Goal: Task Accomplishment & Management: Use online tool/utility

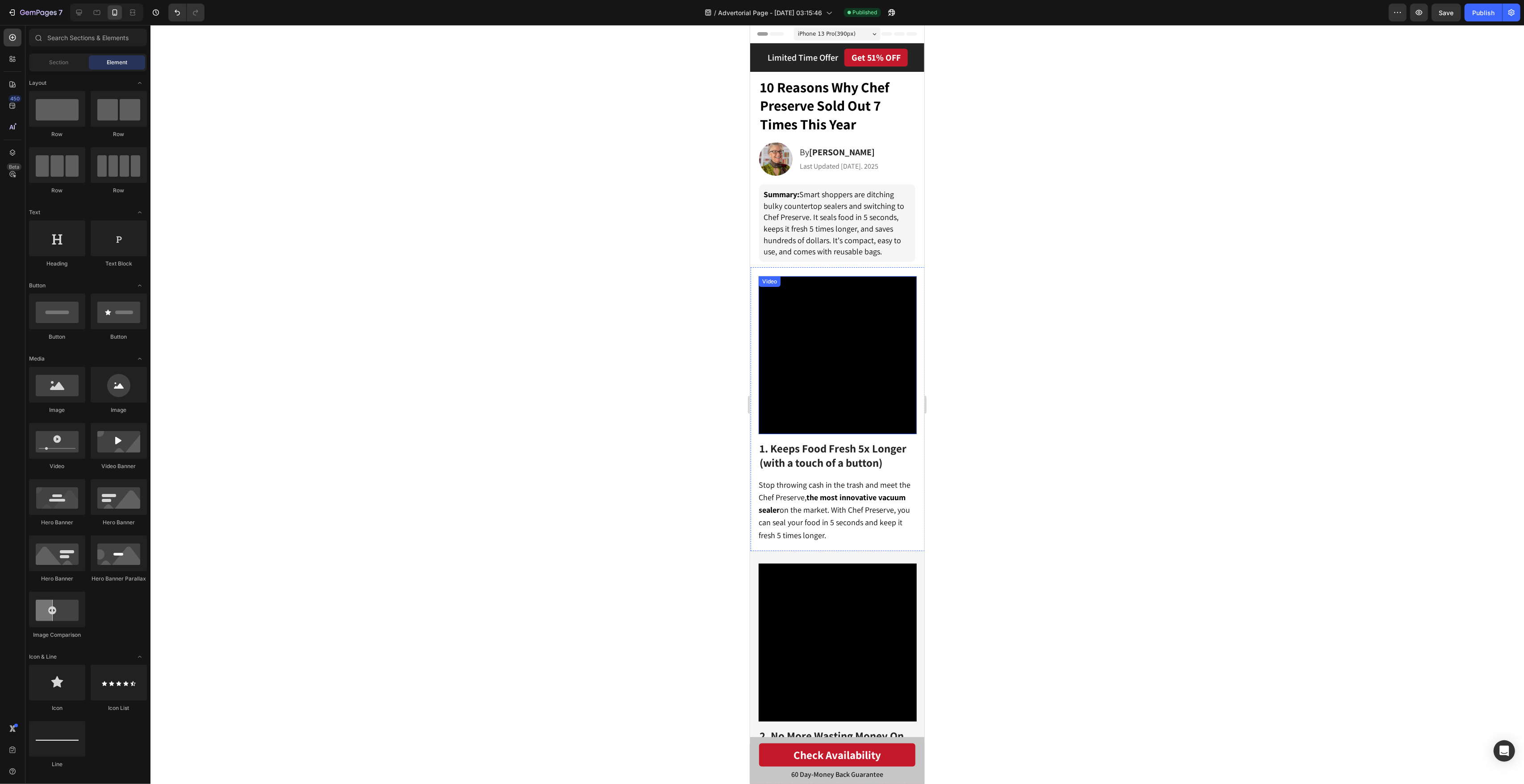
scroll to position [35, 0]
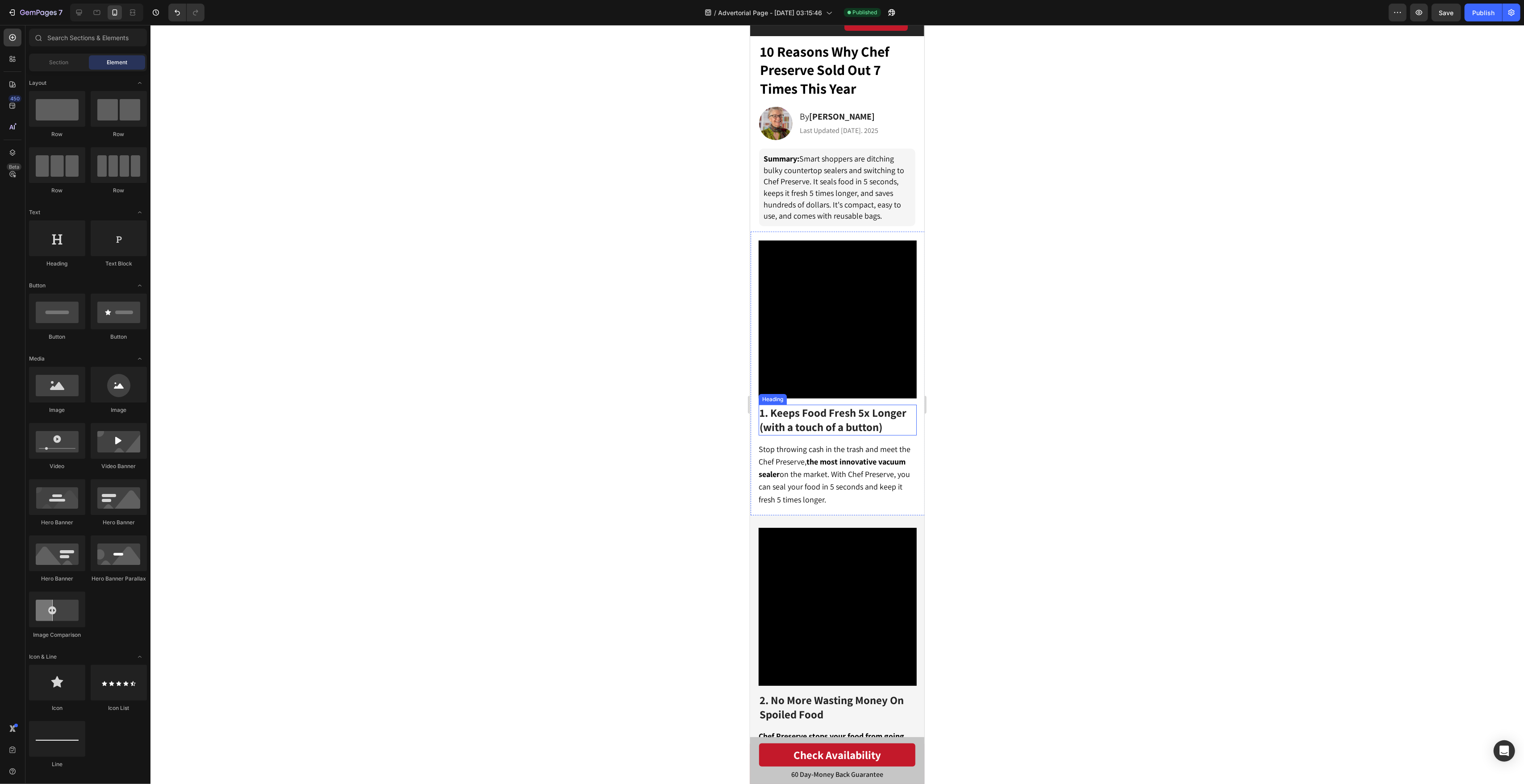
click at [819, 425] on span "1. Keeps Food Fresh 5x Longer (with a touch of a button)" at bounding box center [832, 419] width 147 height 29
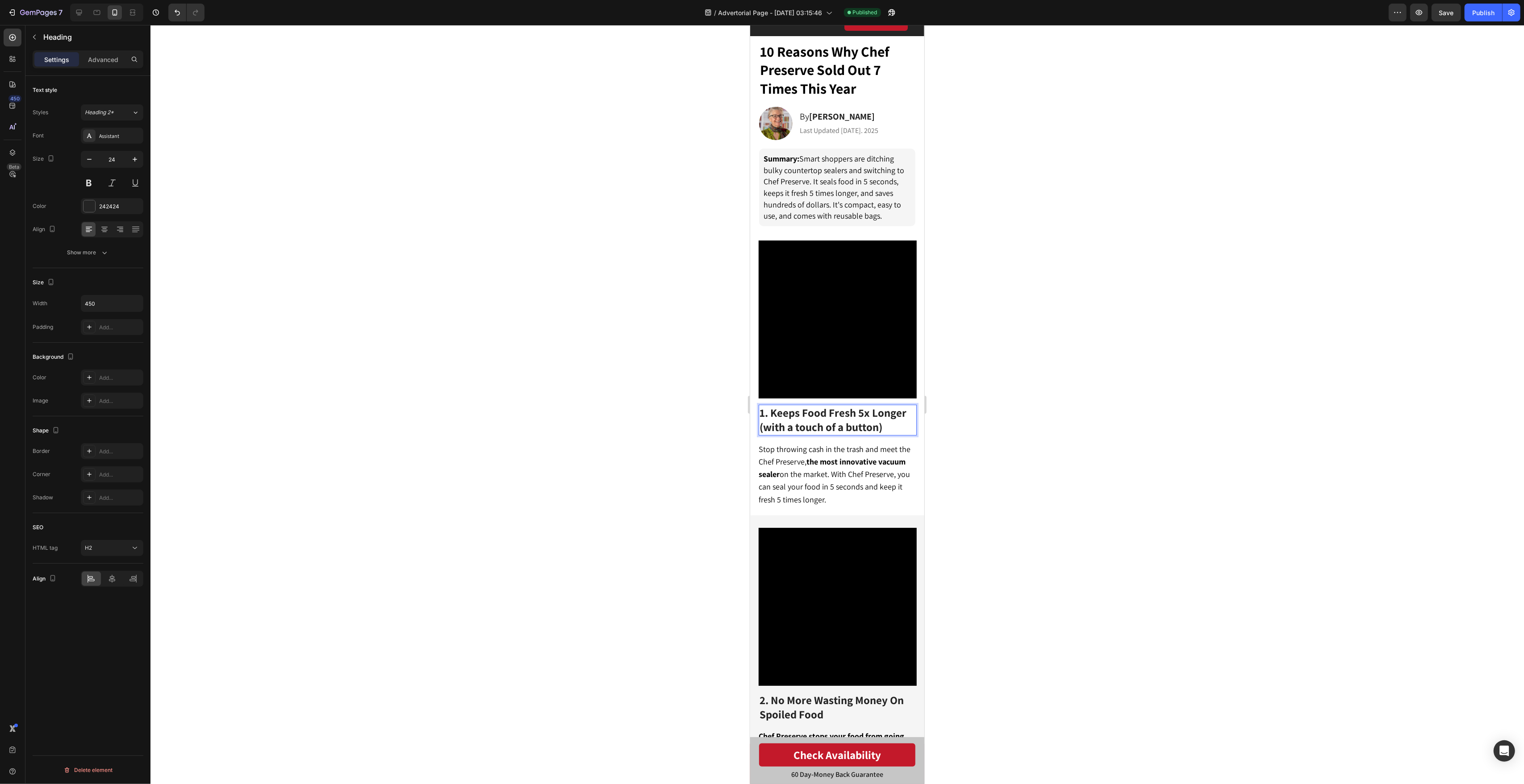
click at [770, 413] on span "1. Keeps Food Fresh 5x Longer (with a touch of a button)" at bounding box center [832, 419] width 147 height 29
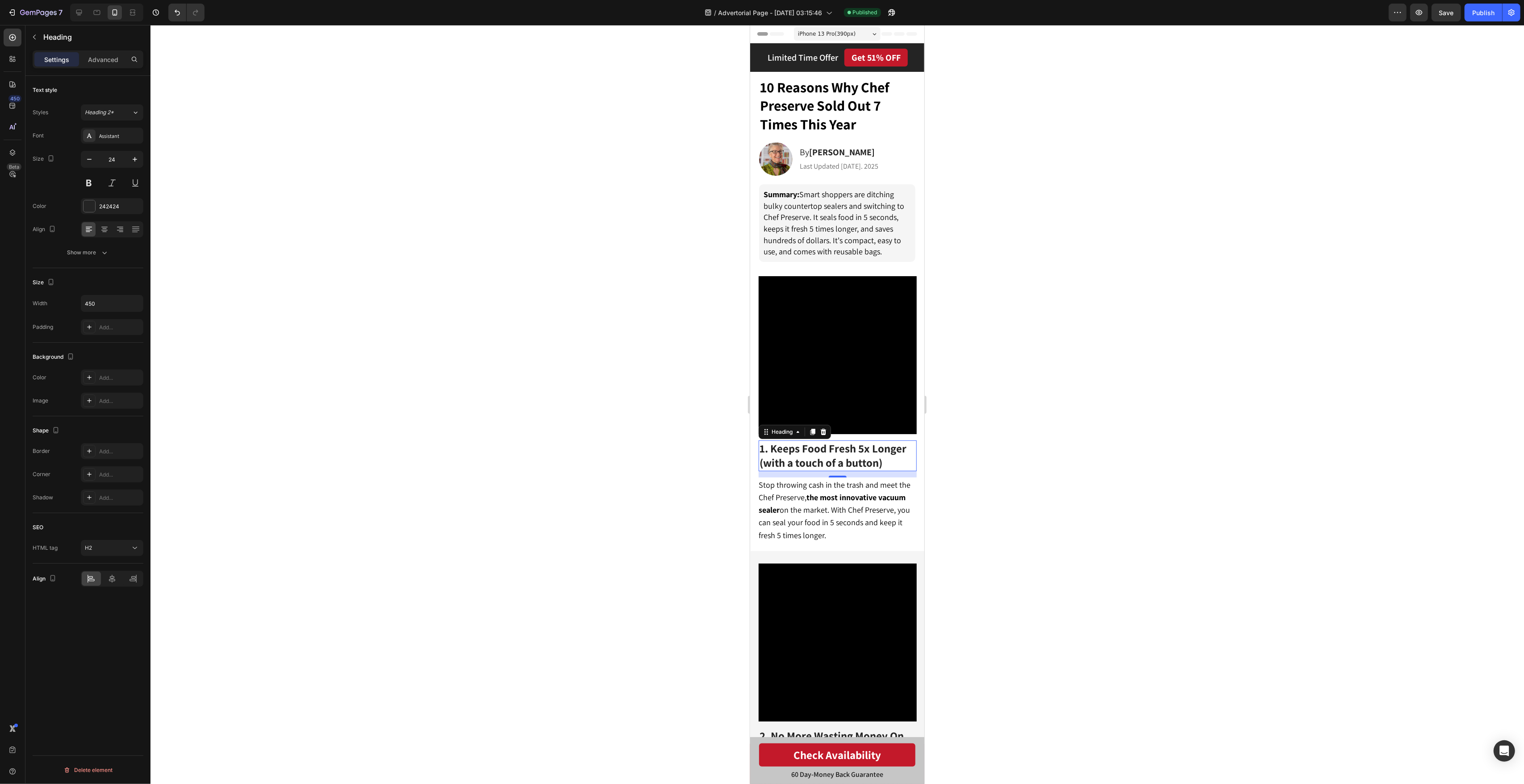
click at [821, 39] on div "iPhone 13 Pro ( 390 px)" at bounding box center [837, 34] width 86 height 14
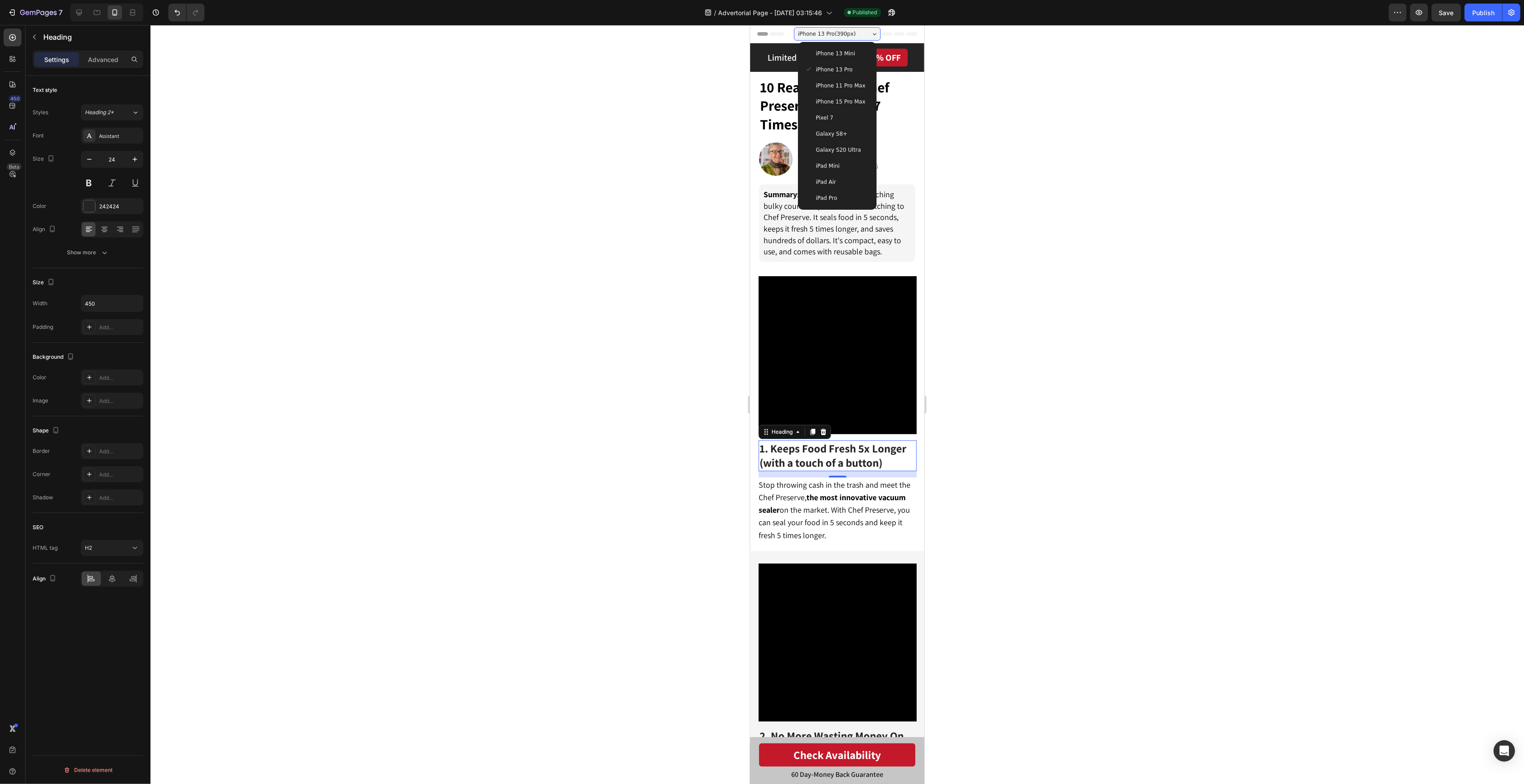
click at [856, 99] on span "iPhone 15 Pro Max" at bounding box center [840, 102] width 50 height 9
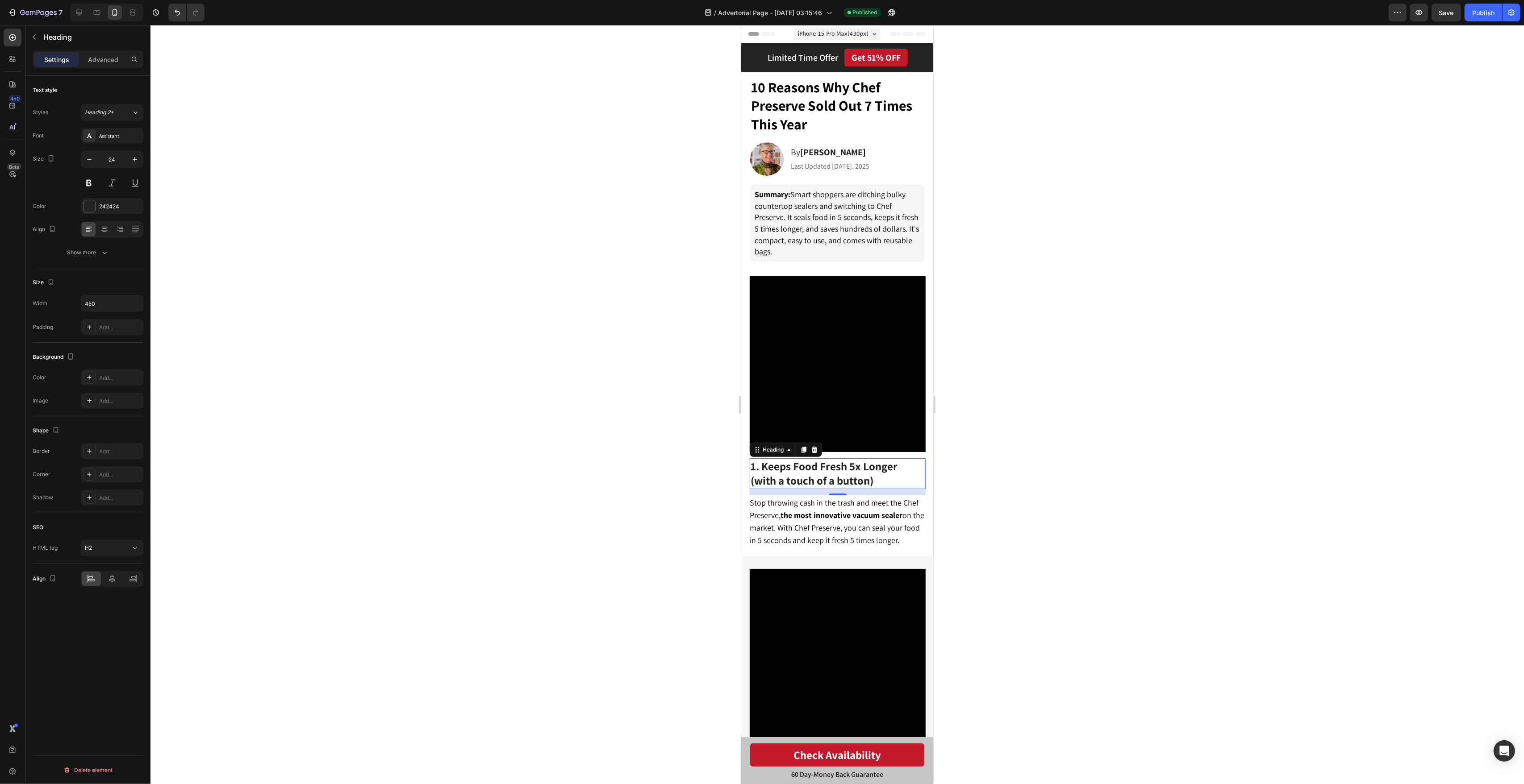
click at [875, 482] on p "1. Keeps Food Fresh 5x Longer (with a touch of a button)" at bounding box center [837, 474] width 174 height 28
click at [761, 466] on span "1. Keeps Food Fresh 5x Longer (with a touch of a button)" at bounding box center [824, 473] width 147 height 29
click at [1107, 357] on div at bounding box center [837, 404] width 1374 height 759
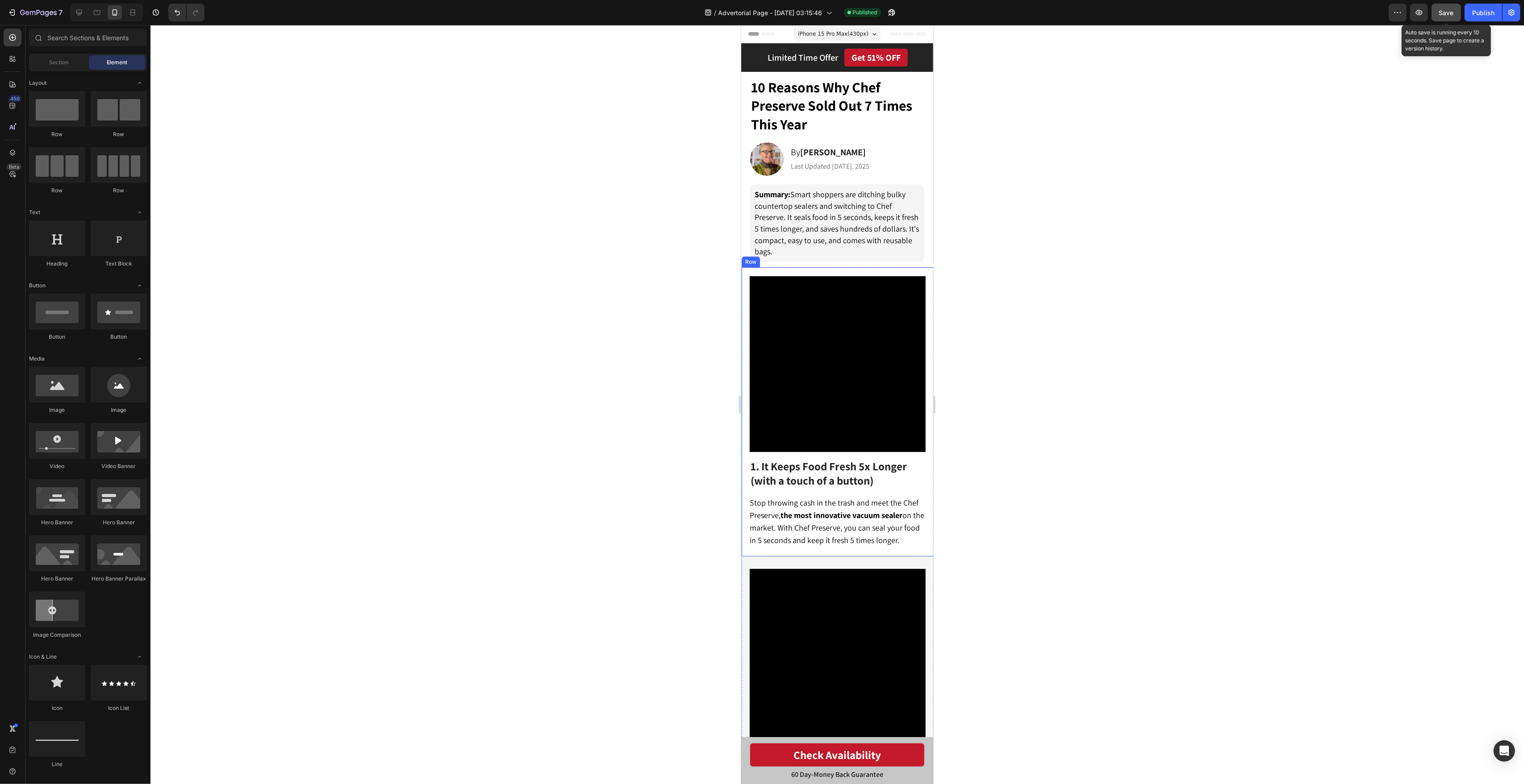
click at [1438, 17] on button "Save" at bounding box center [1446, 12] width 30 height 18
click at [1478, 17] on button "Publish" at bounding box center [1483, 12] width 37 height 18
click at [842, 33] on span "iPhone 15 Pro Max ( 430 px)" at bounding box center [832, 34] width 70 height 9
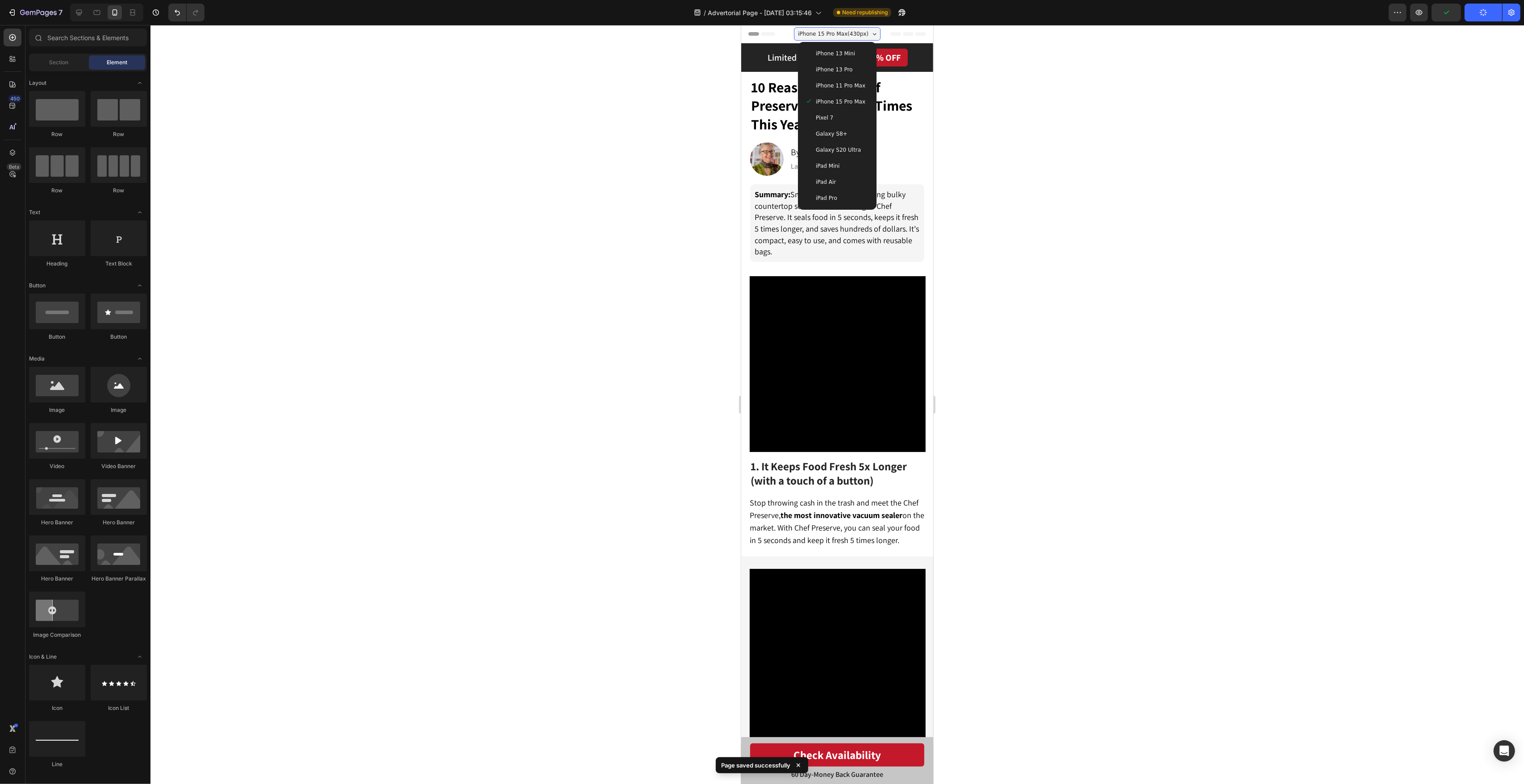
click at [856, 74] on div "iPhone 13 Pro" at bounding box center [837, 69] width 72 height 16
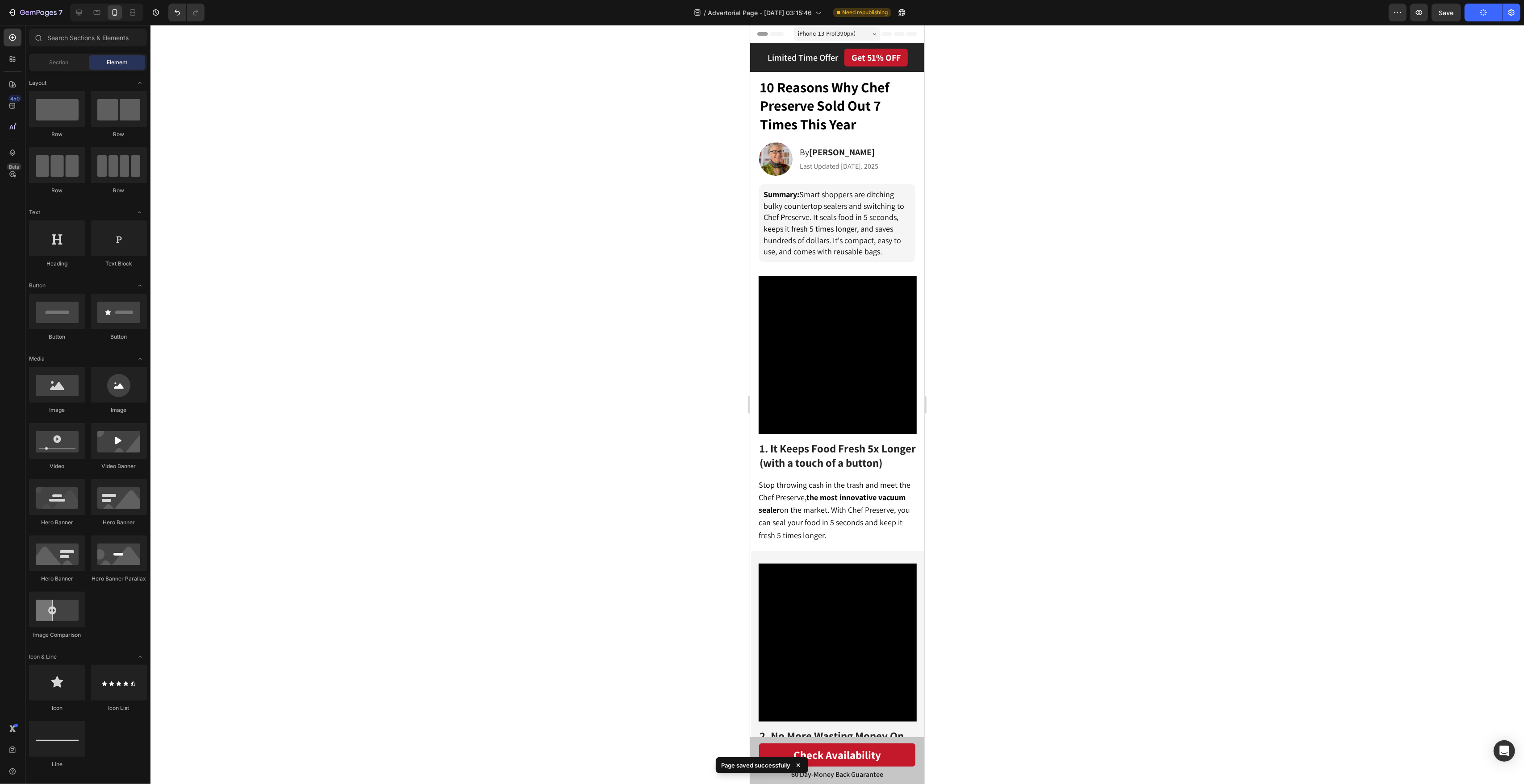
click at [849, 39] on div "iPhone 13 Pro ( 390 px)" at bounding box center [837, 34] width 86 height 14
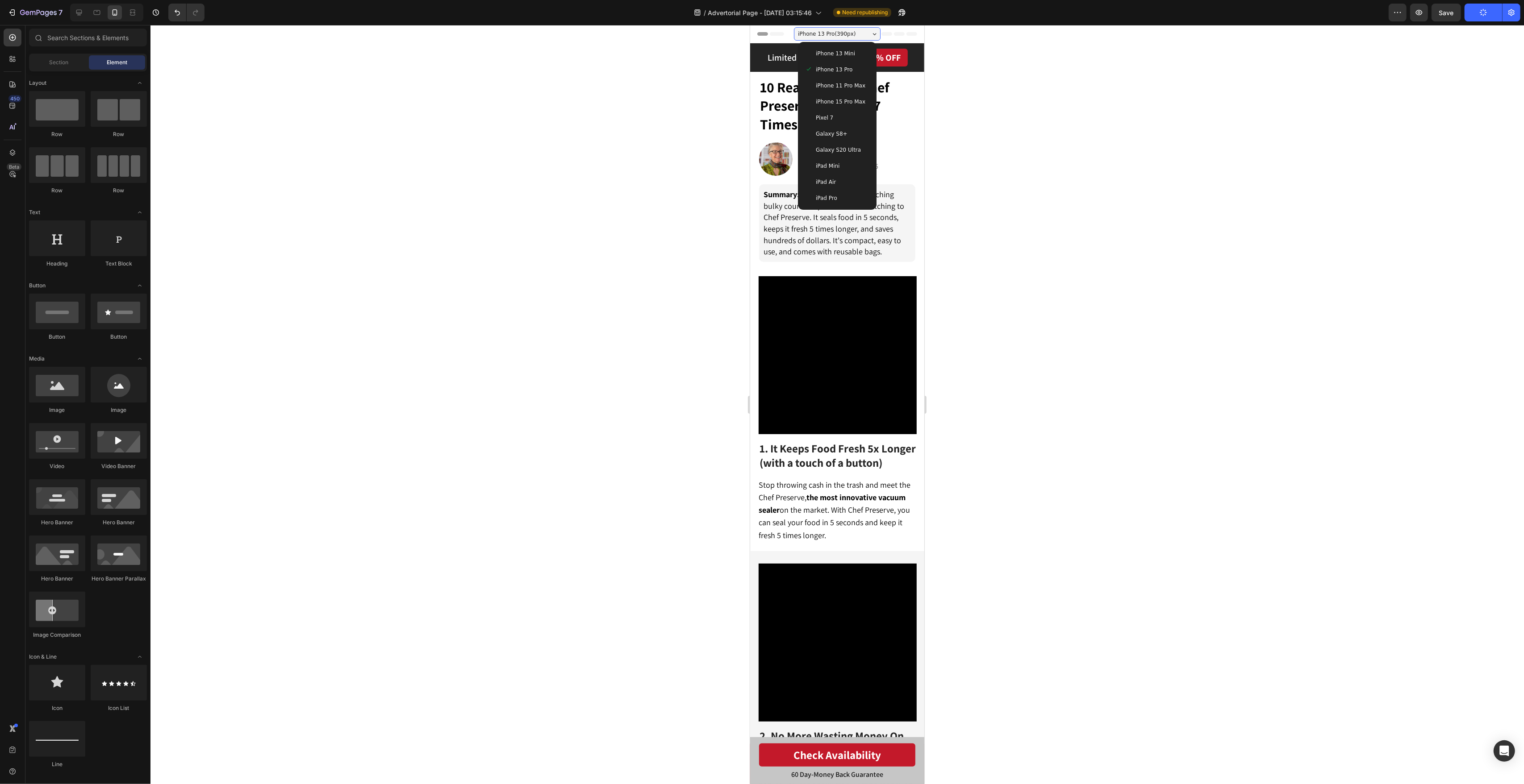
click at [857, 56] on div "iPhone 13 Mini" at bounding box center [837, 53] width 64 height 9
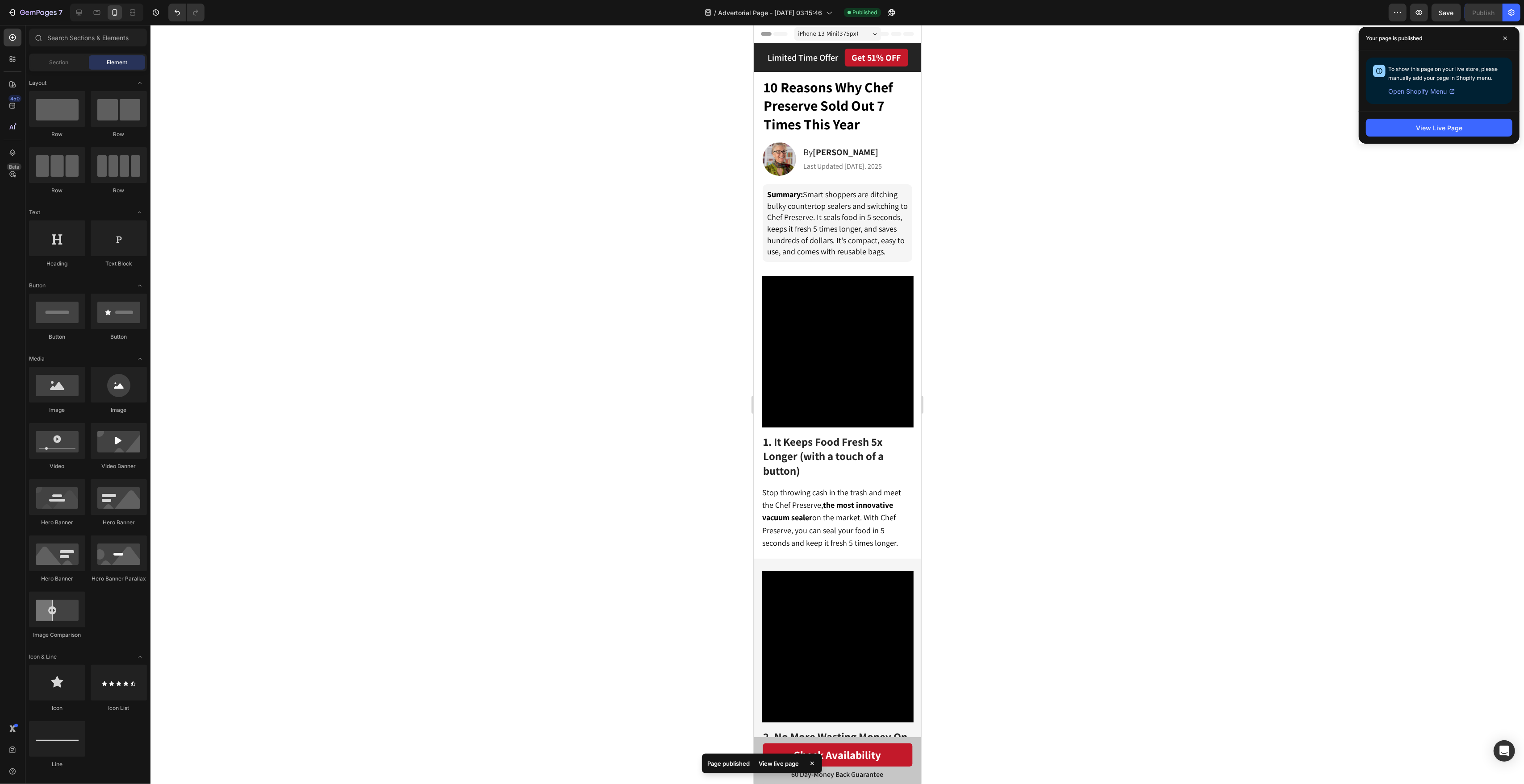
click at [835, 33] on span "iPhone 13 Mini ( 375 px)" at bounding box center [828, 34] width 60 height 9
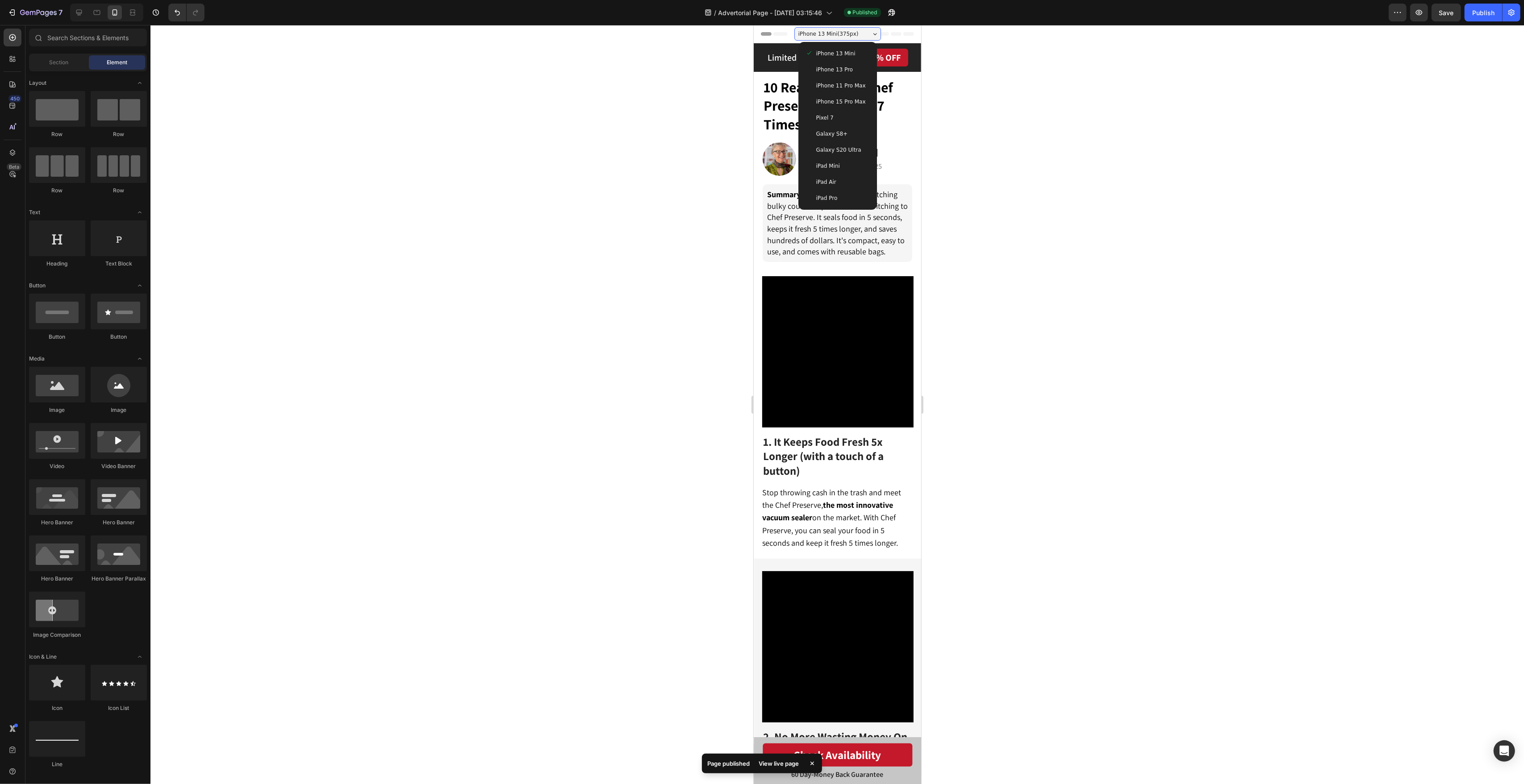
click at [857, 99] on span "iPhone 15 Pro Max" at bounding box center [841, 102] width 50 height 9
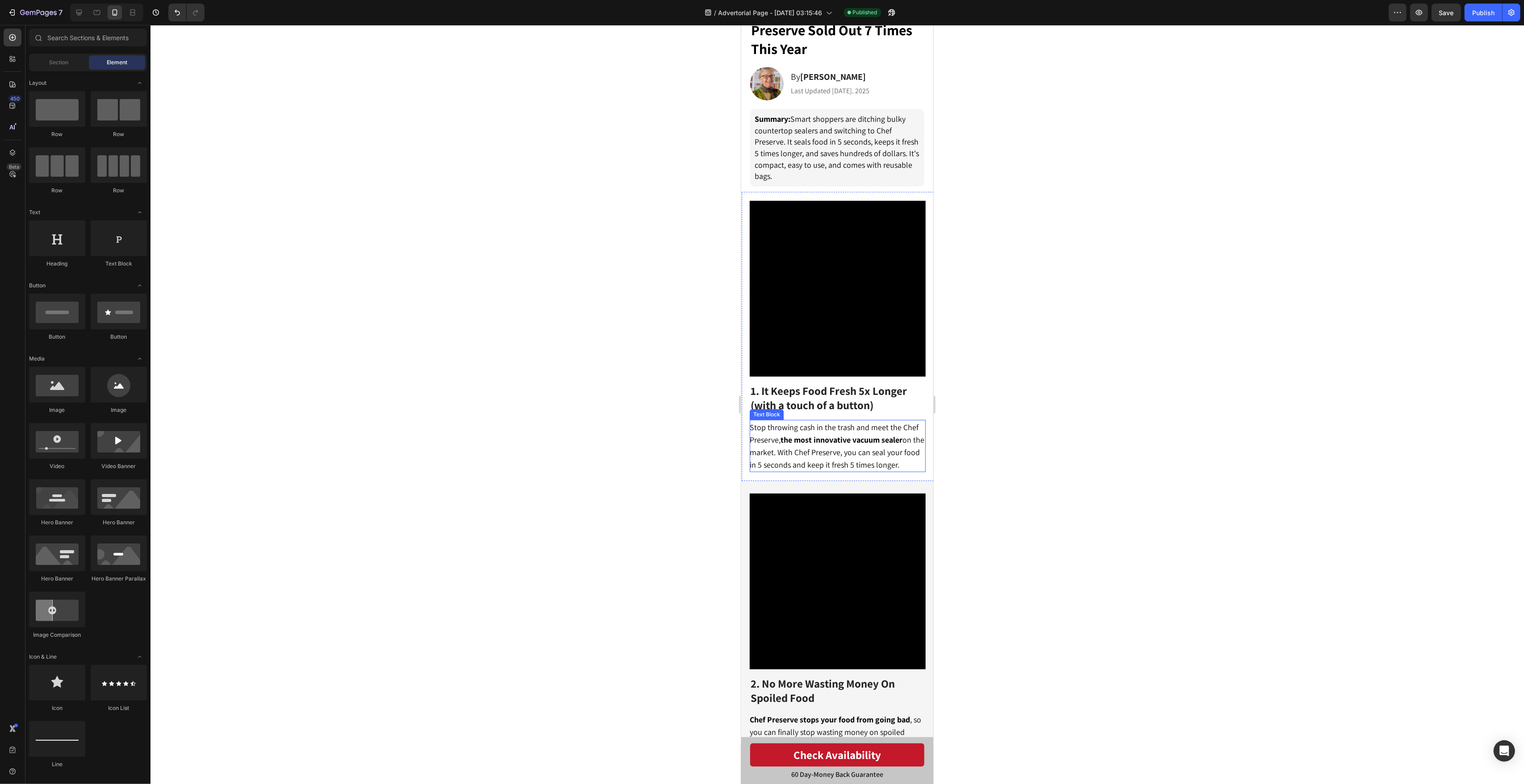
scroll to position [84, 0]
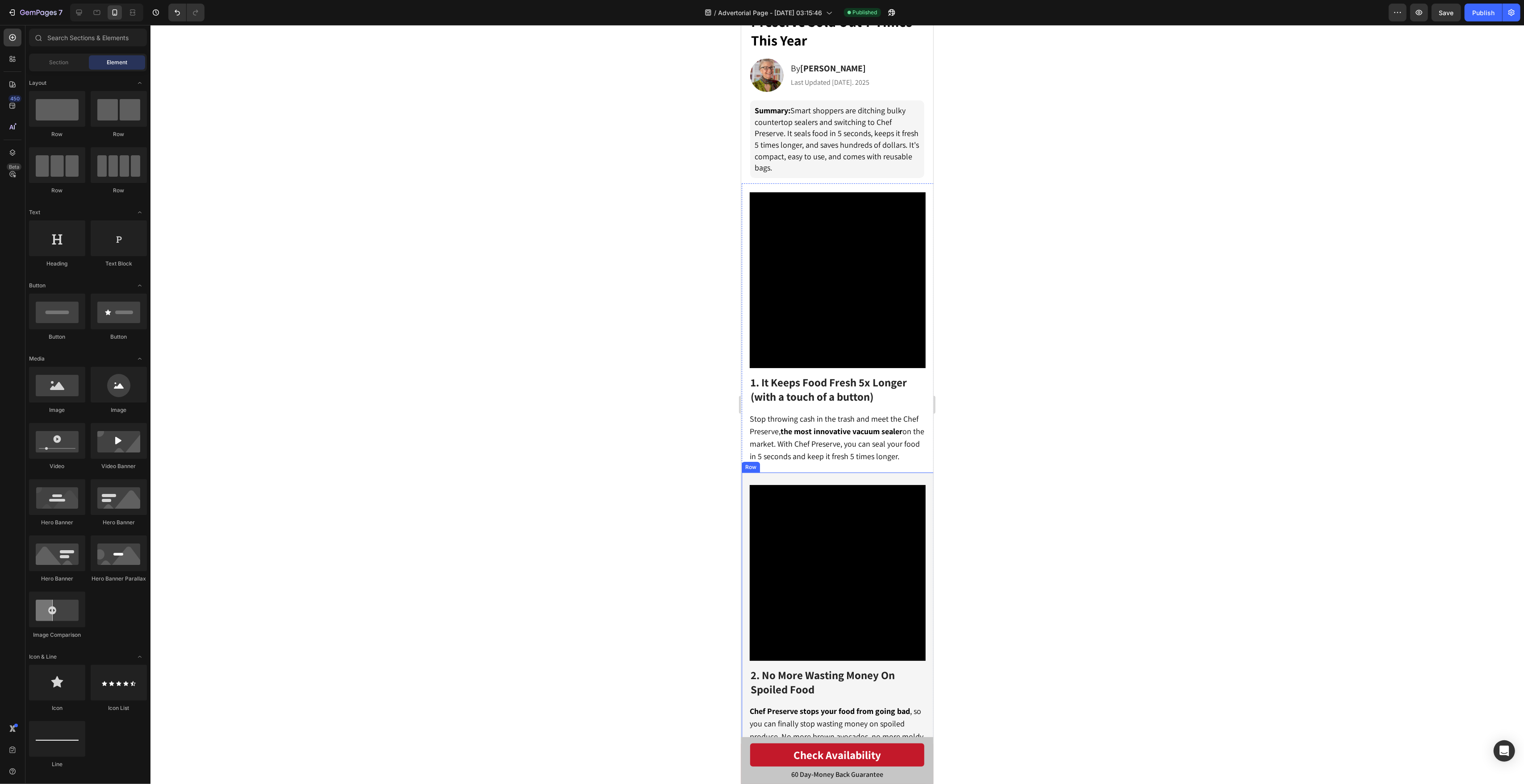
click at [1034, 464] on div at bounding box center [837, 404] width 1374 height 759
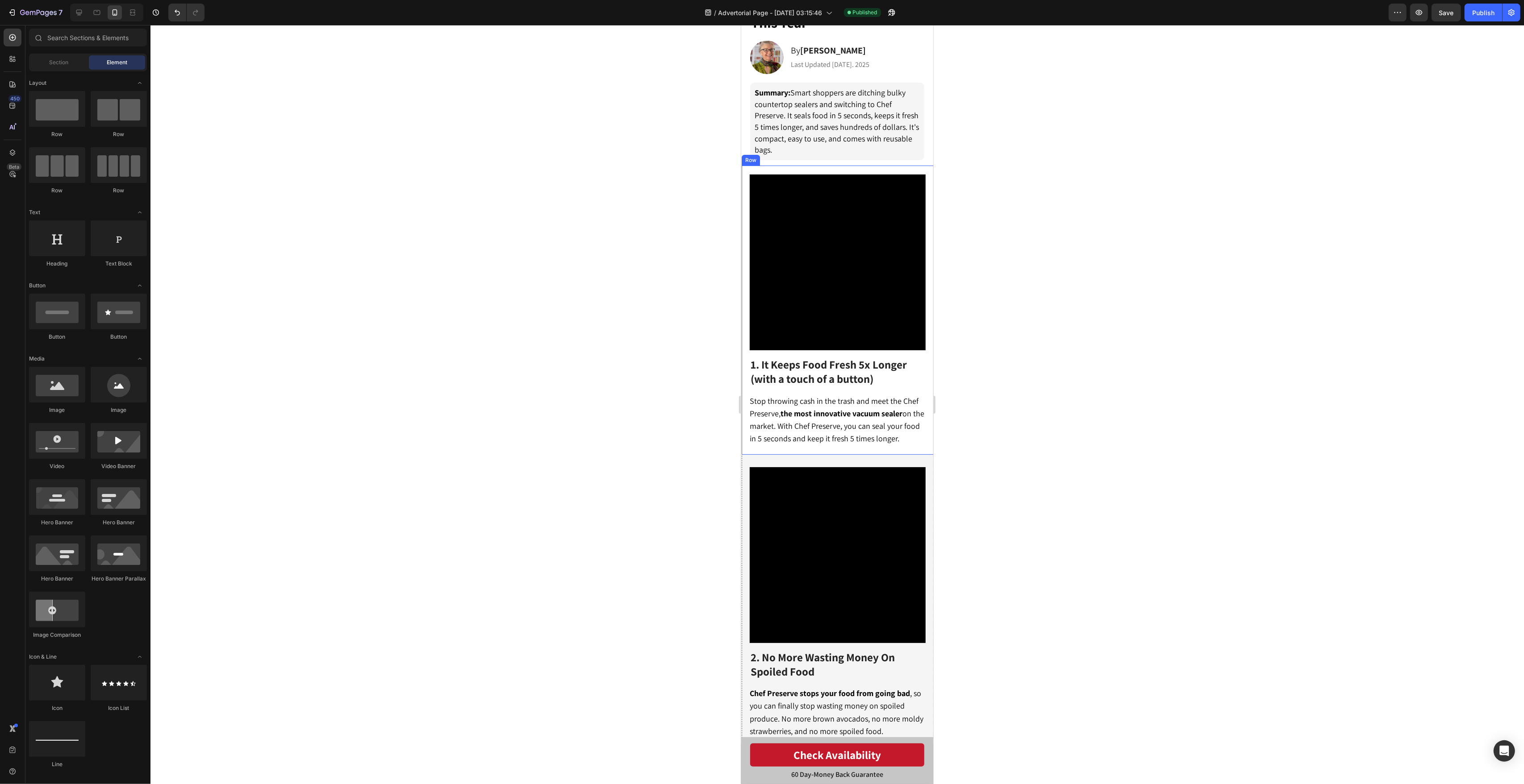
scroll to position [113, 0]
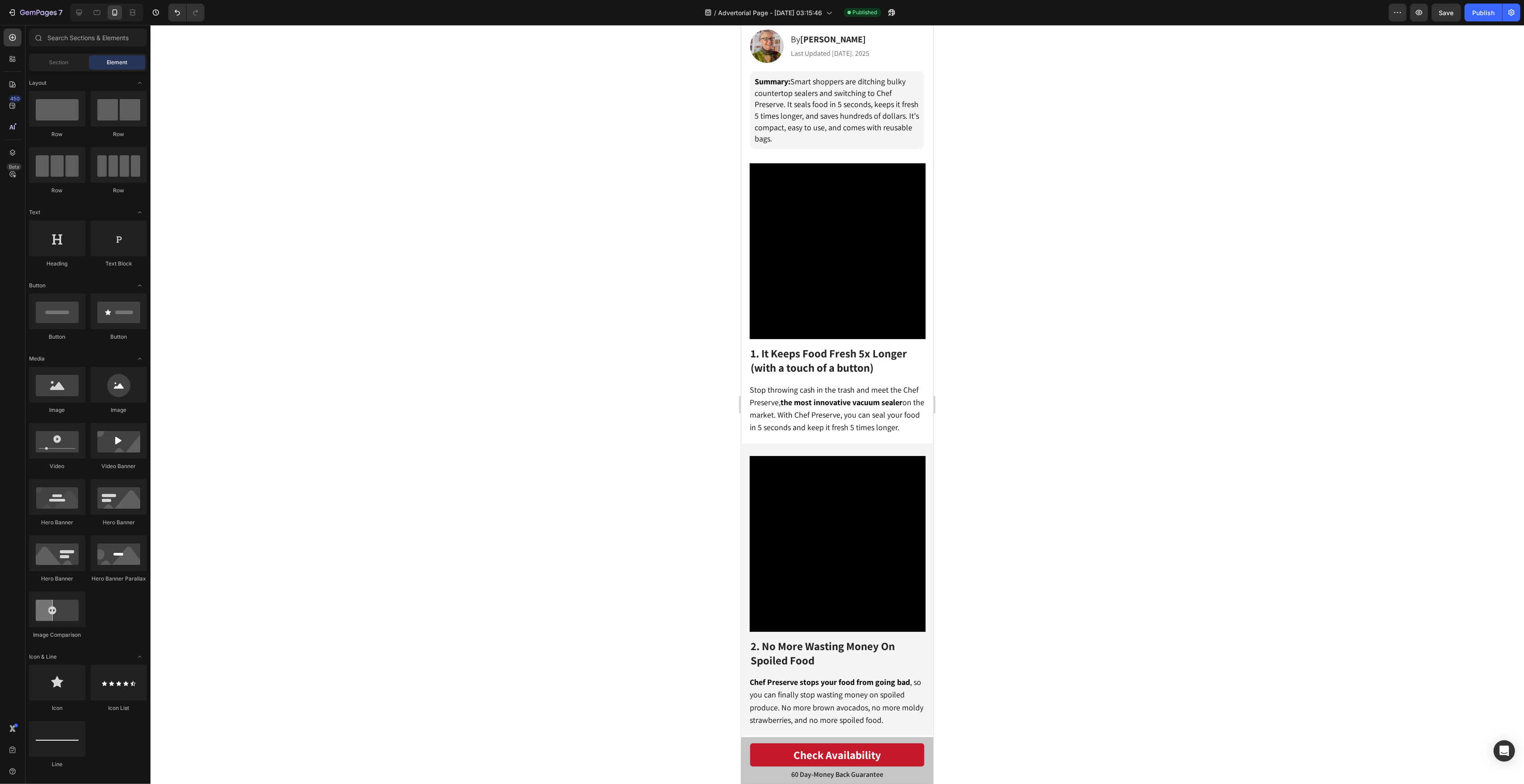
click at [677, 407] on div at bounding box center [837, 404] width 1374 height 759
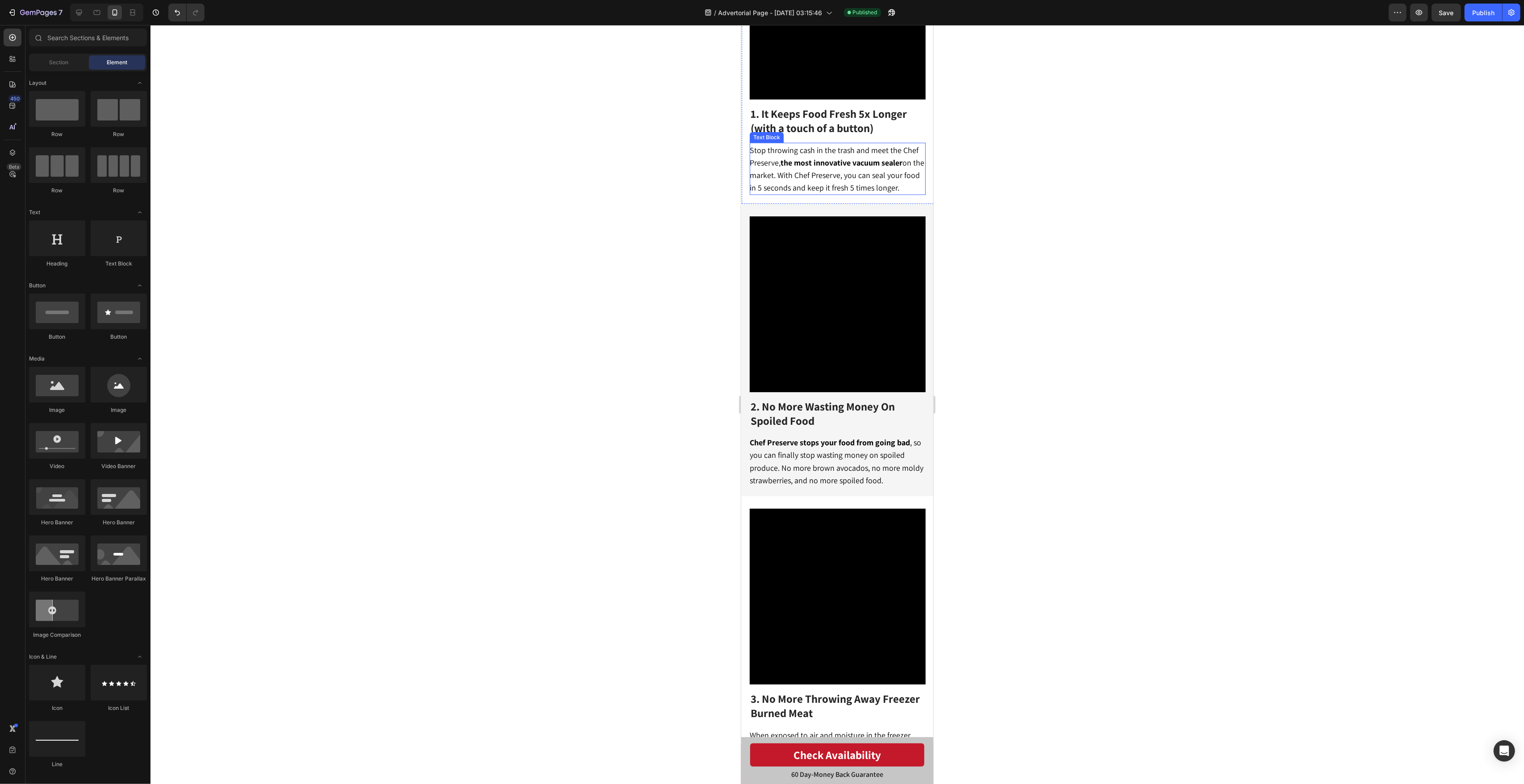
scroll to position [145, 0]
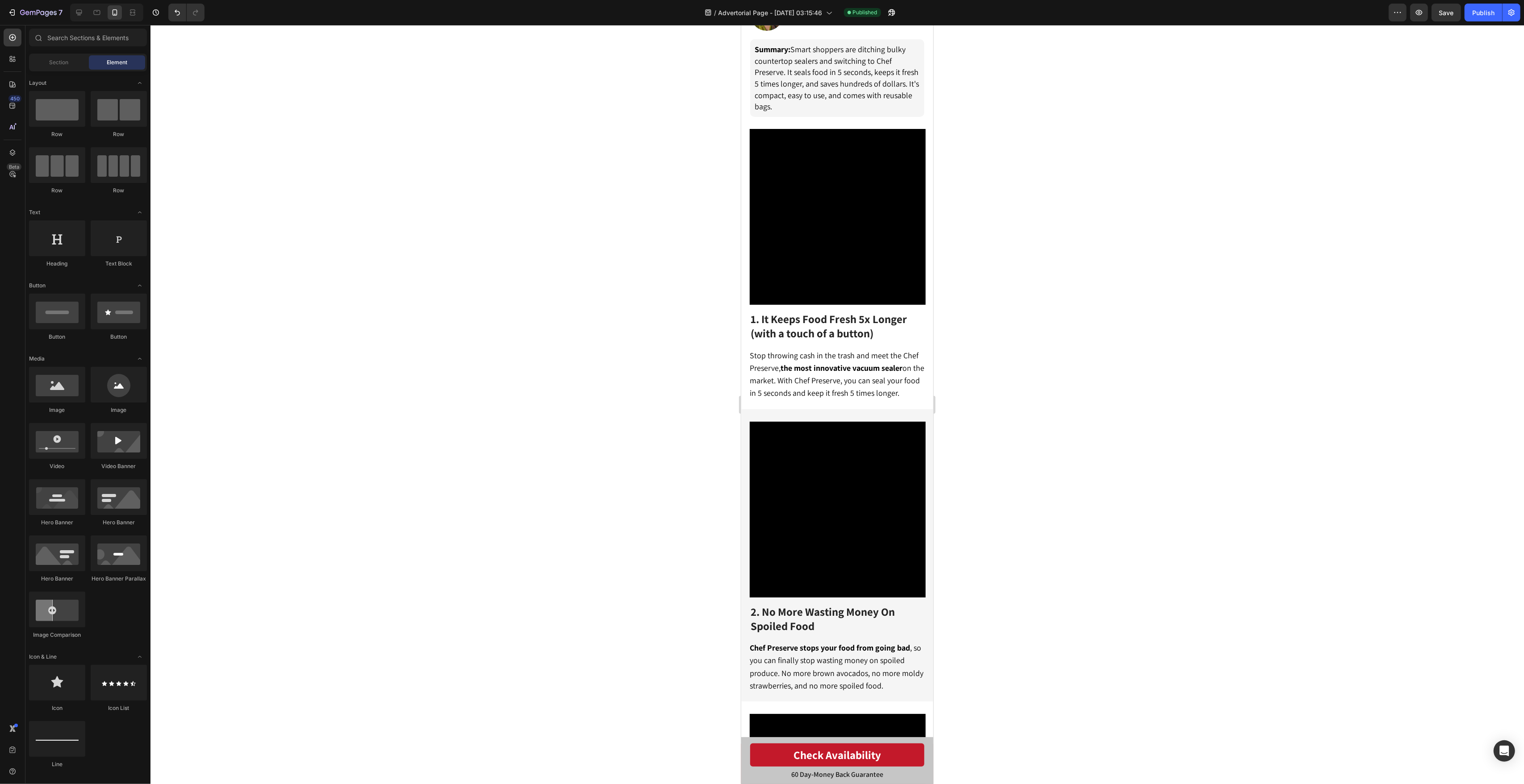
click at [570, 407] on div at bounding box center [837, 404] width 1374 height 759
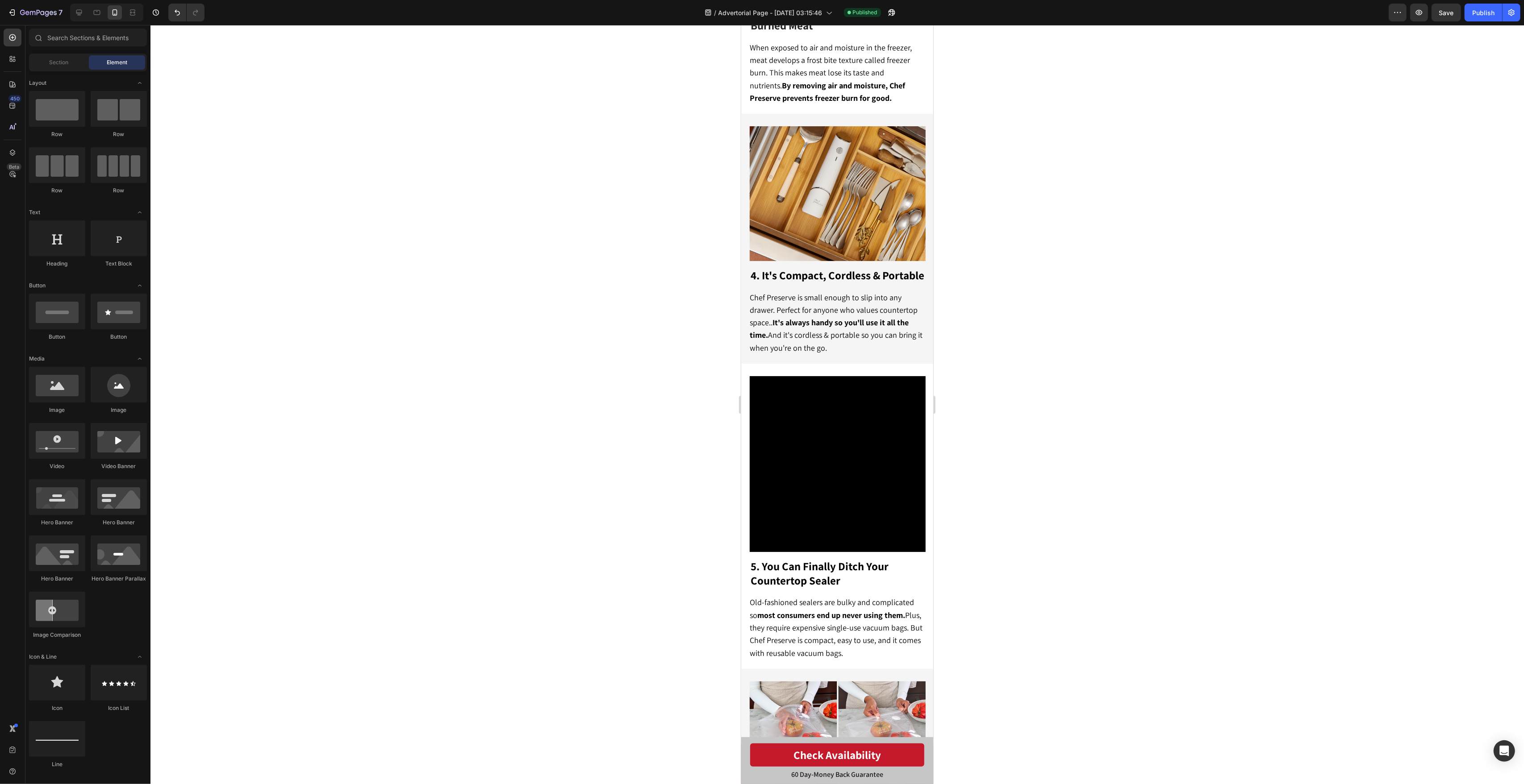
scroll to position [1038, 0]
click at [706, 331] on div at bounding box center [837, 404] width 1374 height 759
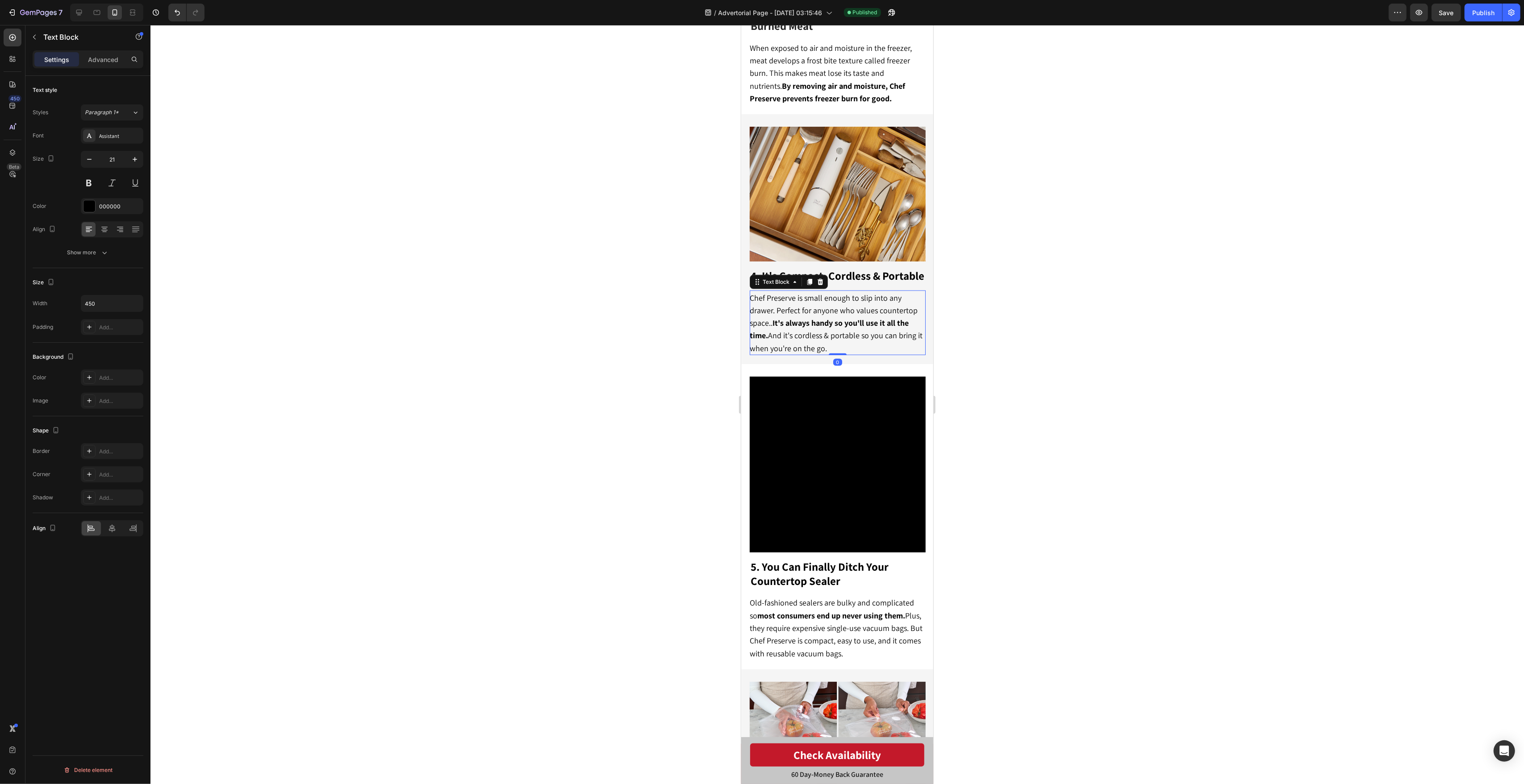
click at [845, 318] on strong "It's always handy so you'll use it all the time." at bounding box center [828, 329] width 159 height 22
click at [803, 318] on strong "It's always handy so you'll use it all the time." at bounding box center [828, 329] width 159 height 22
click at [803, 318] on strong "It's always handy so you'll use it all the time." at bounding box center [828, 329] width 159 height 22
click at [844, 318] on strong "It's always handy so you'll use it all the time." at bounding box center [828, 329] width 159 height 22
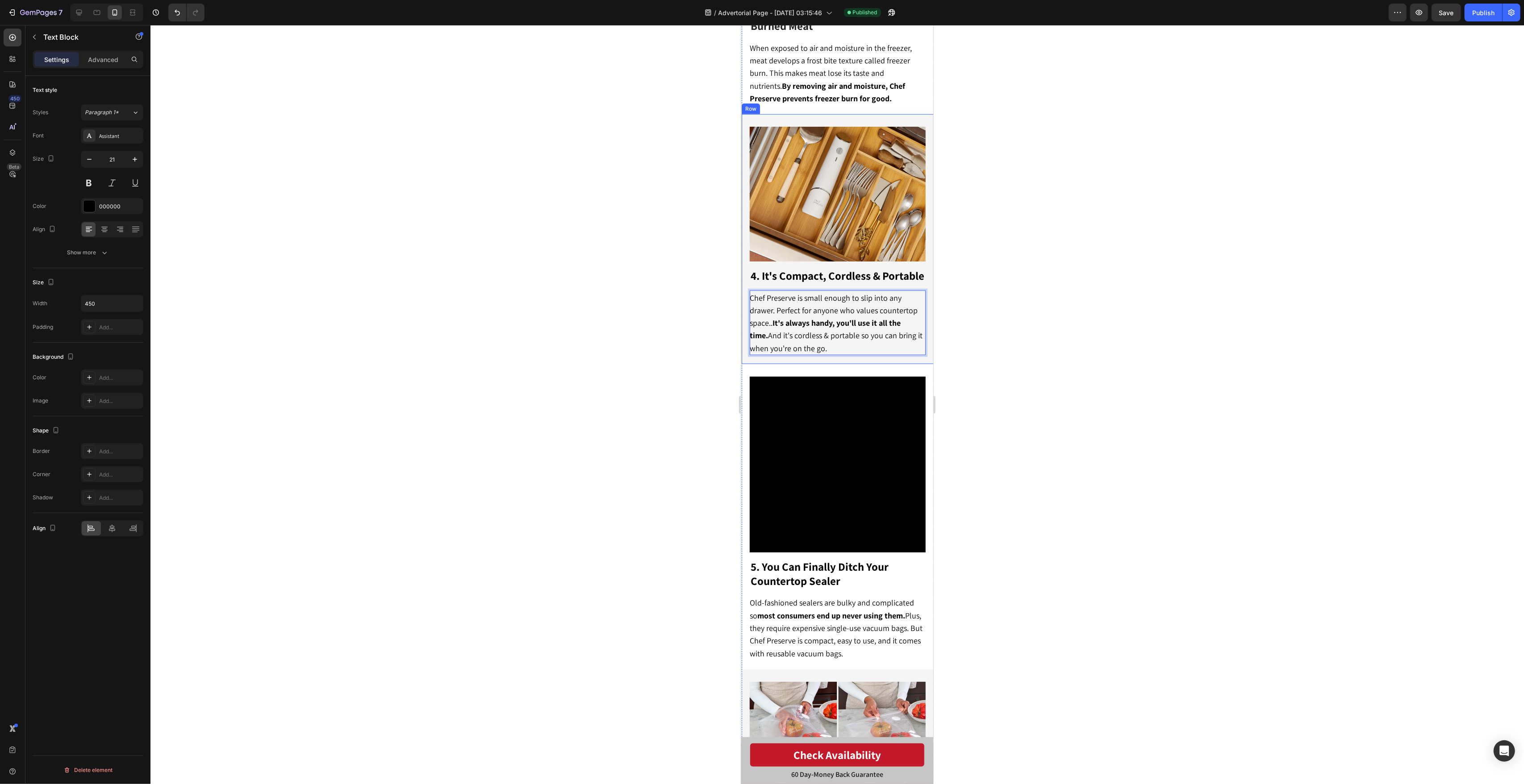
click at [1039, 250] on div at bounding box center [837, 404] width 1374 height 759
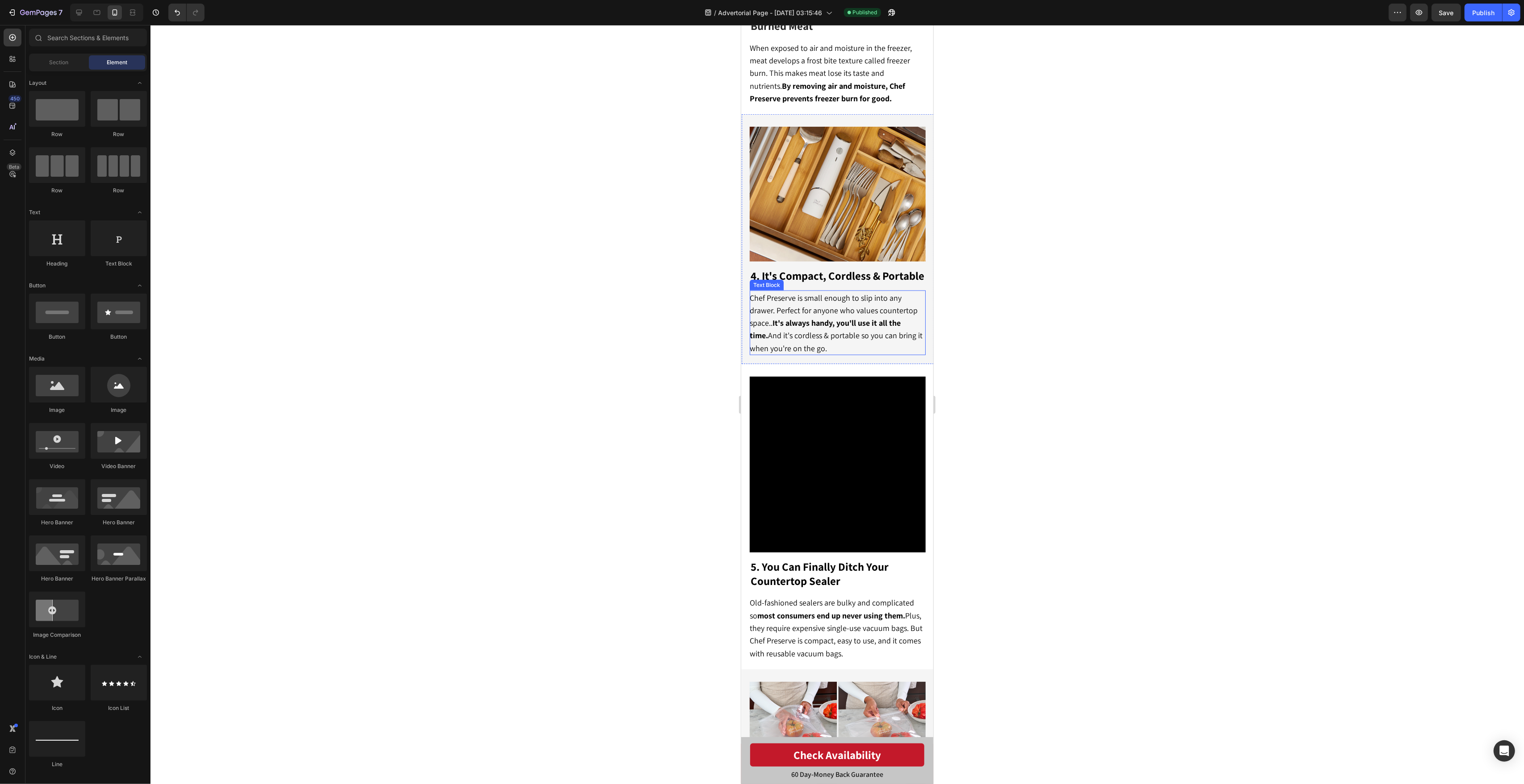
click at [785, 318] on strong "It's always handy, you'll use it all the time." at bounding box center [824, 329] width 151 height 22
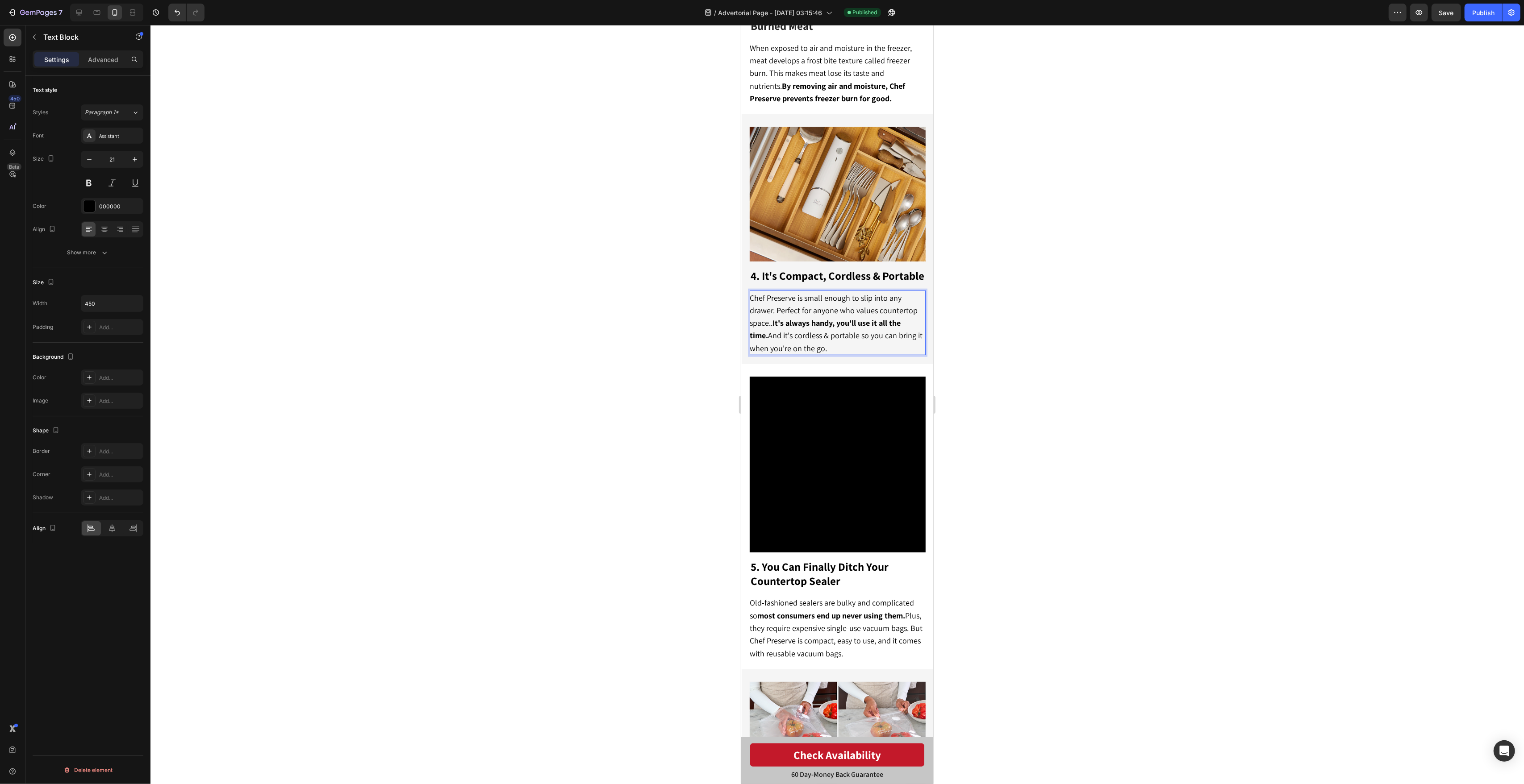
click at [771, 321] on span "Chef Preserve is small enough to slip into any drawer. Perfect for anyone who v…" at bounding box center [835, 323] width 173 height 61
click at [1105, 292] on div at bounding box center [837, 404] width 1374 height 759
click at [843, 331] on span "Chef Preserve is small enough to slip into any drawer. Perfect for anyone who v…" at bounding box center [835, 323] width 173 height 61
click at [833, 319] on strong "It's always handy, you'll use it all the time." at bounding box center [824, 329] width 149 height 22
click at [835, 320] on strong "It's always handy, you'll use it all the time." at bounding box center [824, 329] width 149 height 22
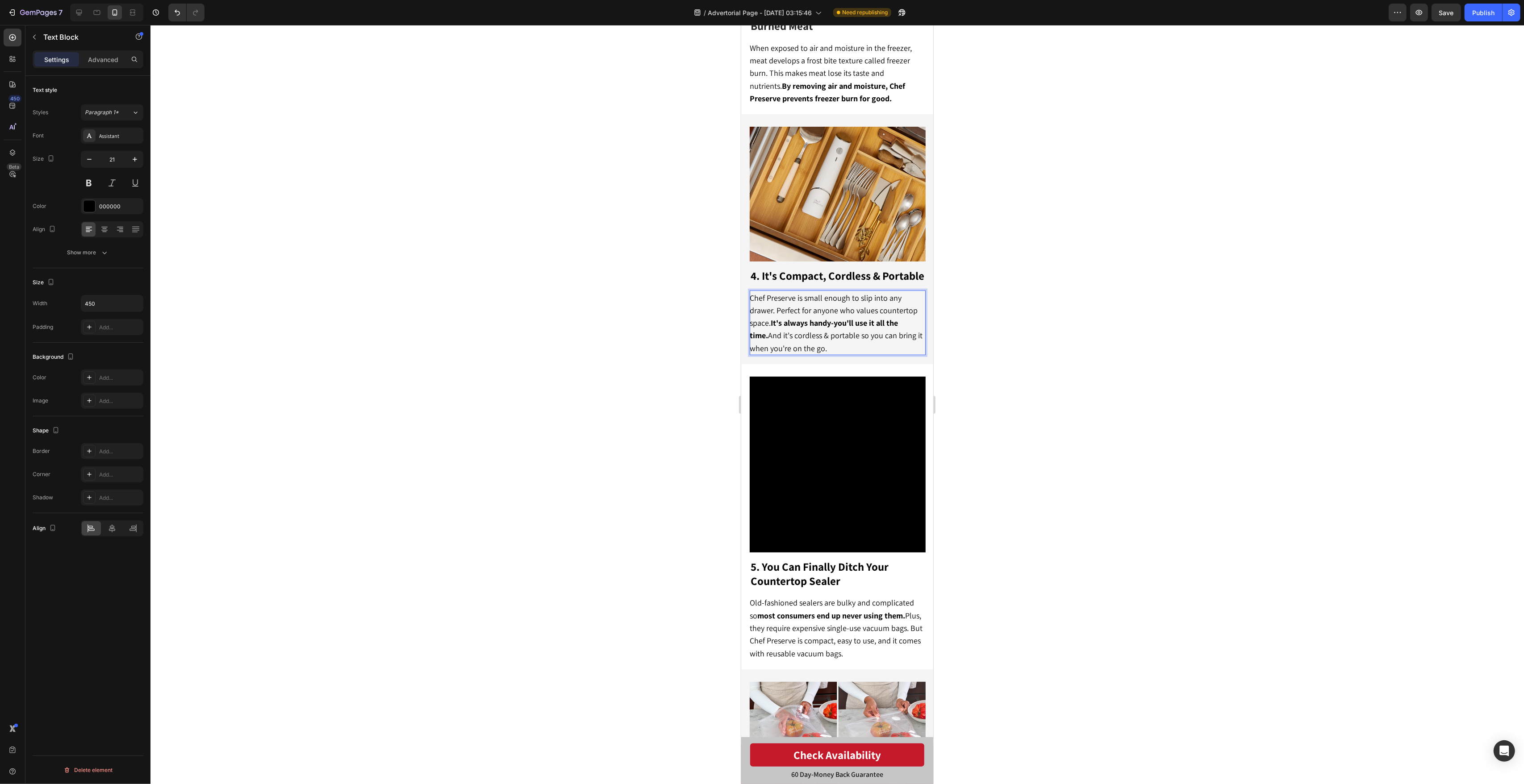
click at [1034, 324] on div at bounding box center [837, 404] width 1374 height 759
click at [840, 325] on span "Chef Preserve is small enough to slip into any drawer. Perfect for anyone who v…" at bounding box center [835, 323] width 173 height 61
click at [836, 320] on strong "It's always handy-you'll use it all the time." at bounding box center [823, 329] width 148 height 22
click at [833, 319] on strong "It's always handy- you'll use it all the time." at bounding box center [824, 329] width 150 height 22
click at [1009, 316] on div at bounding box center [837, 404] width 1374 height 759
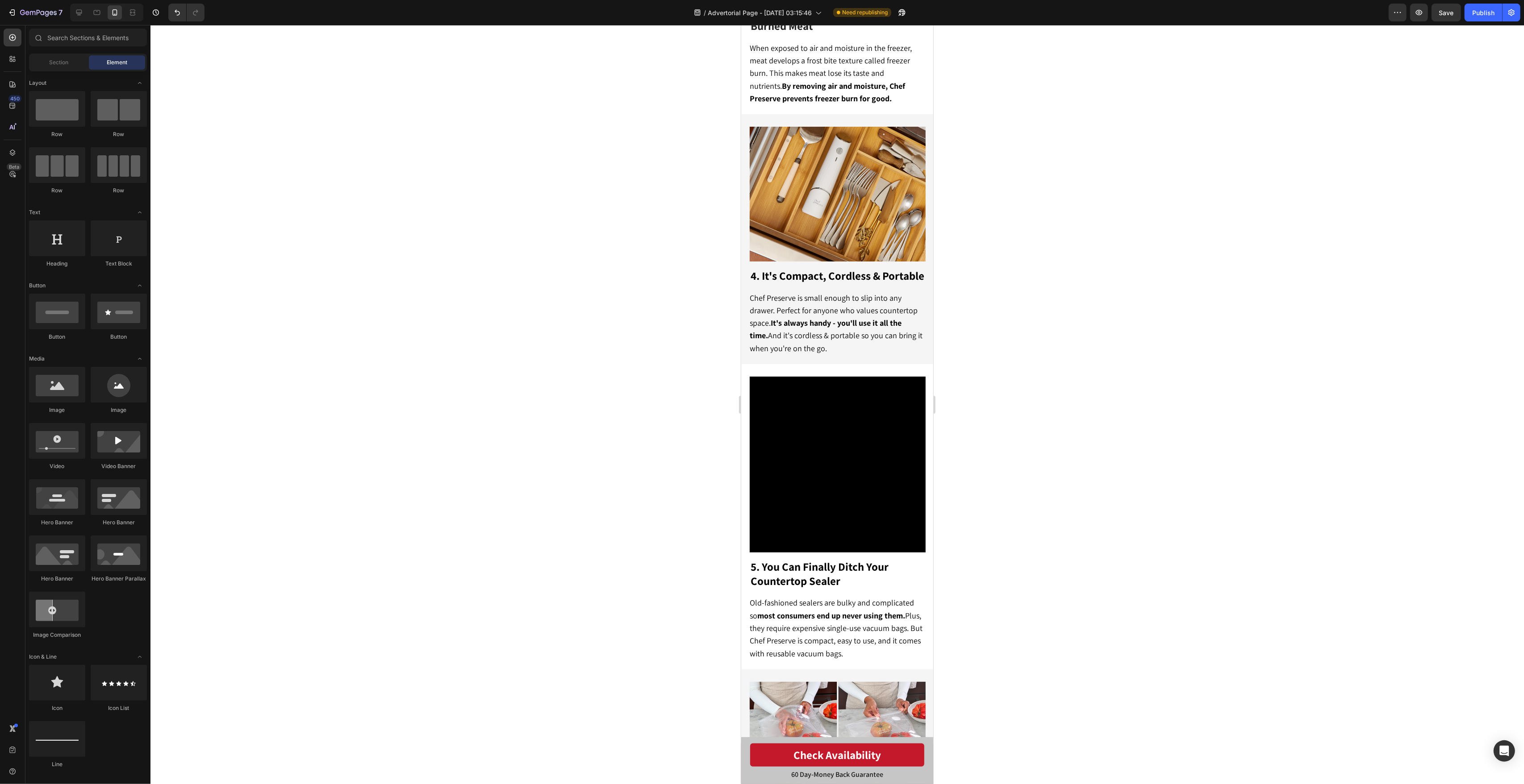
click at [1011, 315] on div at bounding box center [837, 404] width 1374 height 759
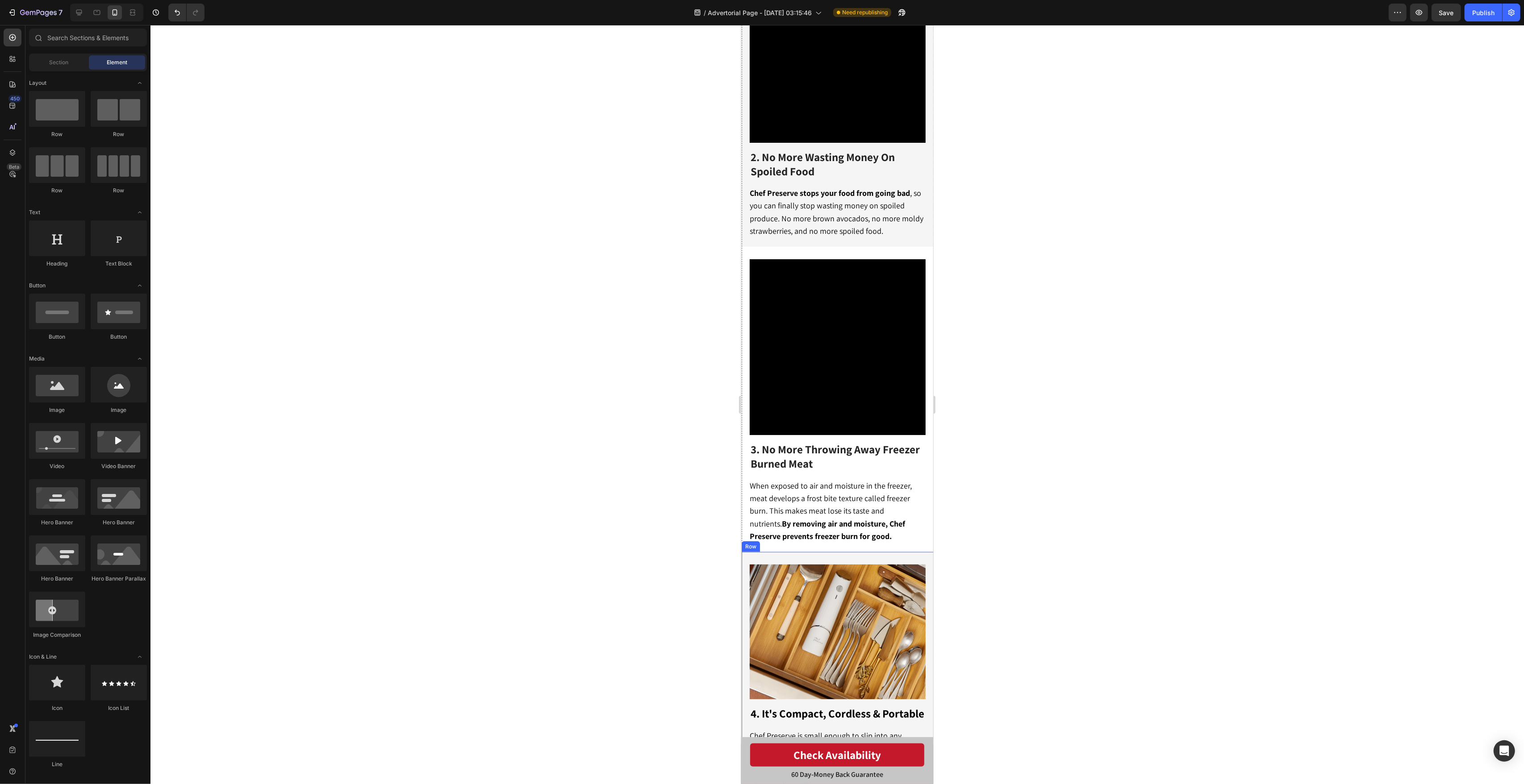
scroll to position [0, 0]
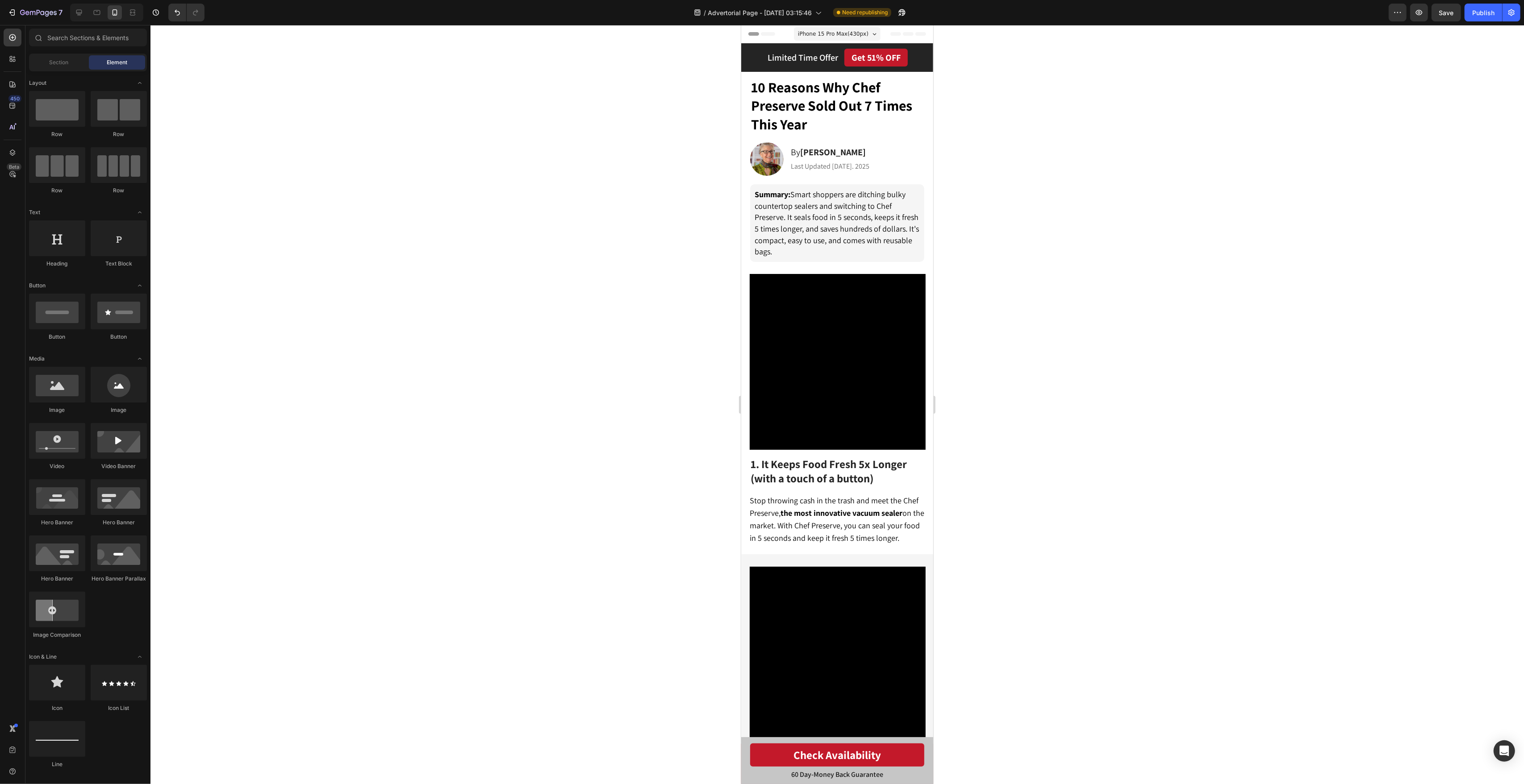
click at [1016, 288] on div at bounding box center [837, 404] width 1374 height 759
click at [886, 111] on span "10 Reasons Why Chef Preserve Sold Out 7 Times This Year" at bounding box center [831, 105] width 161 height 56
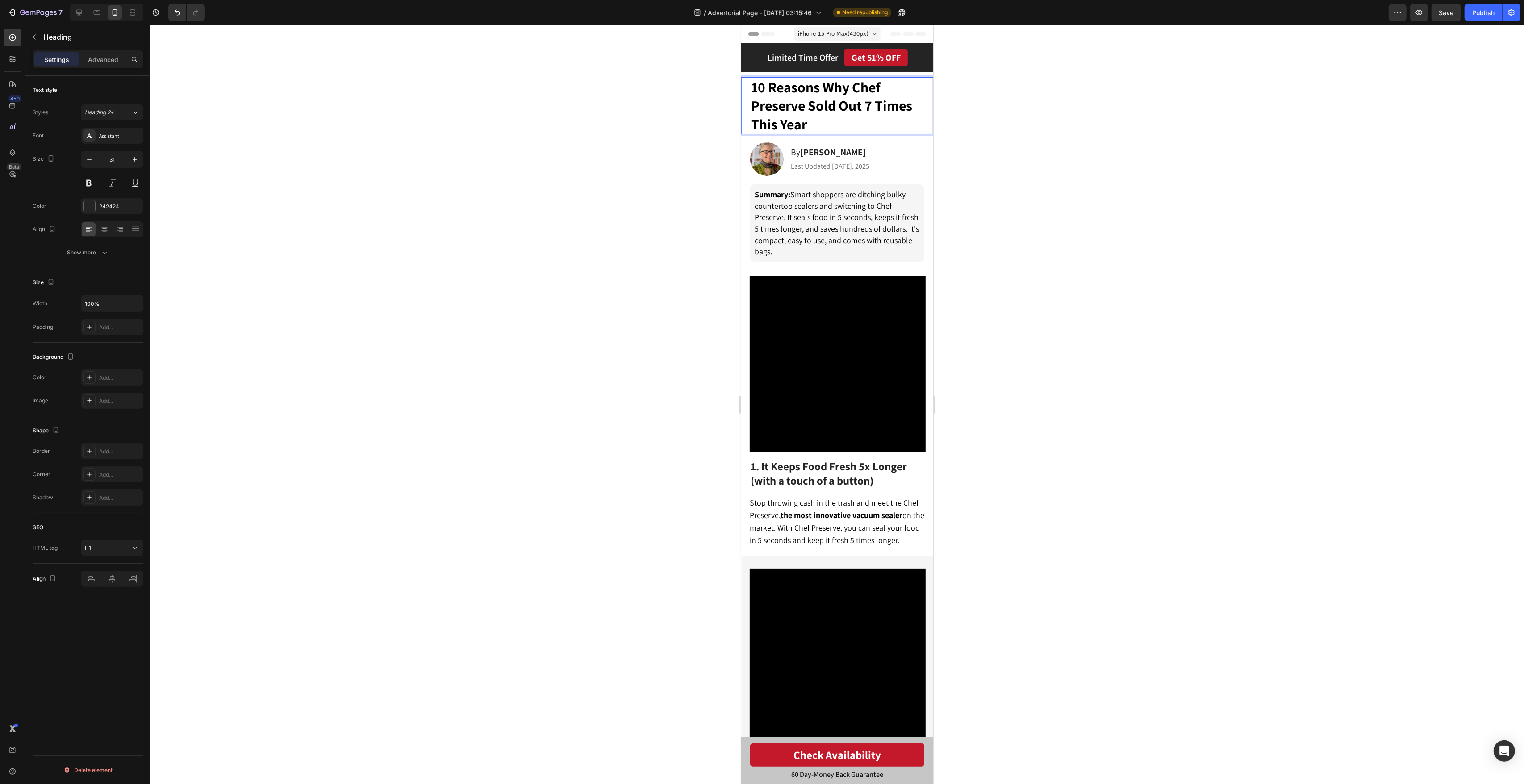
click at [1089, 147] on div at bounding box center [837, 404] width 1374 height 759
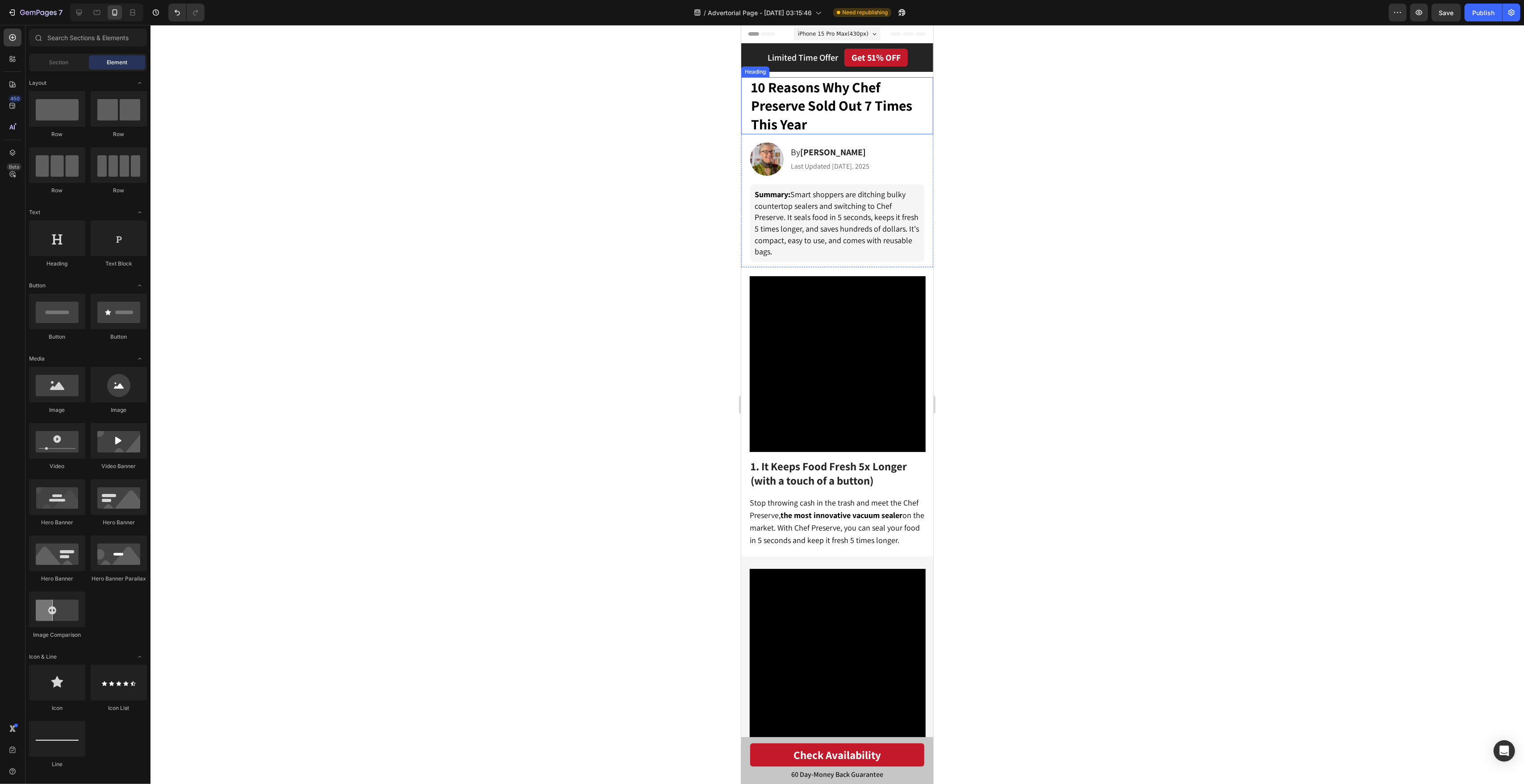
click at [866, 128] on p "⁠⁠⁠⁠⁠⁠⁠ 10 Reasons Why Chef Preserve Sold Out 7 Times This Year" at bounding box center [838, 106] width 176 height 56
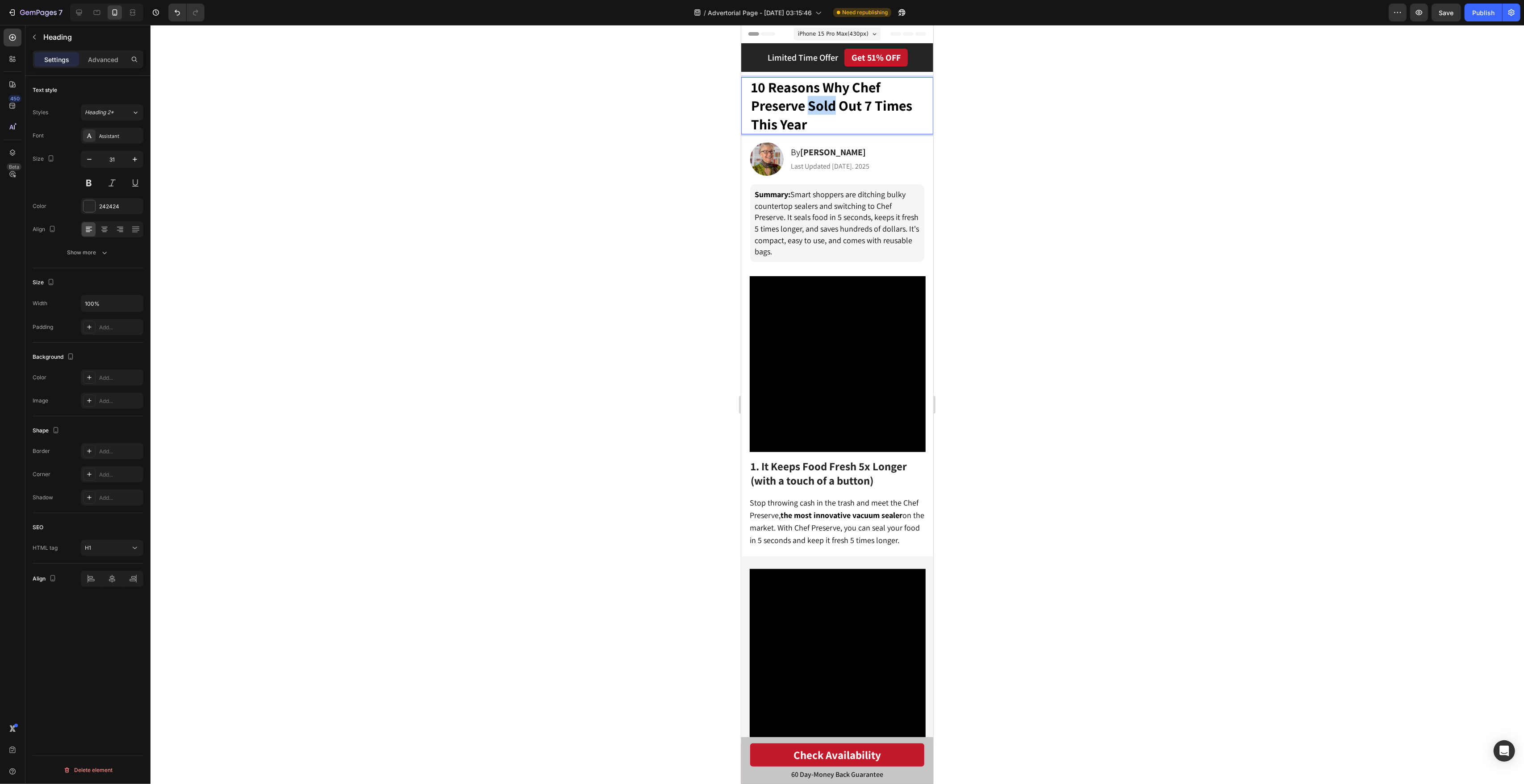
drag, startPoint x: 825, startPoint y: 113, endPoint x: 819, endPoint y: 113, distance: 6.0
click at [825, 113] on span "10 Reasons Why Chef Preserve Sold Out 7 Times This Year" at bounding box center [831, 105] width 161 height 56
click at [811, 109] on span "10 Reasons Why Chef Preserve Sold Out 7 Times This Year" at bounding box center [831, 105] width 161 height 56
drag, startPoint x: 805, startPoint y: 107, endPoint x: 854, endPoint y: 88, distance: 52.6
click at [855, 88] on span "10 Reasons Why Chef Preserve Sold Out 7 Times This Year" at bounding box center [831, 105] width 161 height 56
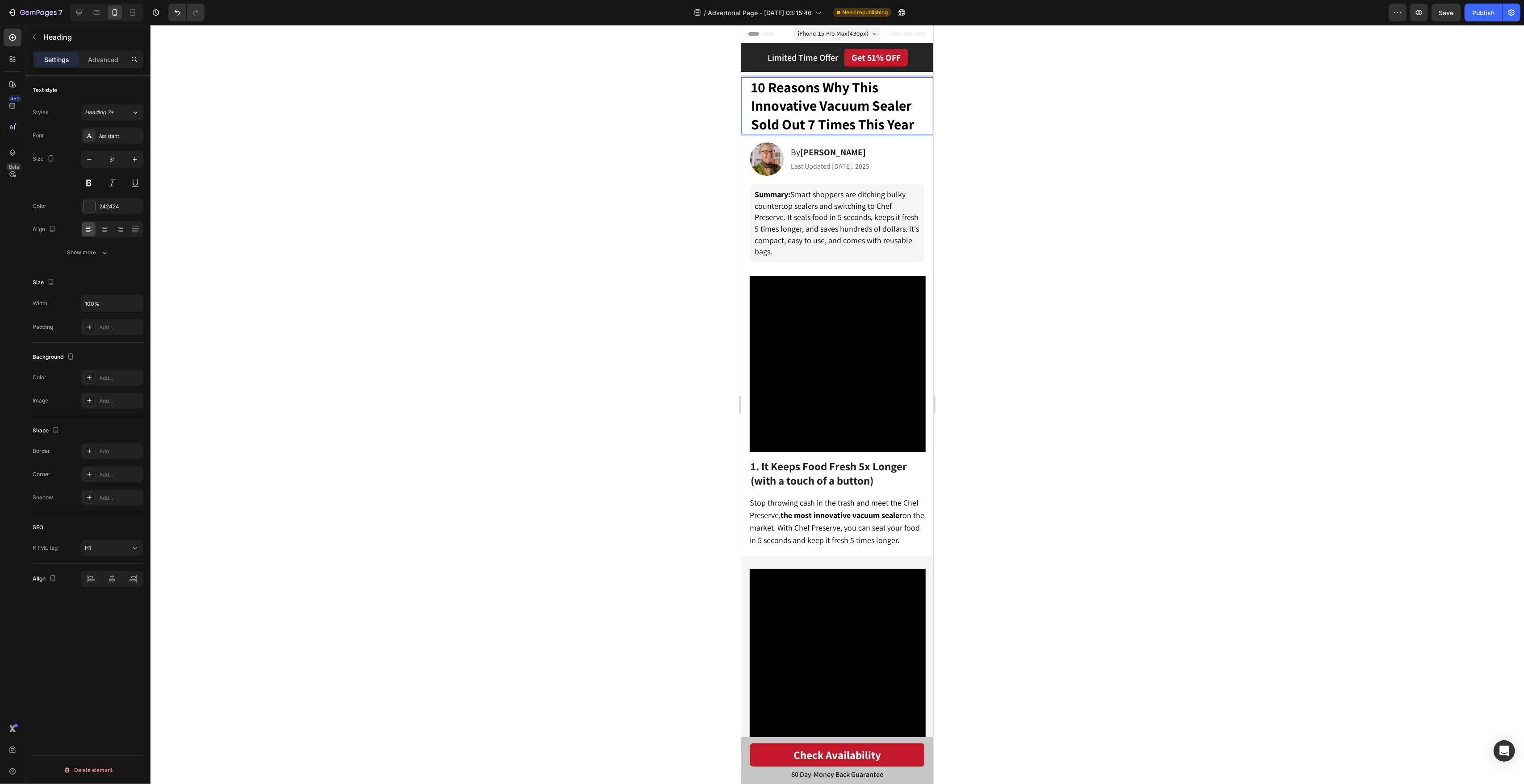
click at [1329, 84] on div at bounding box center [837, 404] width 1374 height 759
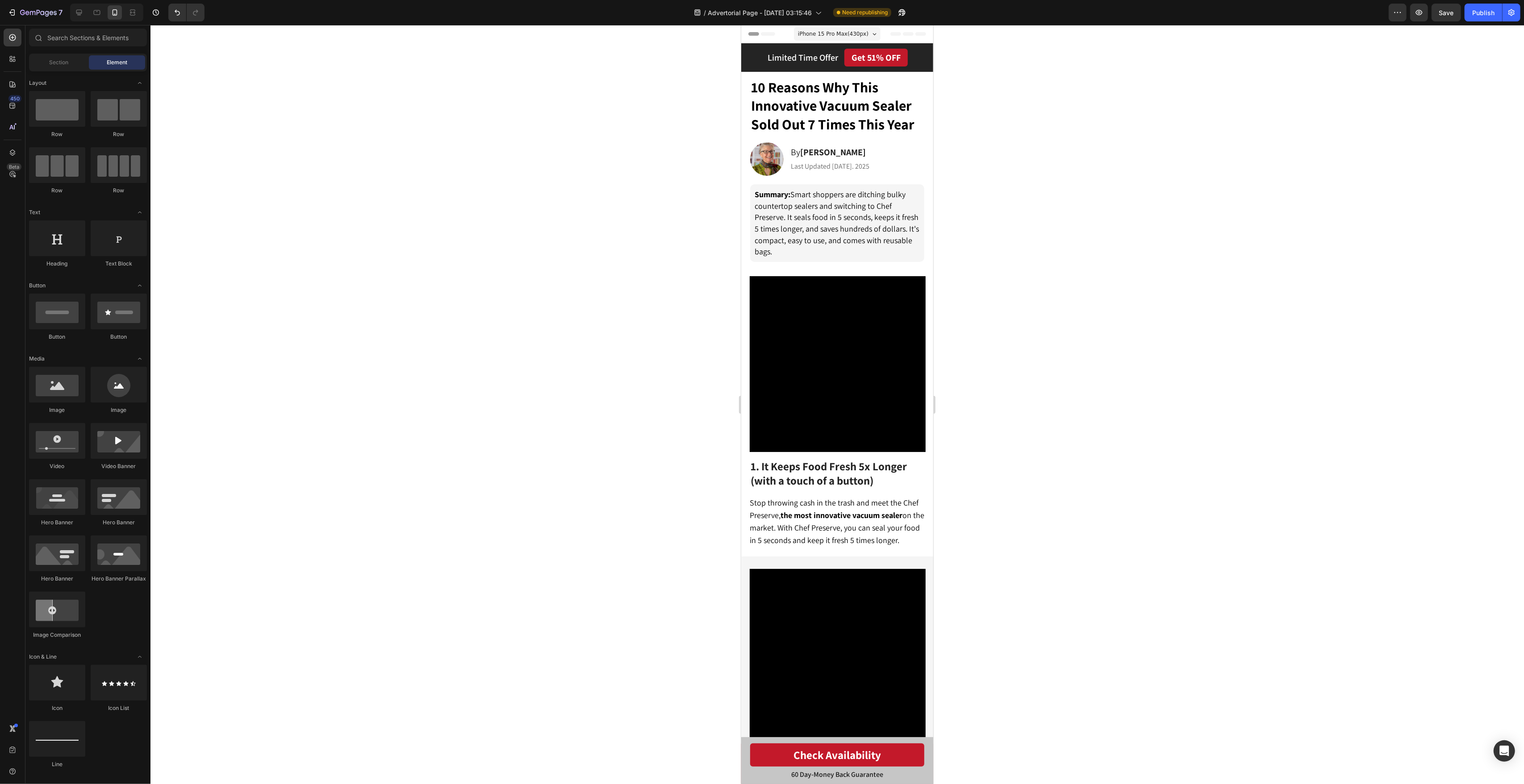
click at [852, 32] on span "iPhone 15 Pro Max ( 430 px)" at bounding box center [832, 34] width 70 height 9
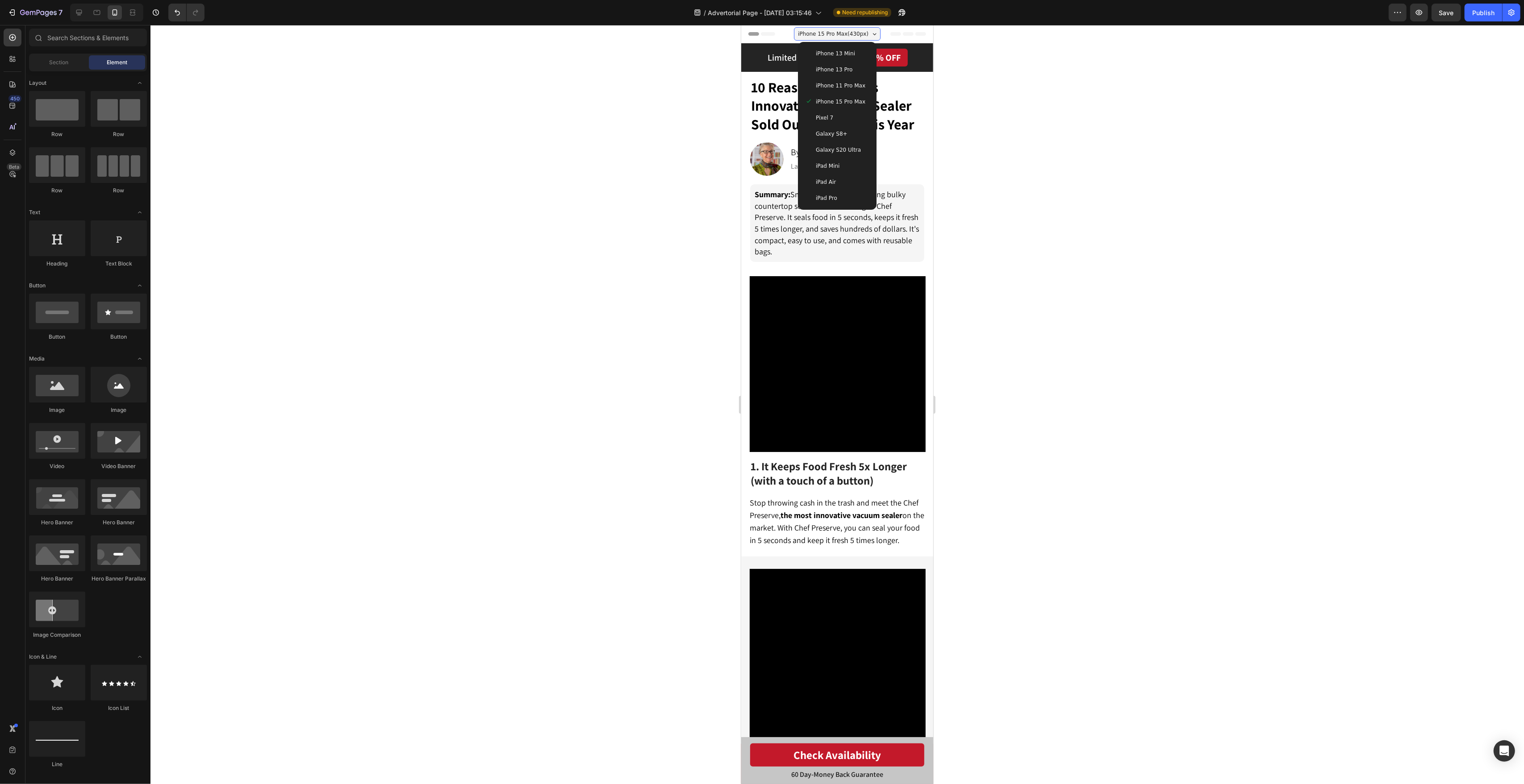
click at [863, 73] on div "iPhone 13 Pro" at bounding box center [837, 69] width 64 height 9
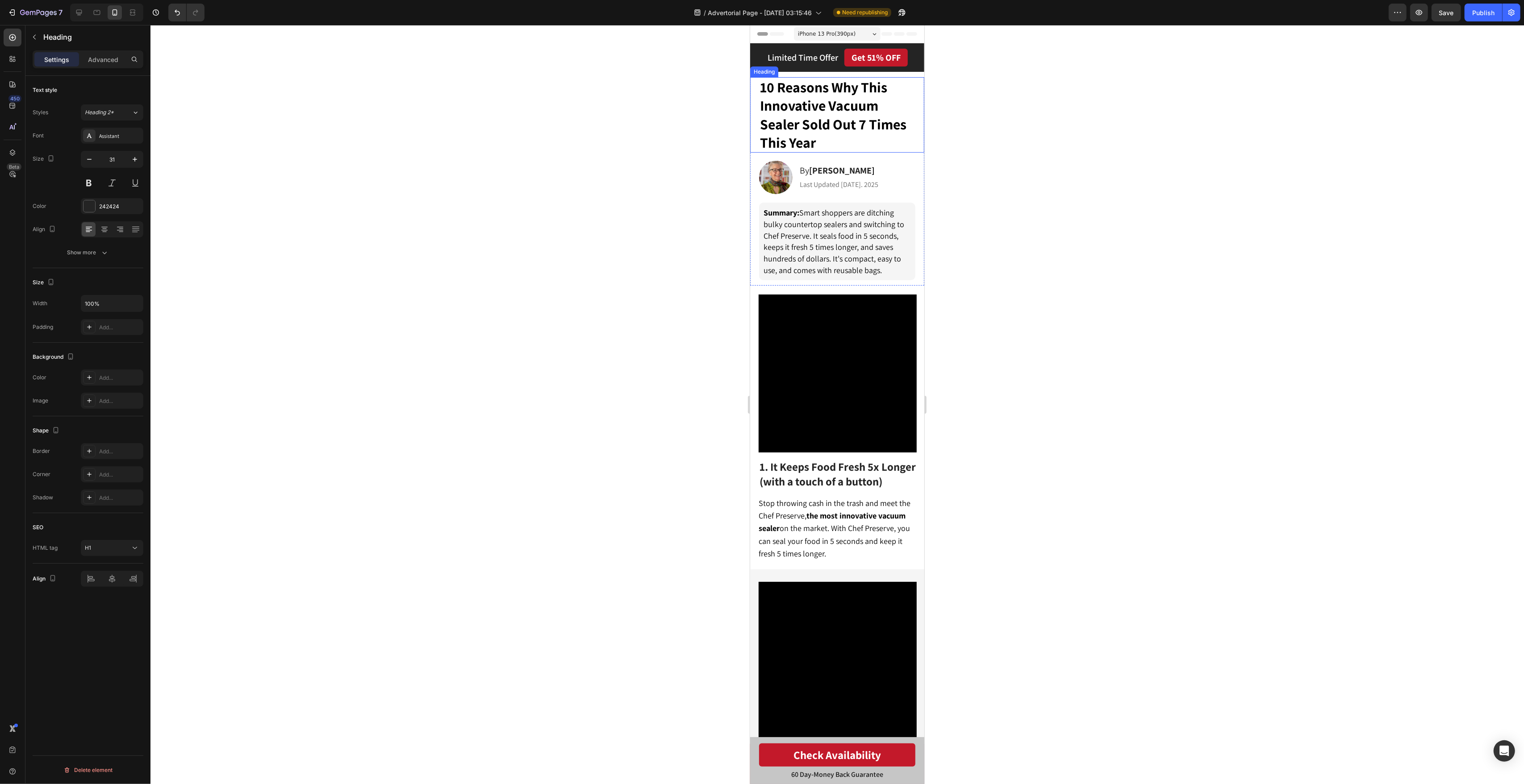
click at [879, 119] on span "10 Reasons Why This Innovative Vacuum Sealer Sold Out 7 Times This Year" at bounding box center [833, 114] width 147 height 74
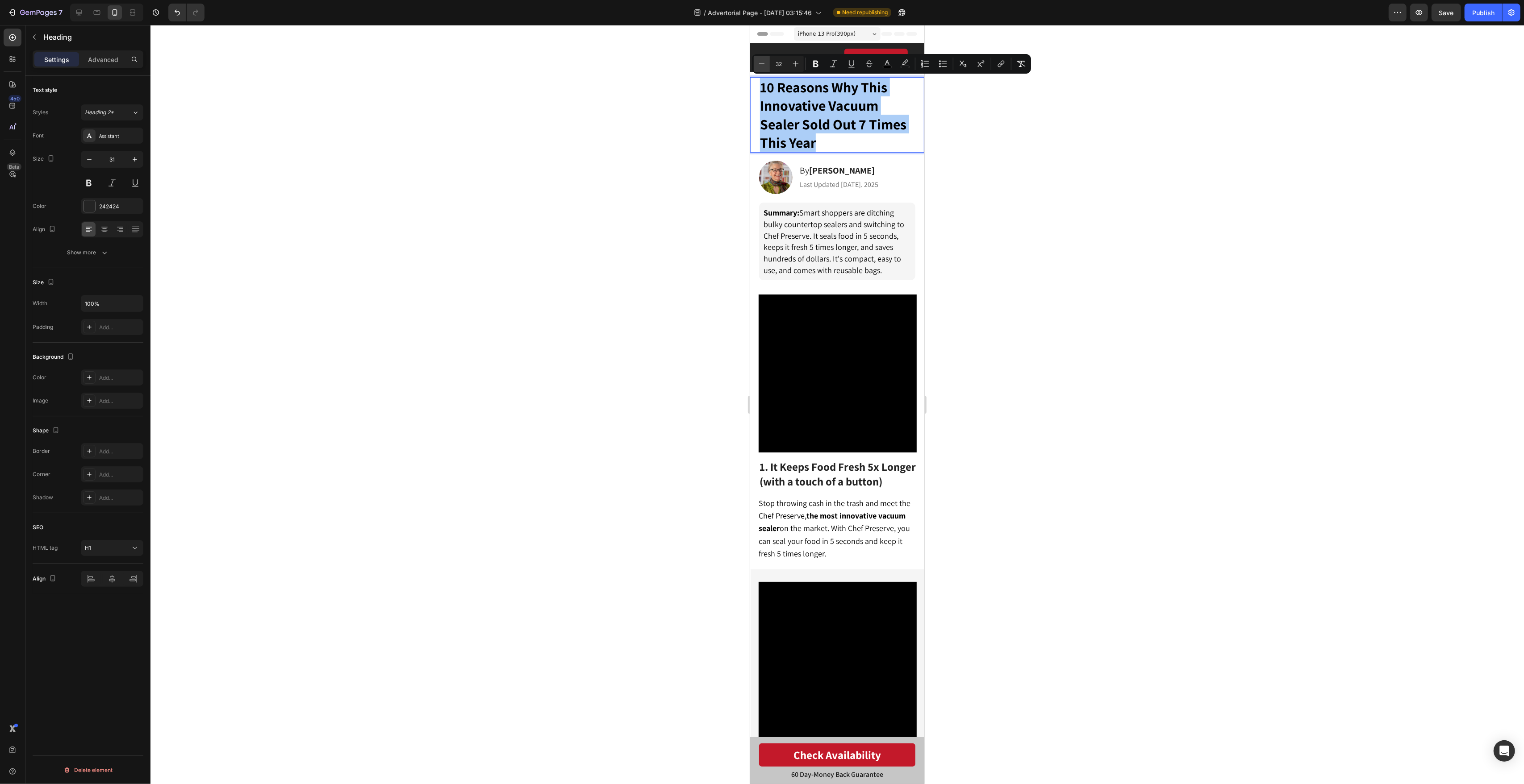
click at [766, 63] on icon "Editor contextual toolbar" at bounding box center [761, 63] width 9 height 9
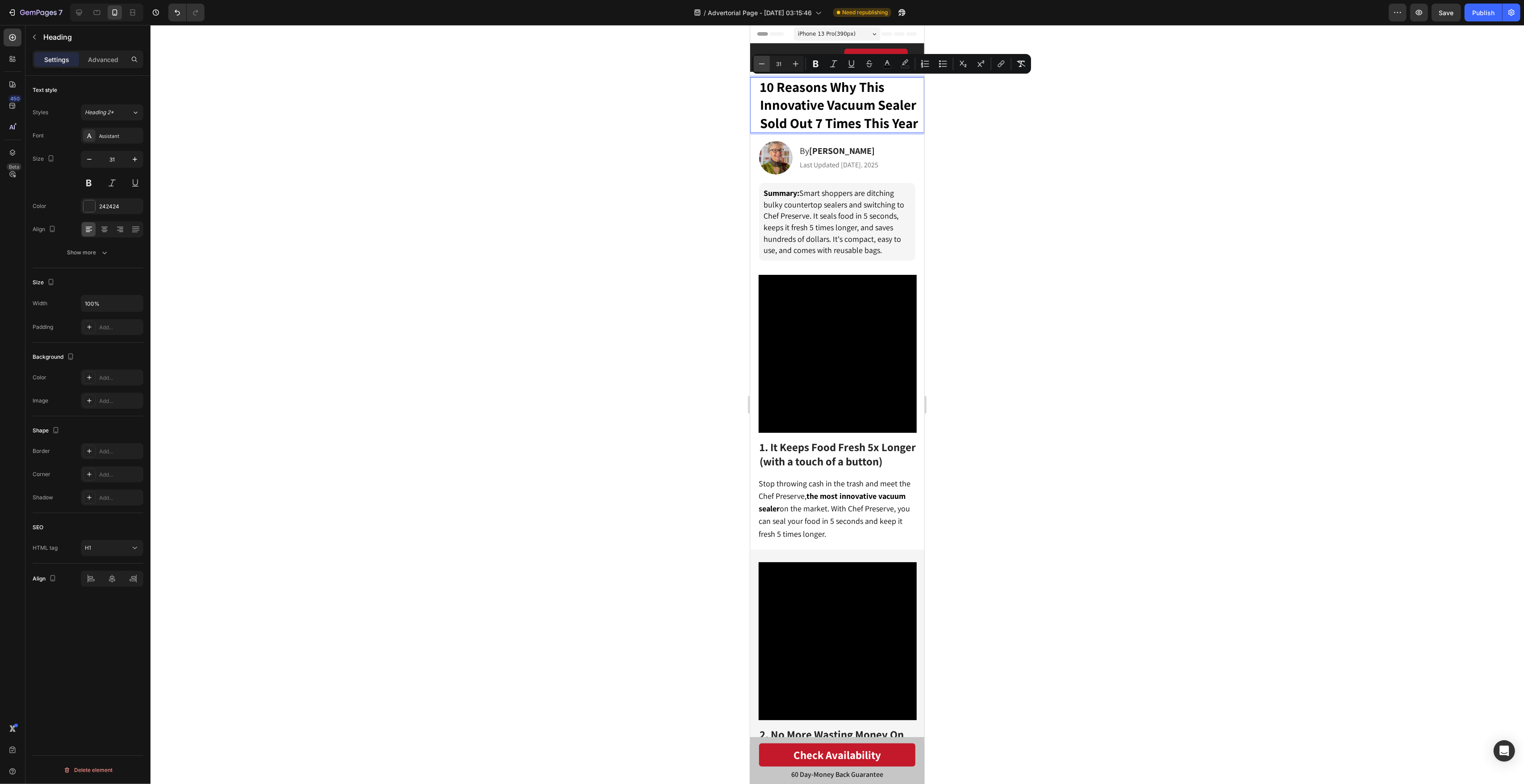
click at [760, 67] on icon "Editor contextual toolbar" at bounding box center [761, 63] width 9 height 9
type input "30"
click at [990, 157] on div at bounding box center [837, 404] width 1374 height 759
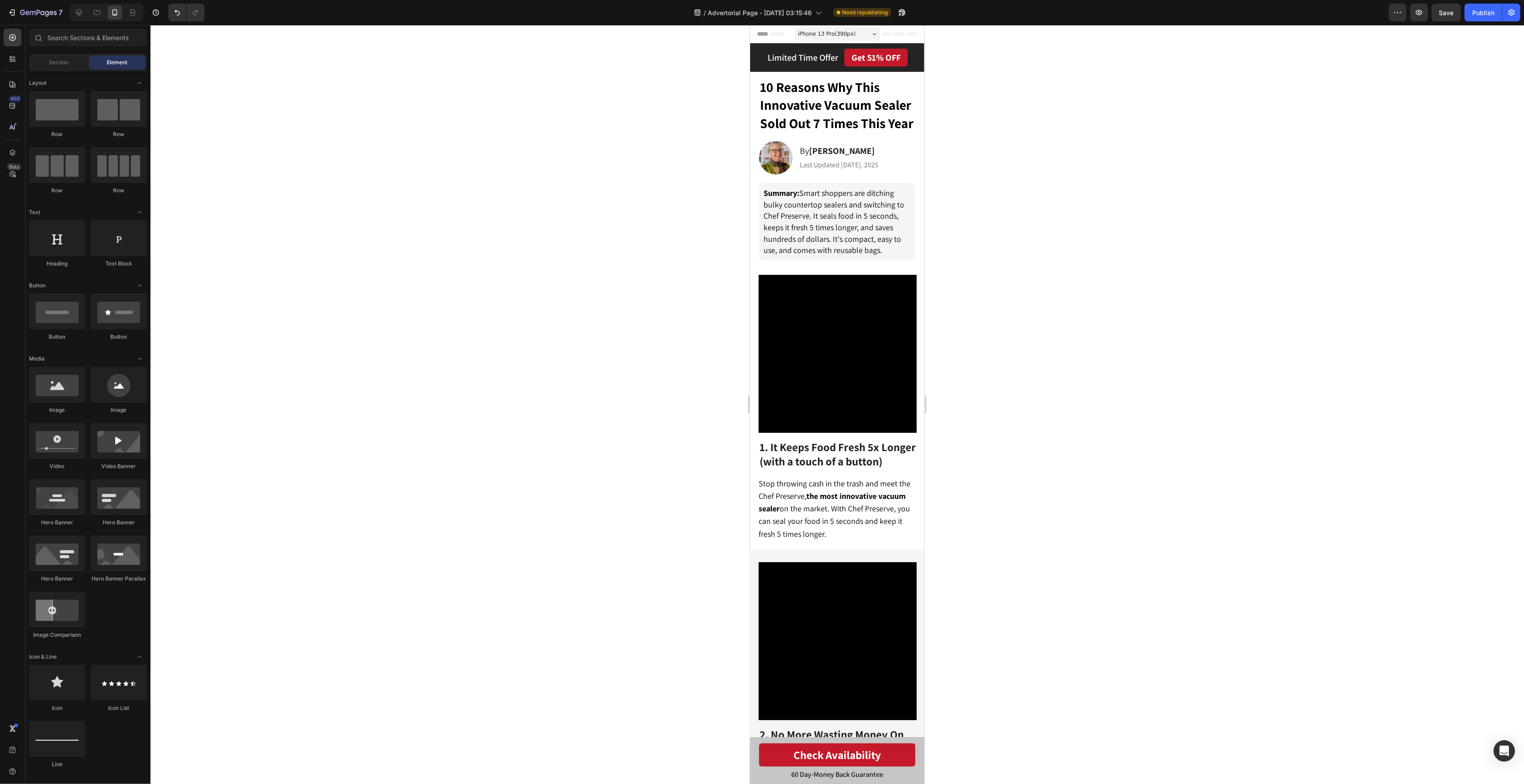
click at [815, 38] on span "iPhone 13 Pro ( 390 px)" at bounding box center [826, 34] width 57 height 9
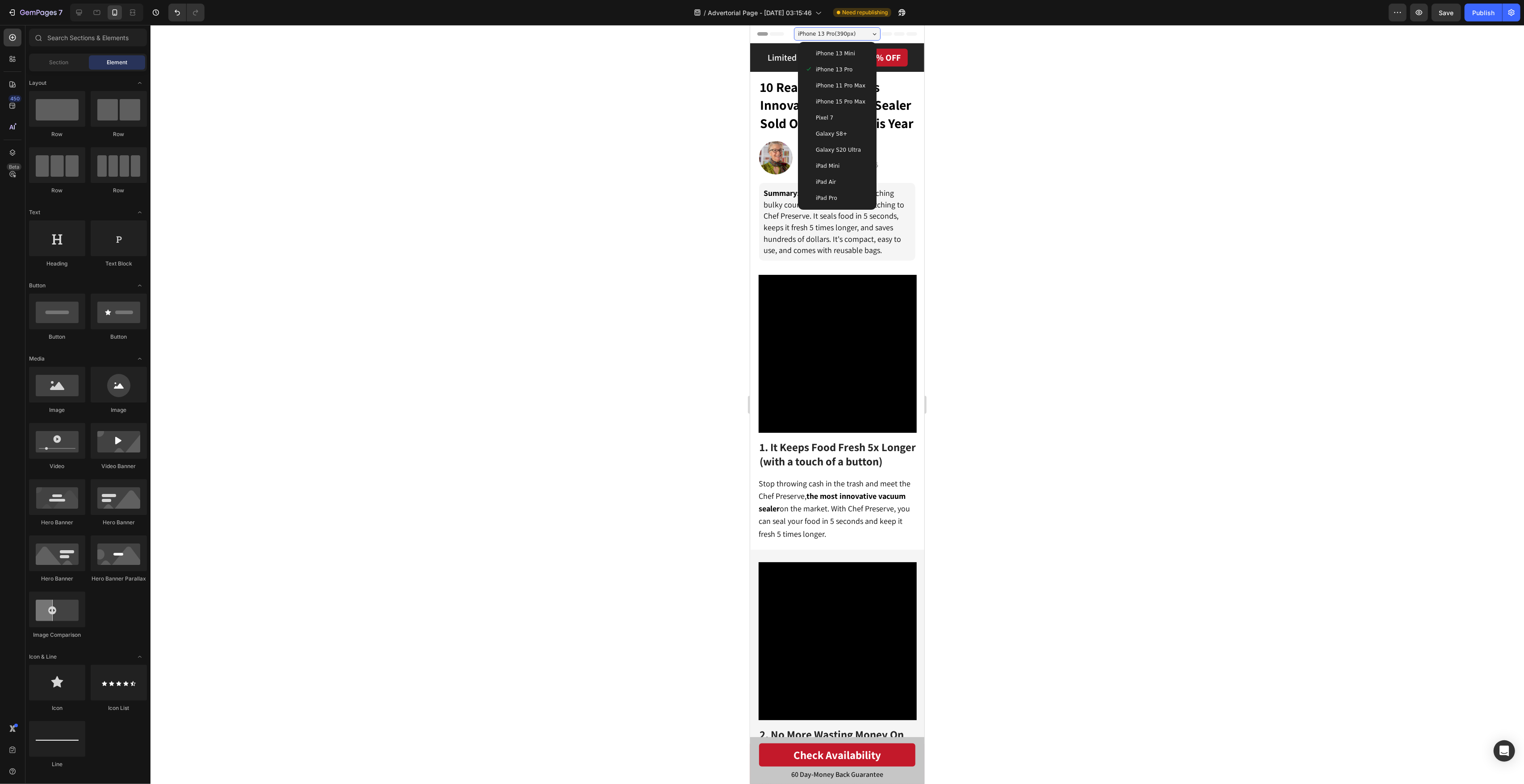
click at [857, 96] on div "iPhone 15 Pro Max" at bounding box center [837, 101] width 72 height 16
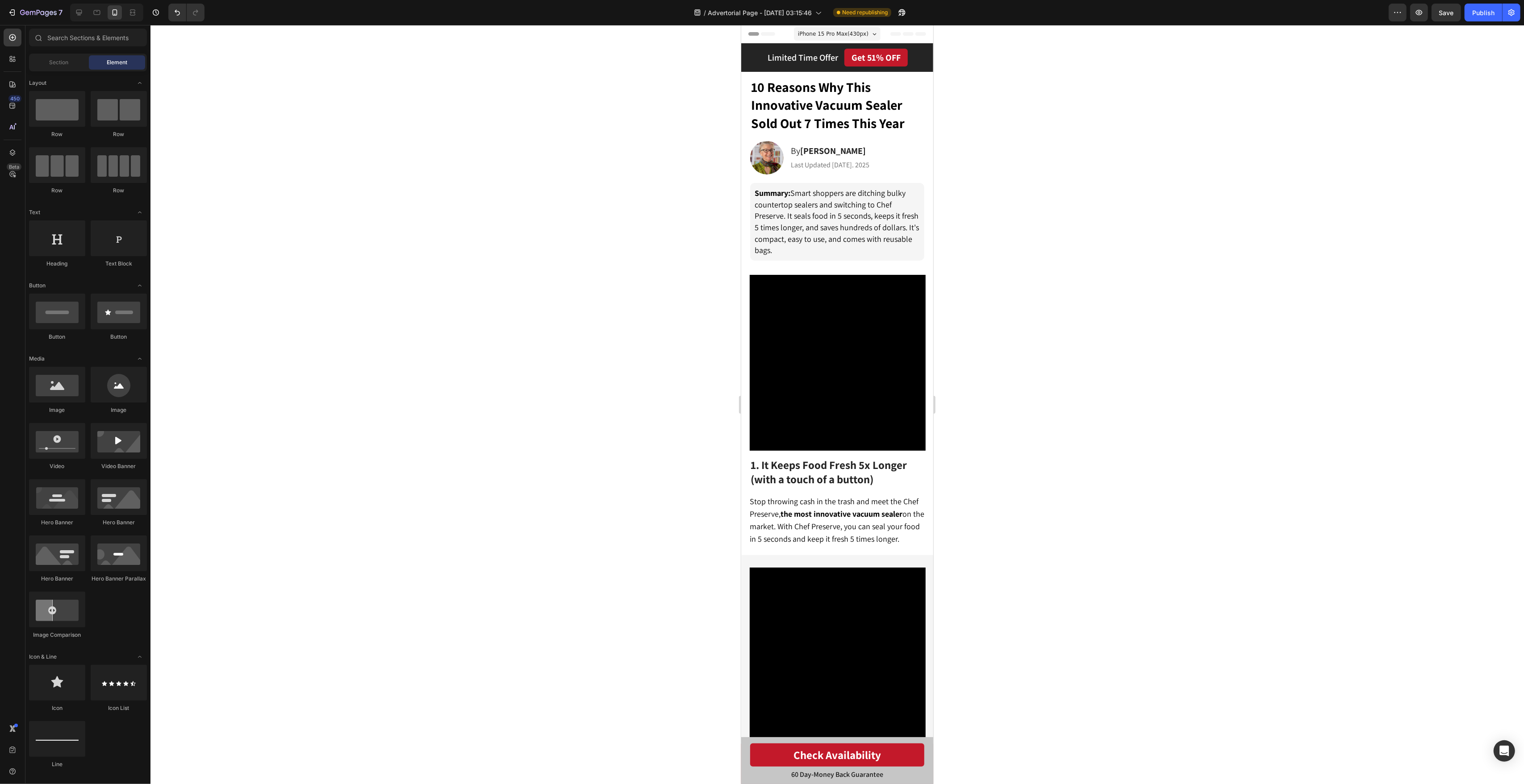
click at [1064, 131] on div at bounding box center [837, 404] width 1374 height 759
click at [889, 114] on span "10 Reasons Why This Innovative Vacuum Sealer Sold Out 7 Times This Year" at bounding box center [828, 105] width 154 height 54
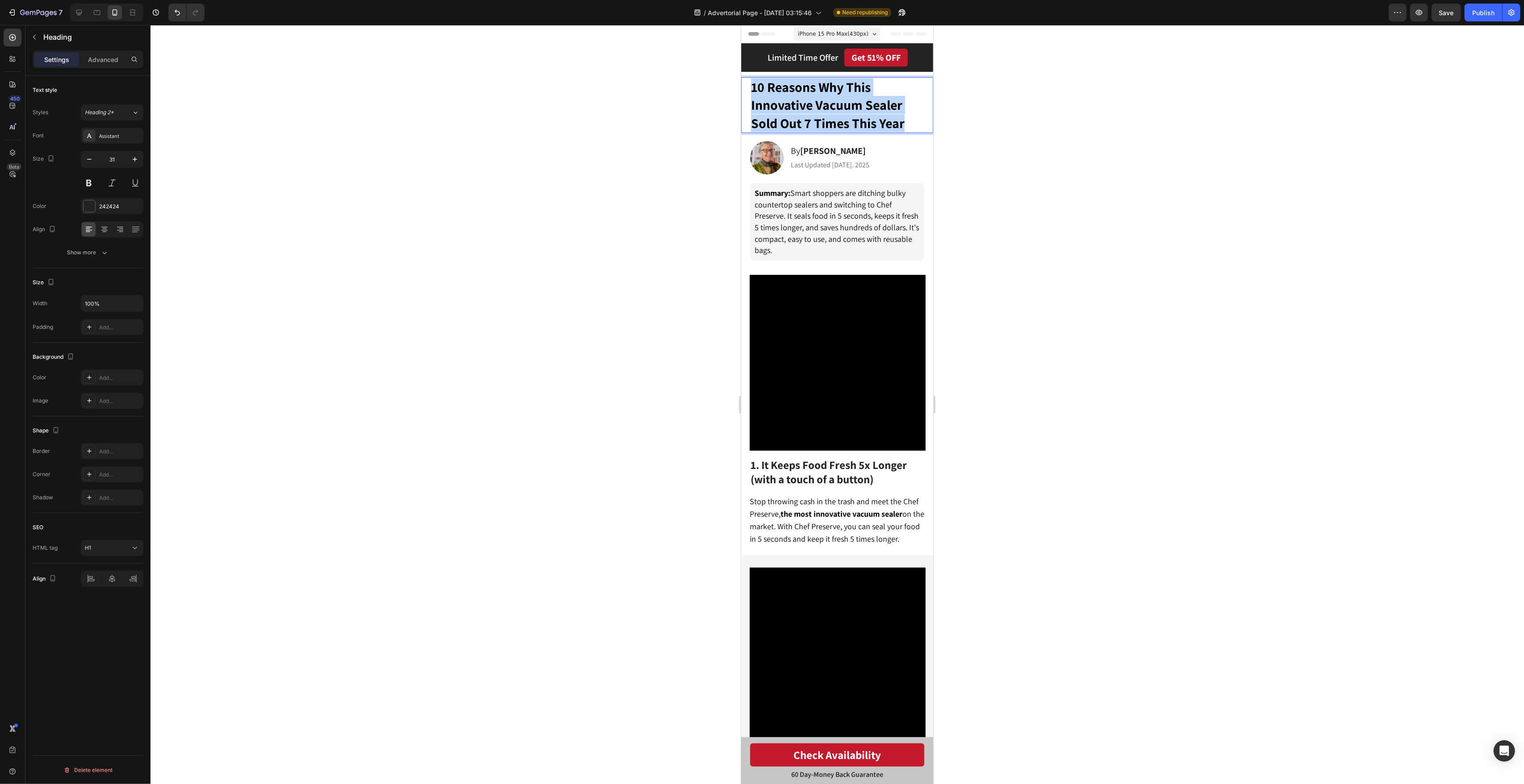
click at [889, 114] on span "10 Reasons Why This Innovative Vacuum Sealer Sold Out 7 Times This Year" at bounding box center [828, 105] width 154 height 54
click at [780, 66] on button "Plus" at bounding box center [786, 64] width 16 height 16
type input "32"
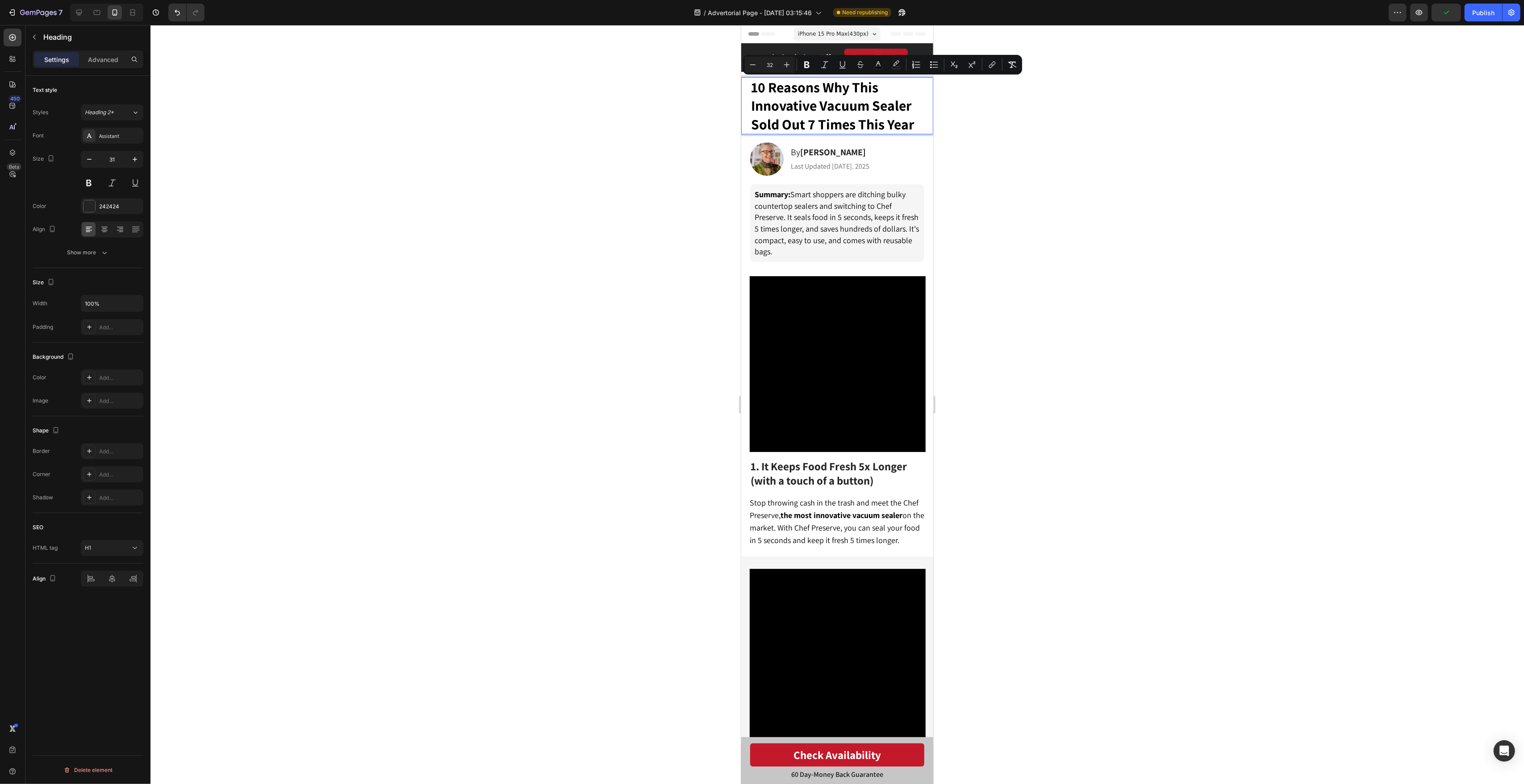
click at [1015, 135] on div at bounding box center [837, 404] width 1374 height 759
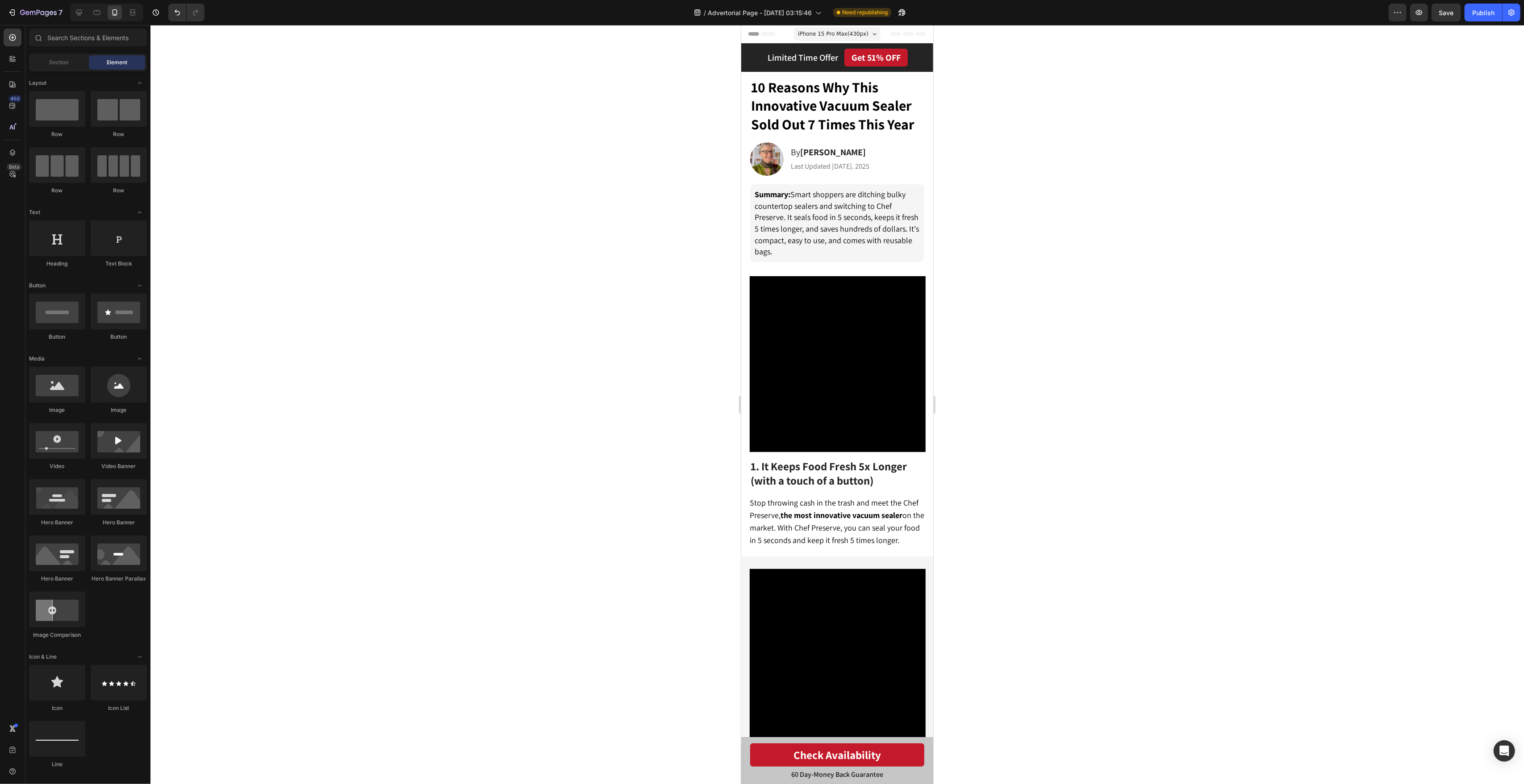
click at [822, 37] on span "iPhone 15 Pro Max ( 430 px)" at bounding box center [832, 34] width 70 height 9
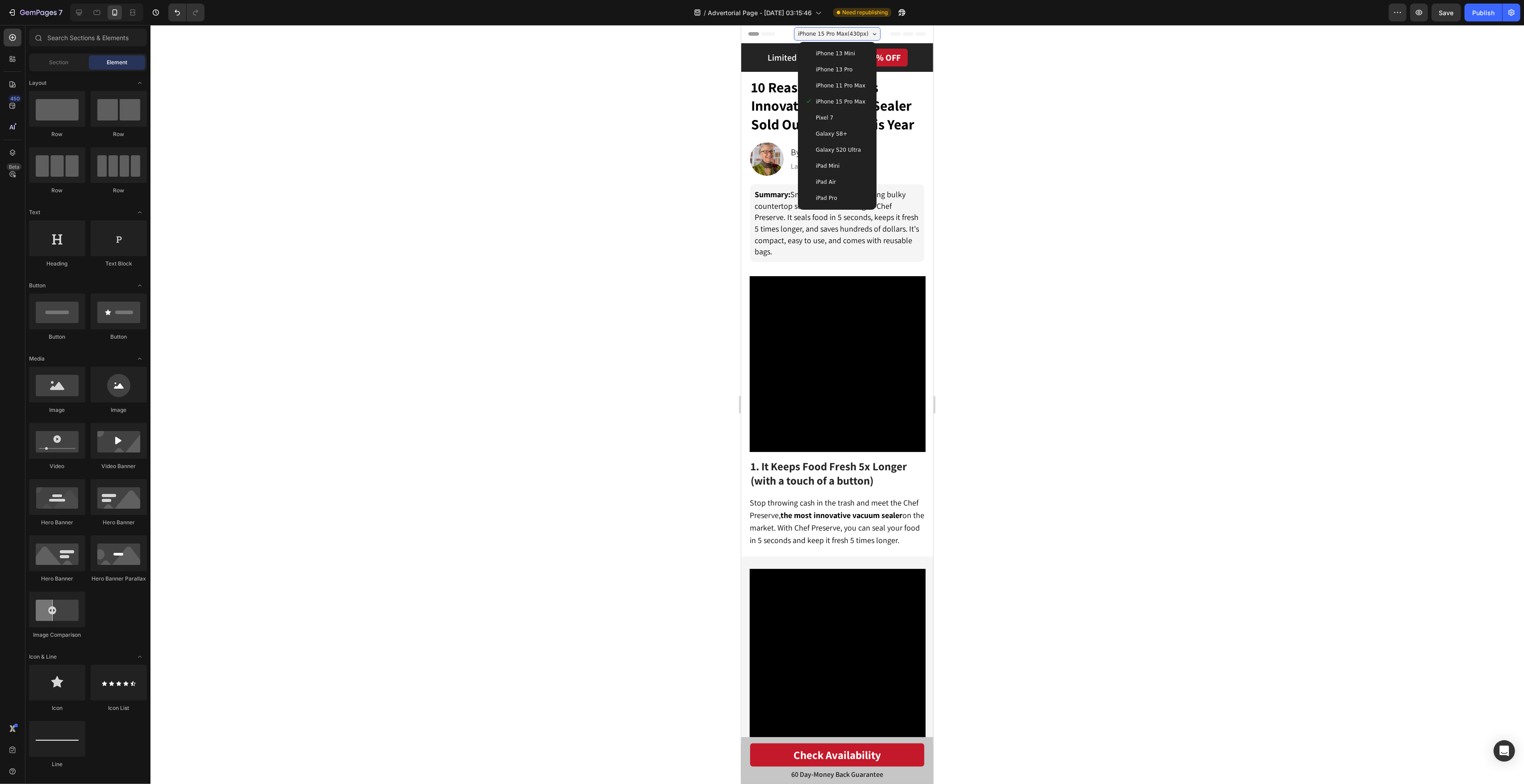
click at [862, 76] on div "iPhone 13 Pro" at bounding box center [837, 69] width 72 height 16
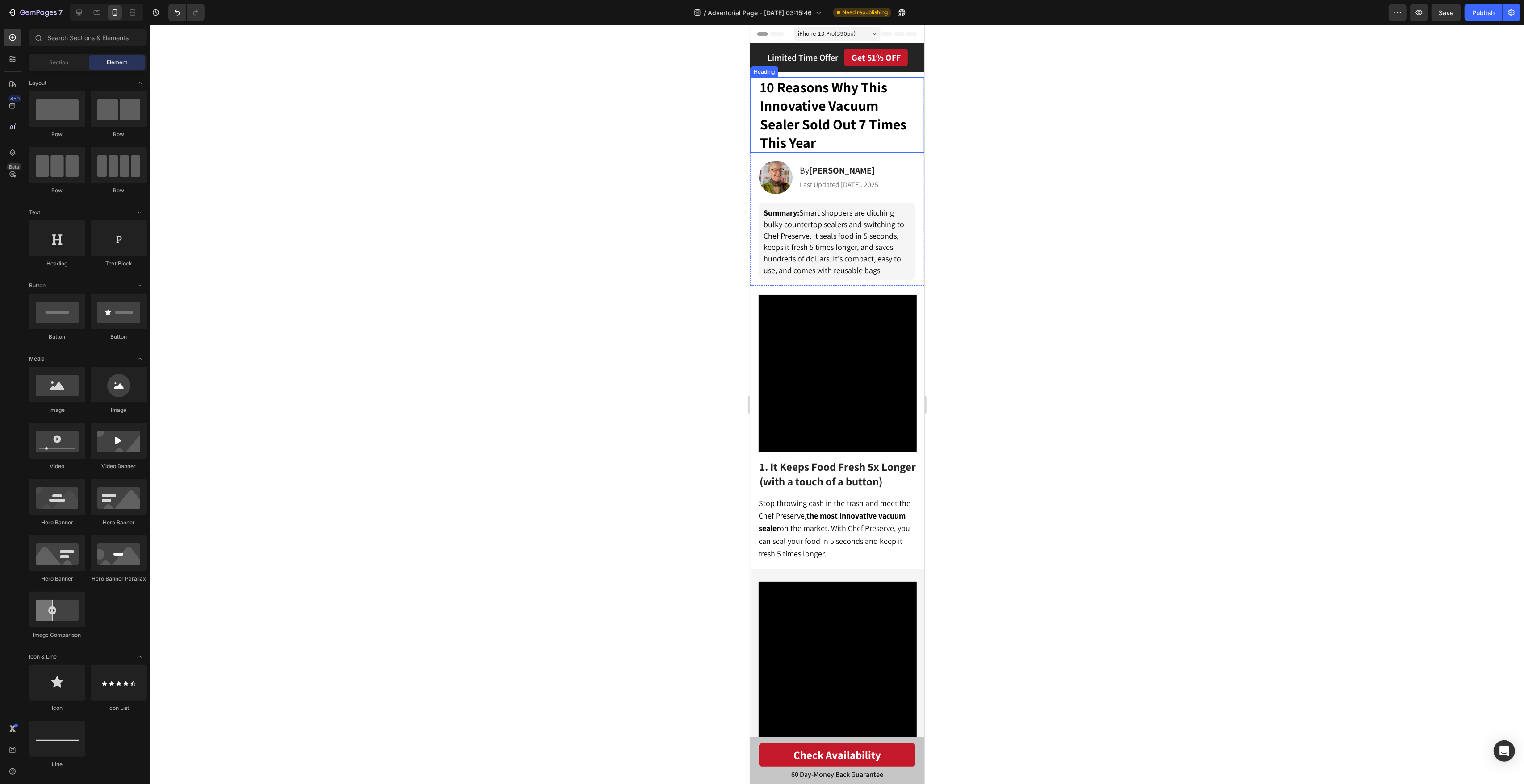
click at [884, 128] on span "10 Reasons Why This Innovative Vacuum Sealer Sold Out 7 Times This Year" at bounding box center [833, 114] width 147 height 74
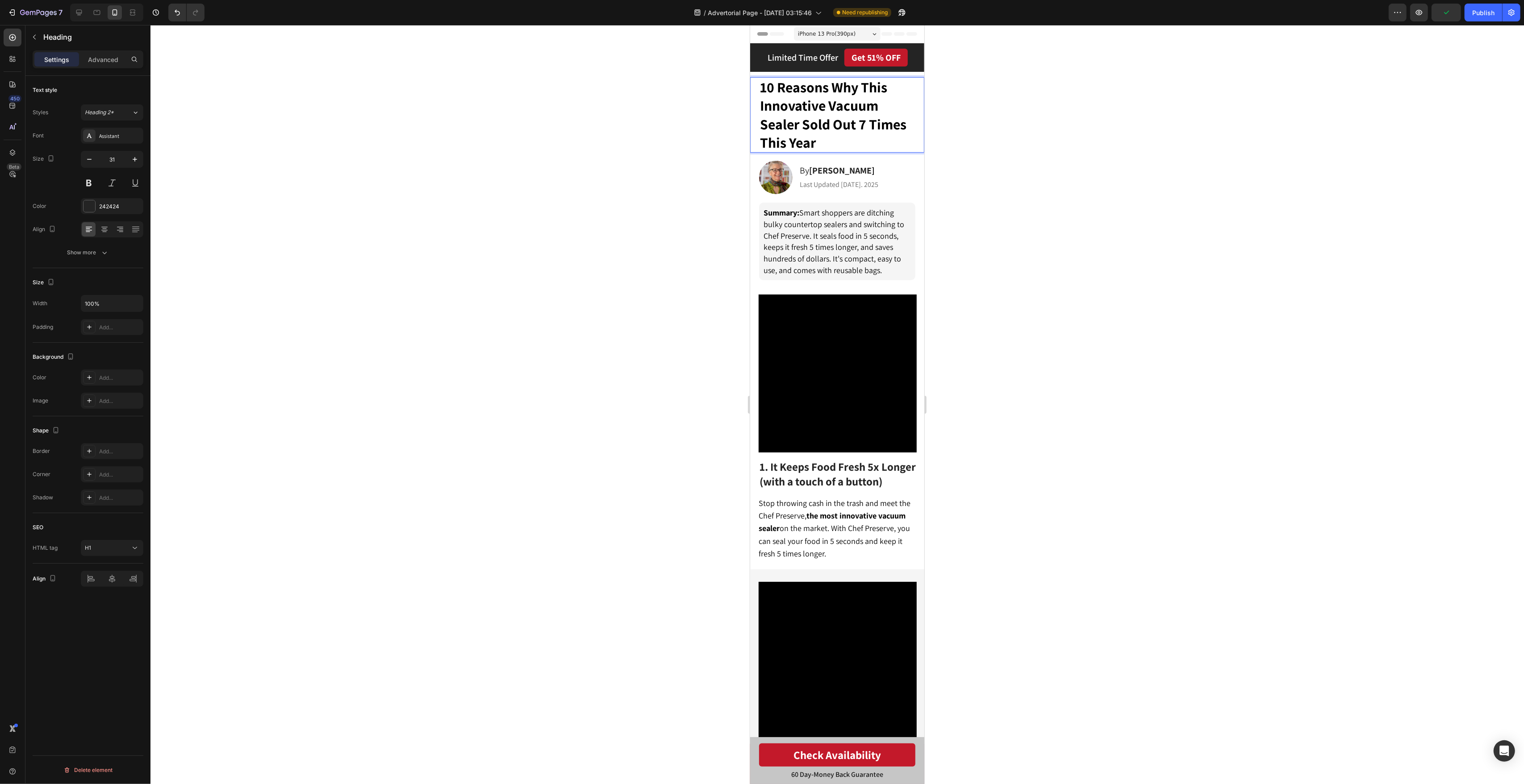
click at [849, 108] on span "10 Reasons Why This Innovative Vacuum Sealer Sold Out 7 Times This Year" at bounding box center [833, 114] width 147 height 74
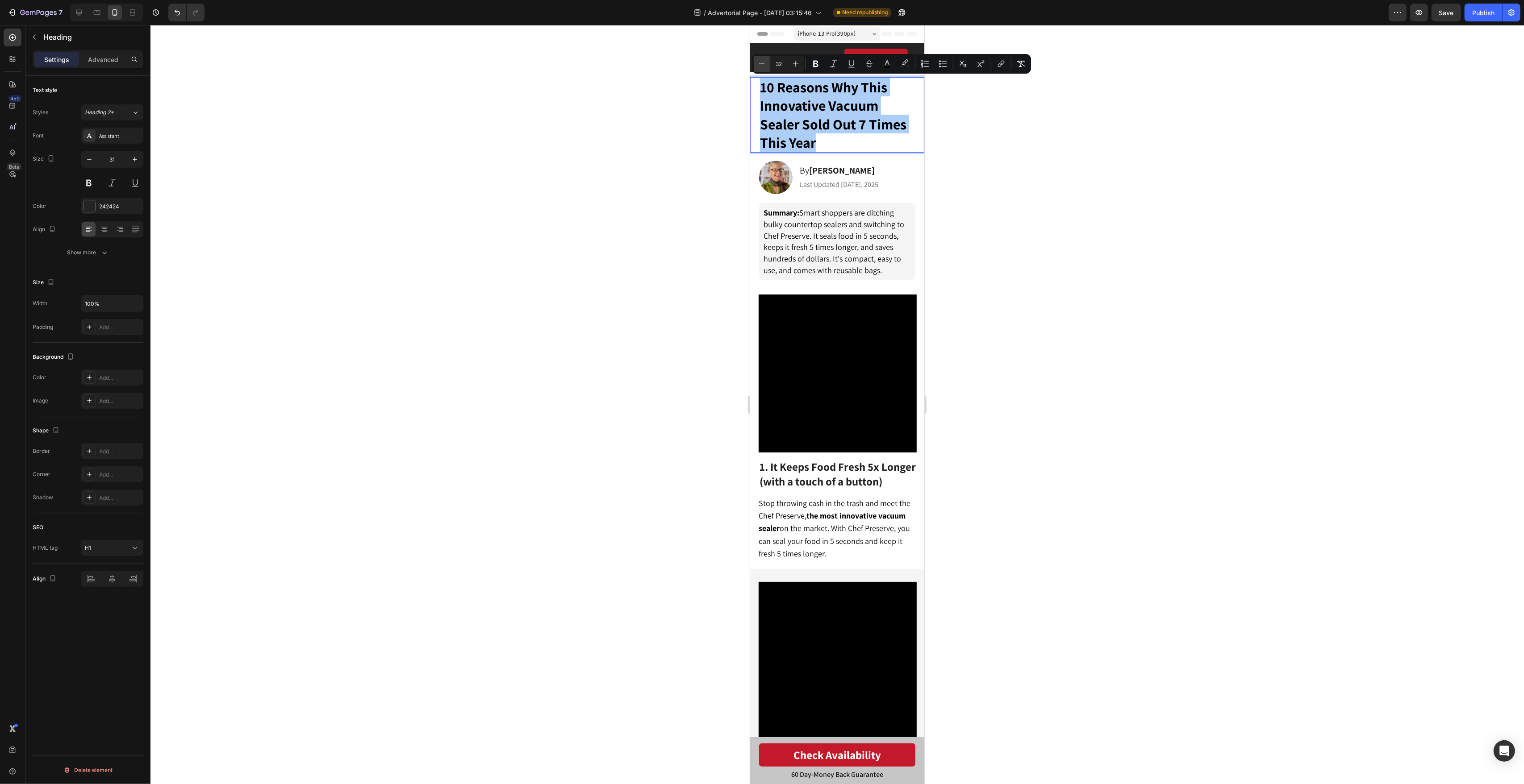
click at [767, 63] on button "Minus" at bounding box center [761, 63] width 16 height 16
type input "30"
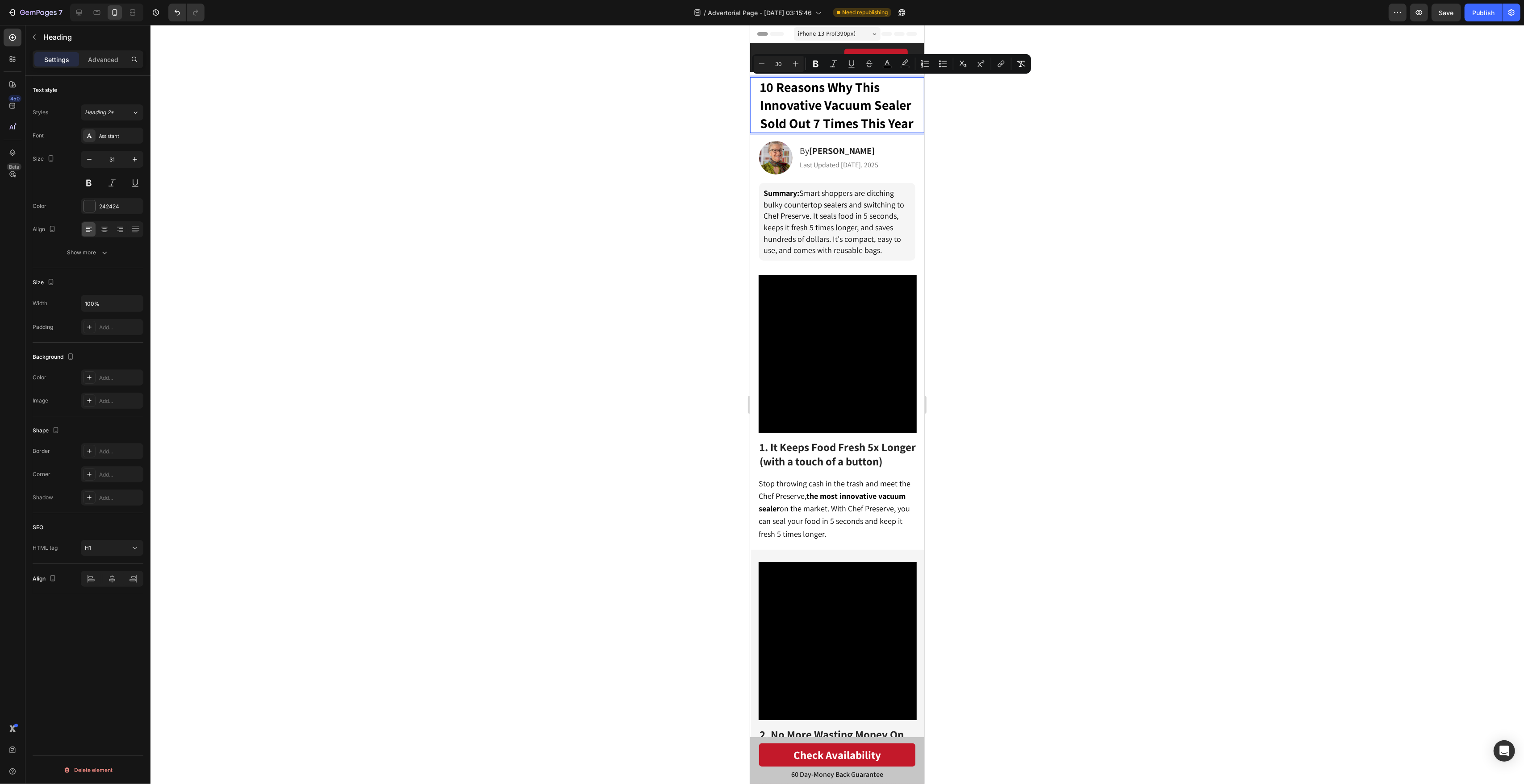
drag, startPoint x: 1054, startPoint y: 170, endPoint x: 1000, endPoint y: 143, distance: 60.4
click at [1054, 170] on div at bounding box center [837, 404] width 1374 height 759
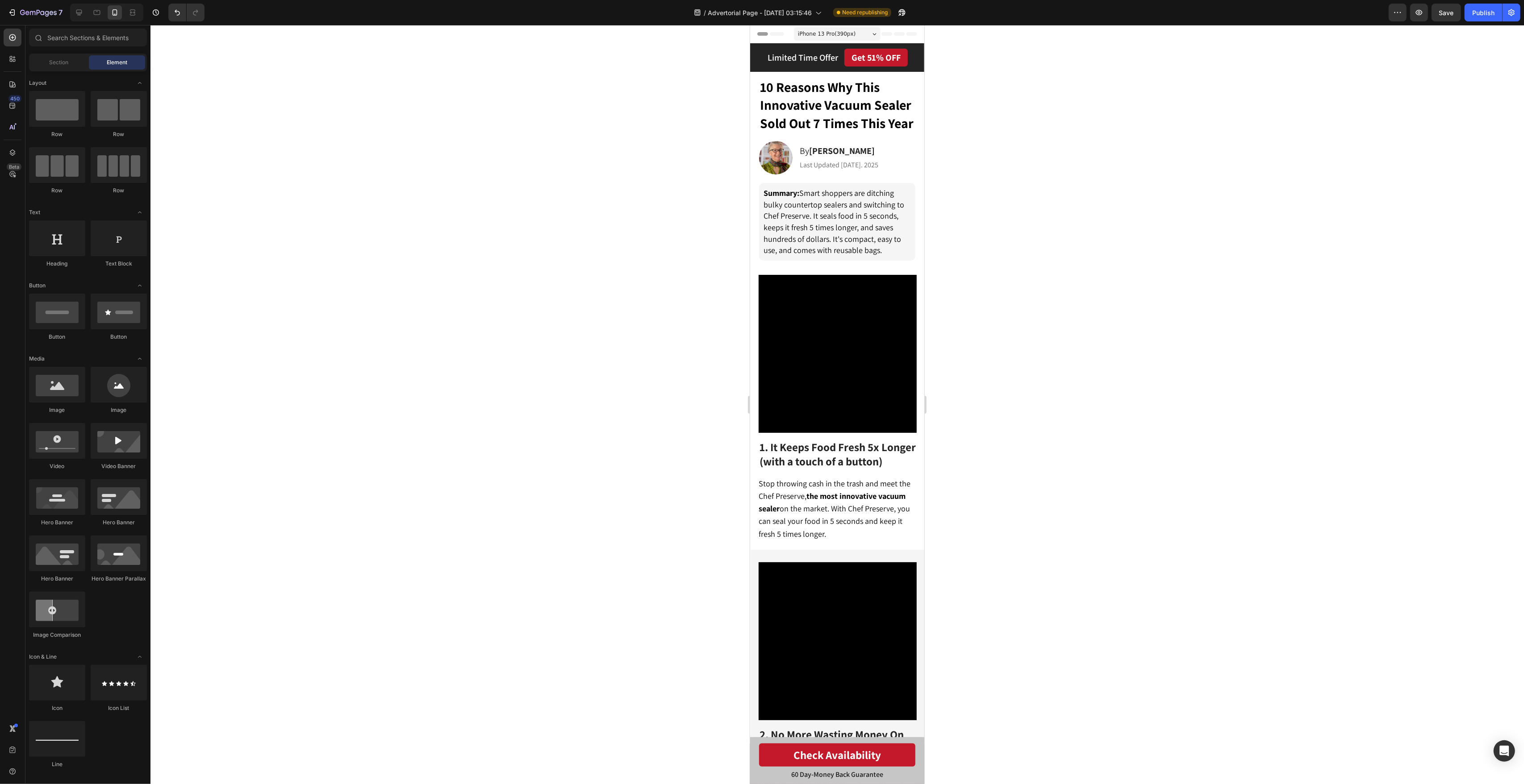
click at [846, 34] on span "iPhone 13 Pro ( 390 px)" at bounding box center [826, 34] width 57 height 9
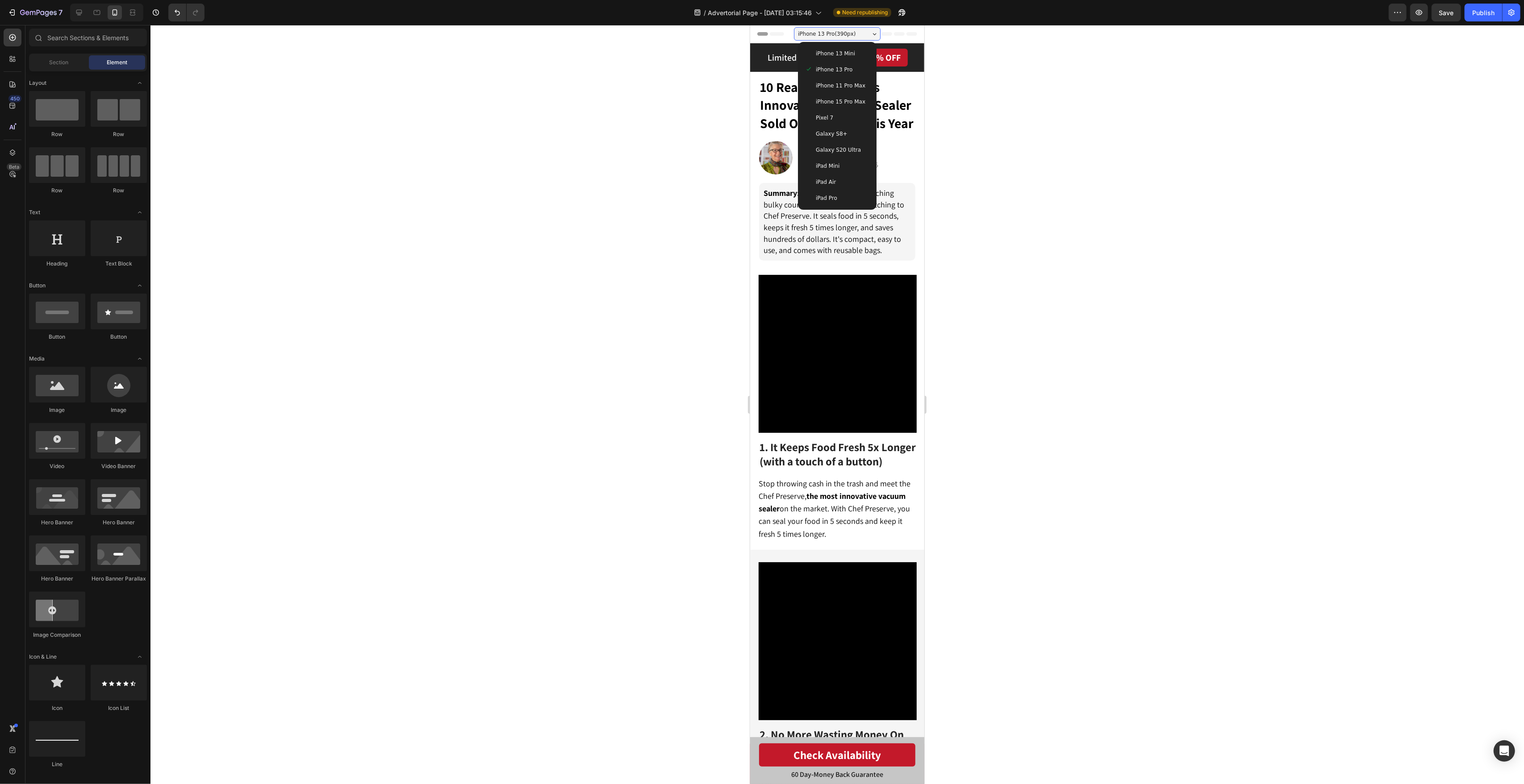
click at [868, 54] on div "iPhone 13 Mini" at bounding box center [837, 53] width 64 height 9
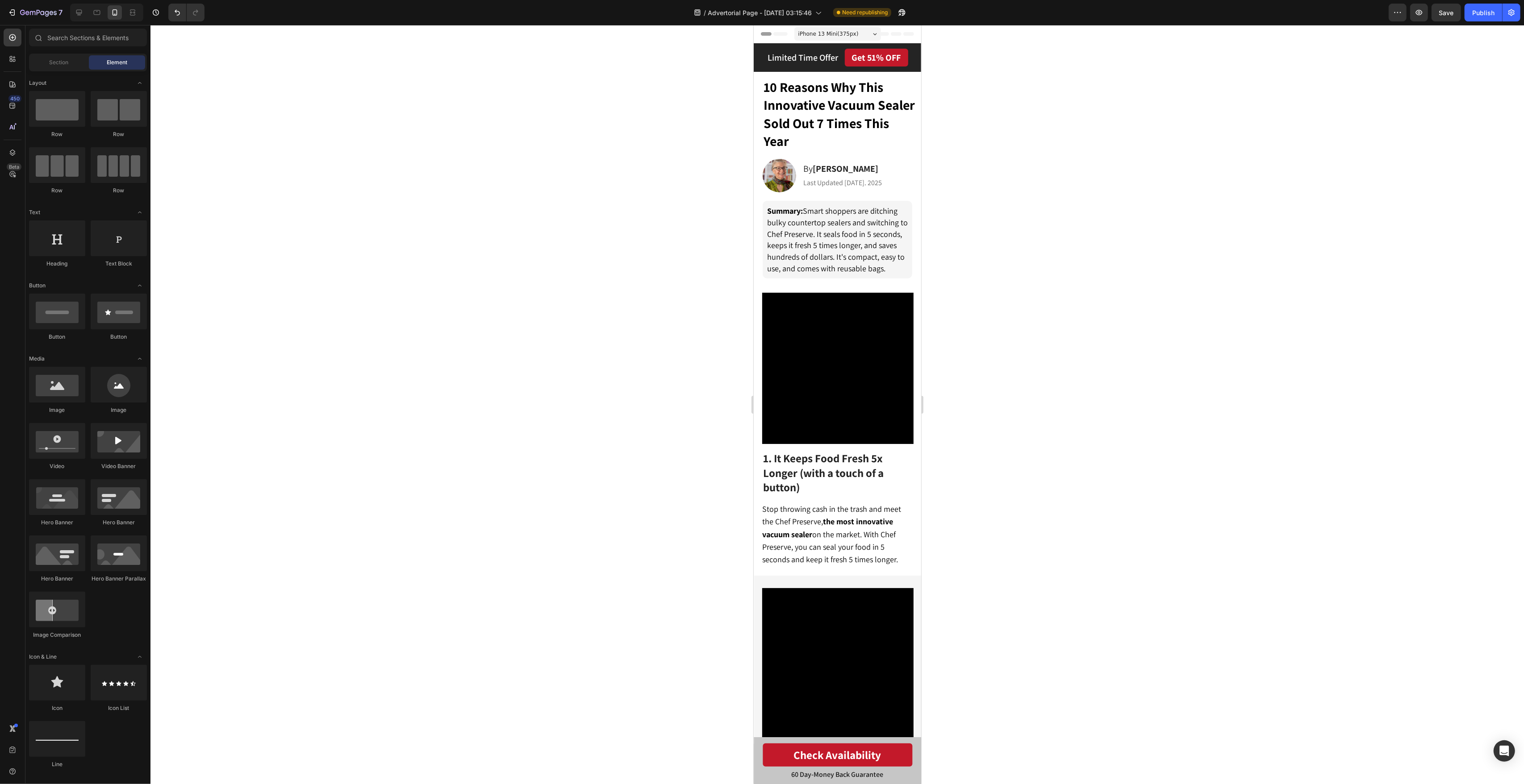
click at [1010, 125] on div at bounding box center [837, 404] width 1374 height 759
click at [809, 35] on span "iPhone 13 Mini ( 375 px)" at bounding box center [828, 34] width 60 height 9
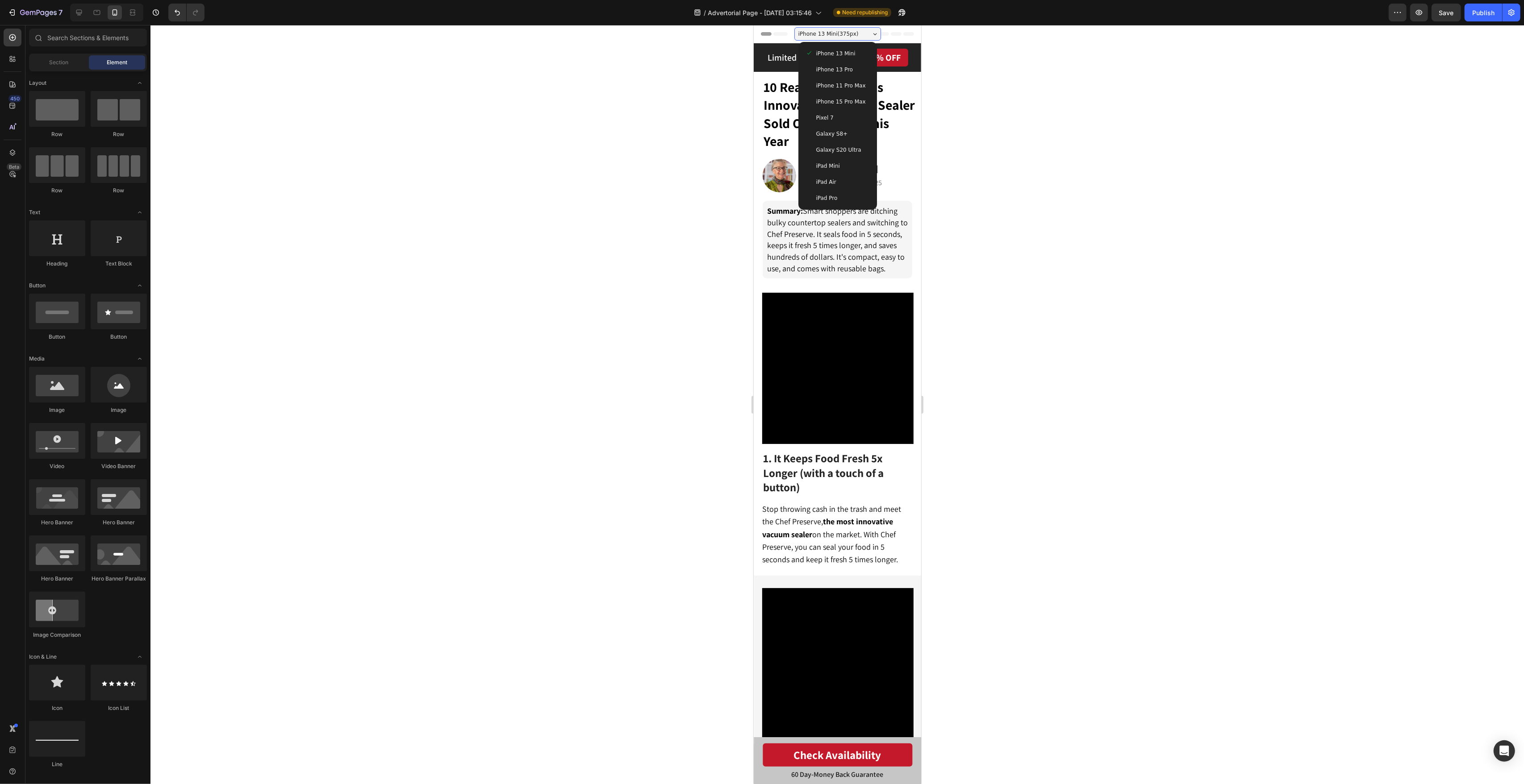
click at [860, 74] on div "iPhone 13 Pro" at bounding box center [837, 69] width 72 height 16
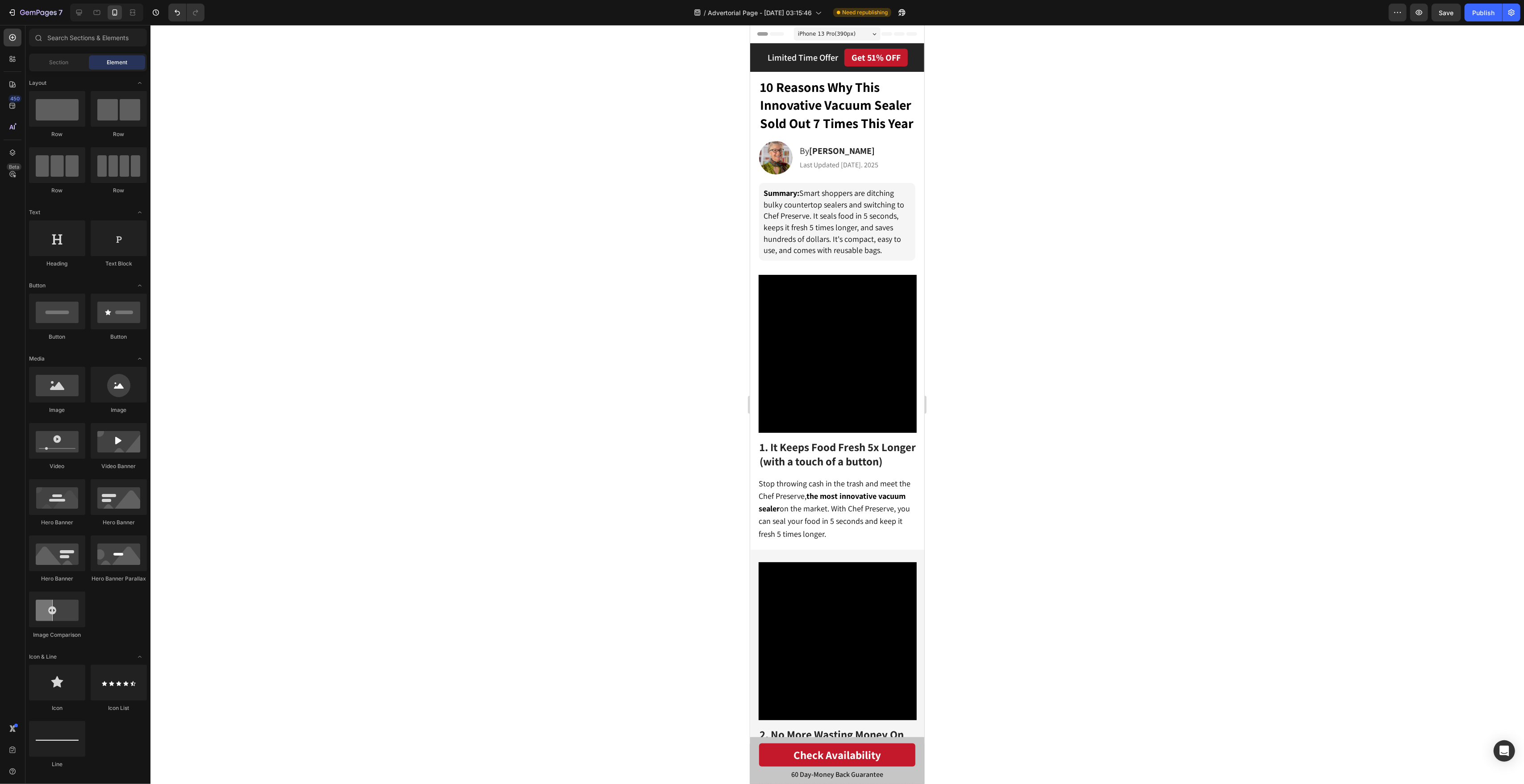
click at [848, 38] on span "iPhone 13 Pro ( 390 px)" at bounding box center [826, 34] width 57 height 9
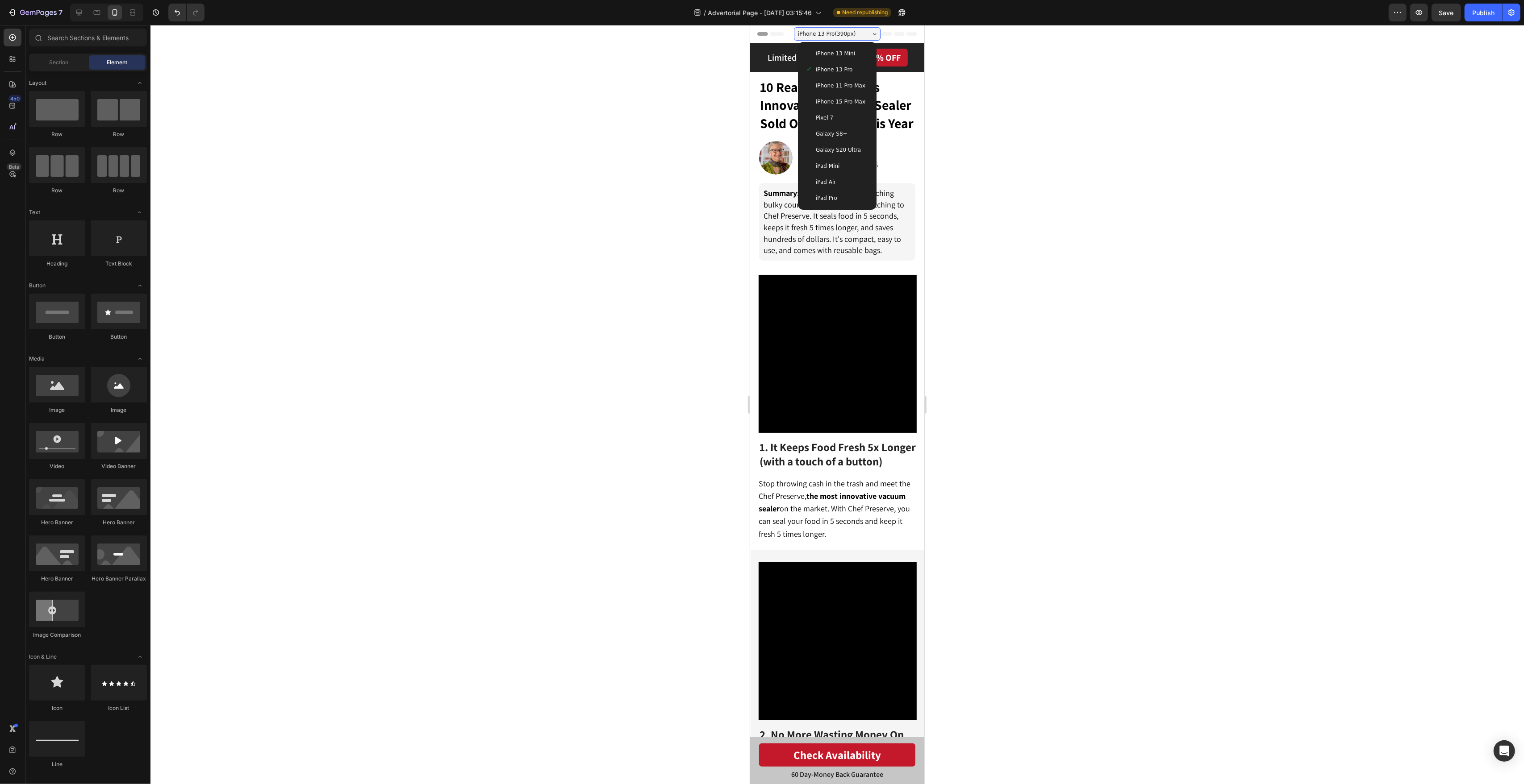
click at [868, 95] on div "iPhone 15 Pro Max" at bounding box center [837, 101] width 72 height 16
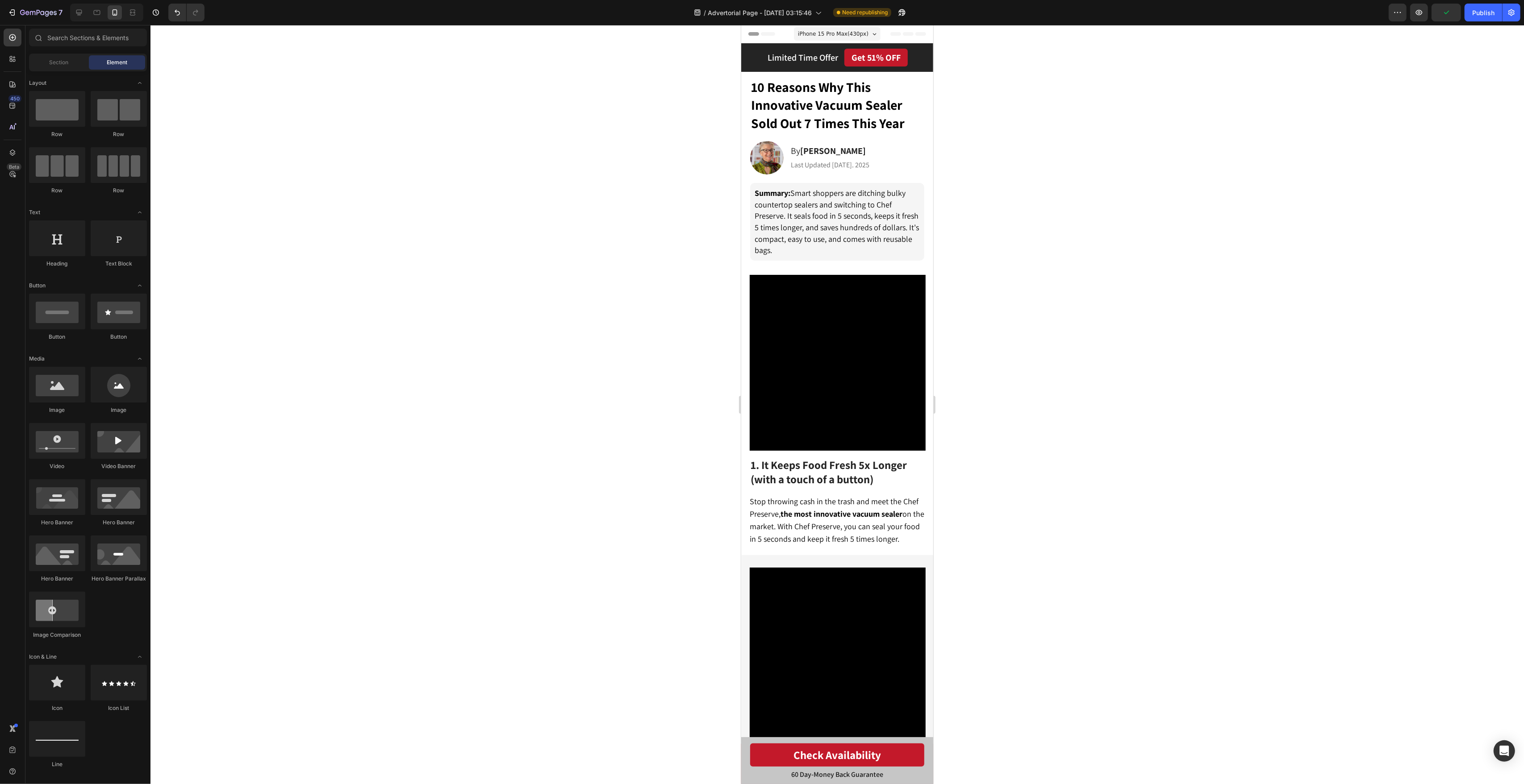
click at [979, 119] on div at bounding box center [837, 404] width 1374 height 759
click at [1450, 11] on span "Save" at bounding box center [1446, 12] width 15 height 8
click at [1481, 8] on div "Publish" at bounding box center [1483, 13] width 22 height 9
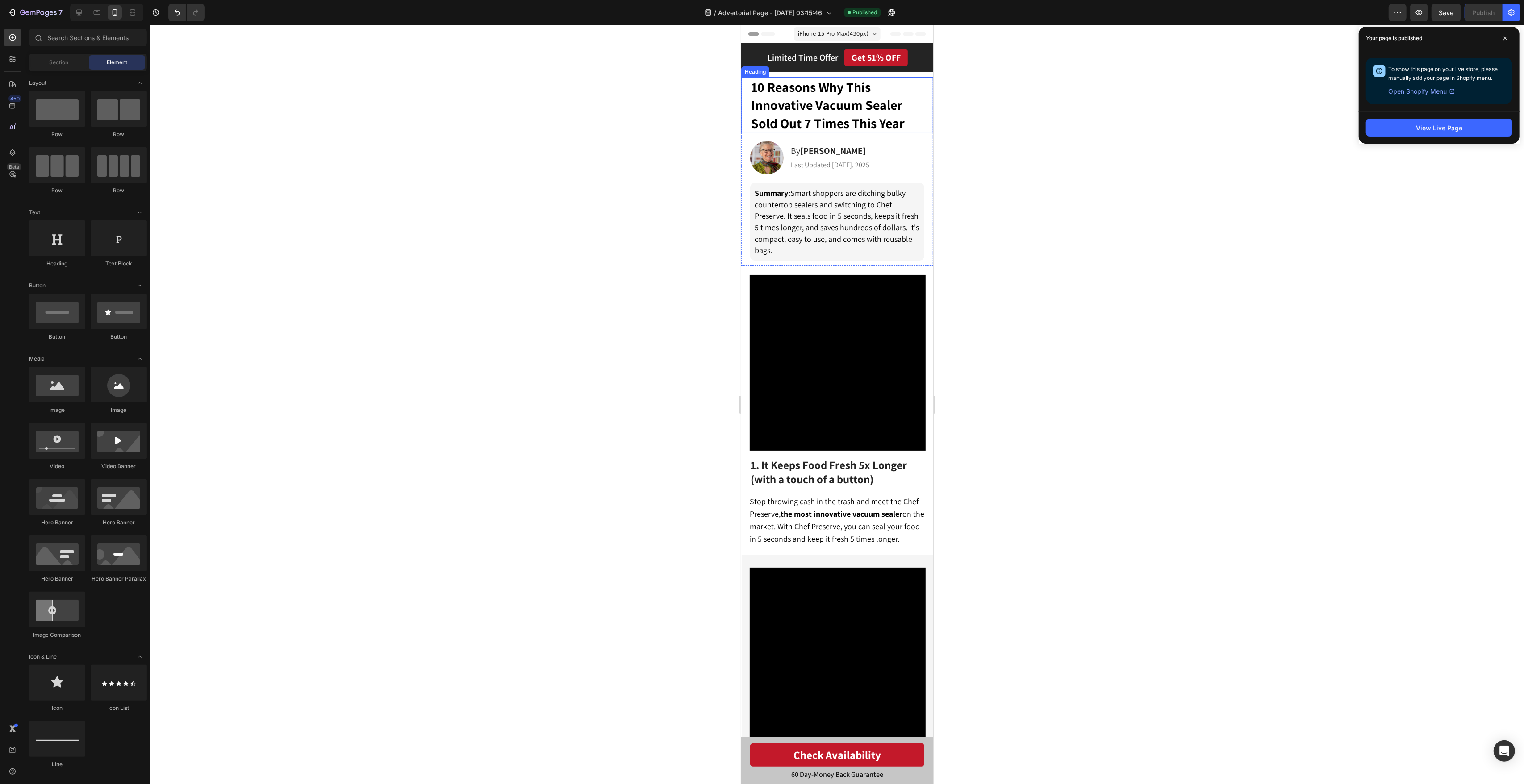
click at [760, 108] on span "10 Reasons Why This Innovative Vacuum Sealer Sold Out 7 Times This Year" at bounding box center [828, 105] width 154 height 54
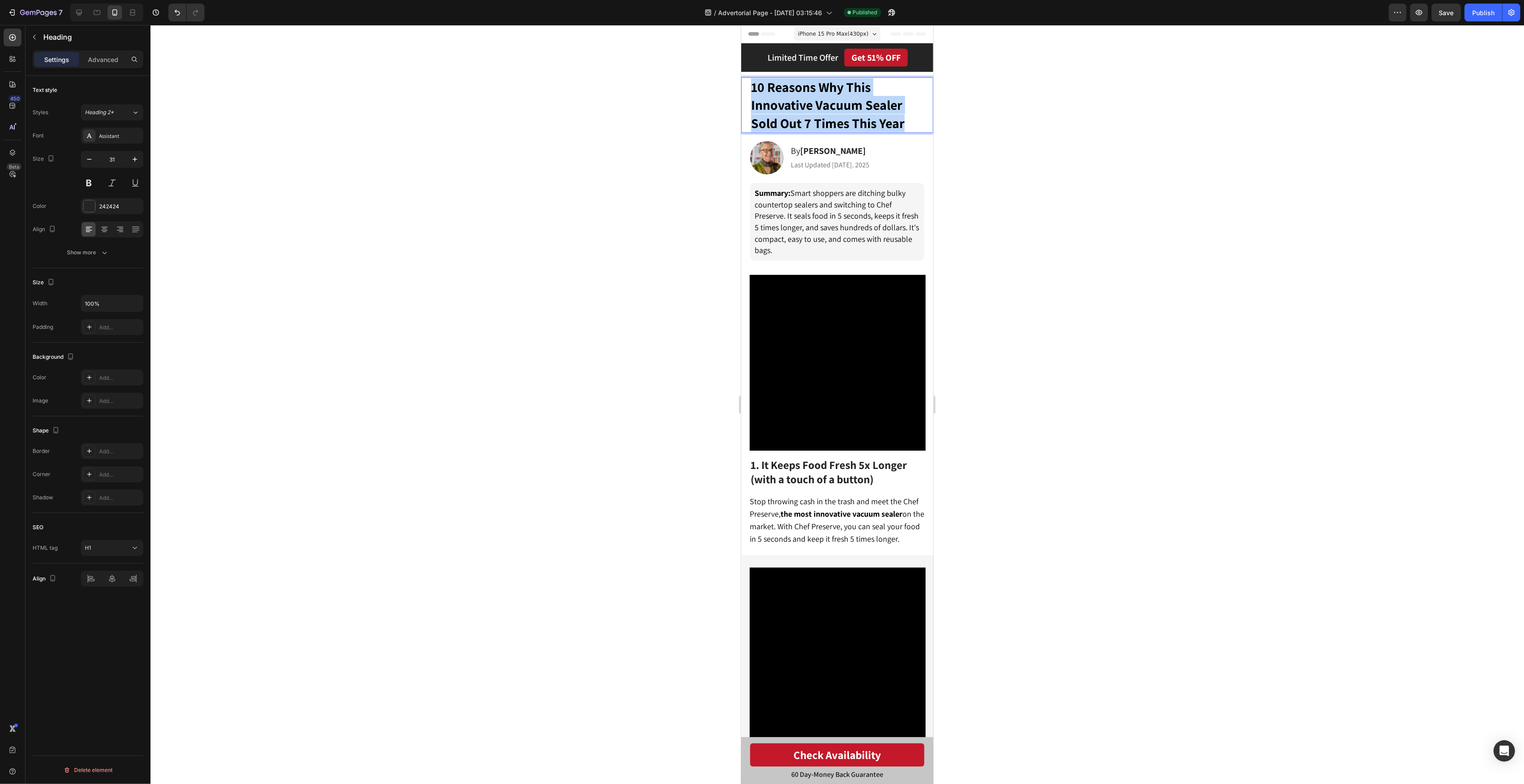
click at [805, 106] on span "10 Reasons Why This Innovative Vacuum Sealer Sold Out 7 Times This Year" at bounding box center [828, 105] width 154 height 54
click at [786, 69] on icon "Editor contextual toolbar" at bounding box center [786, 64] width 9 height 9
type input "31"
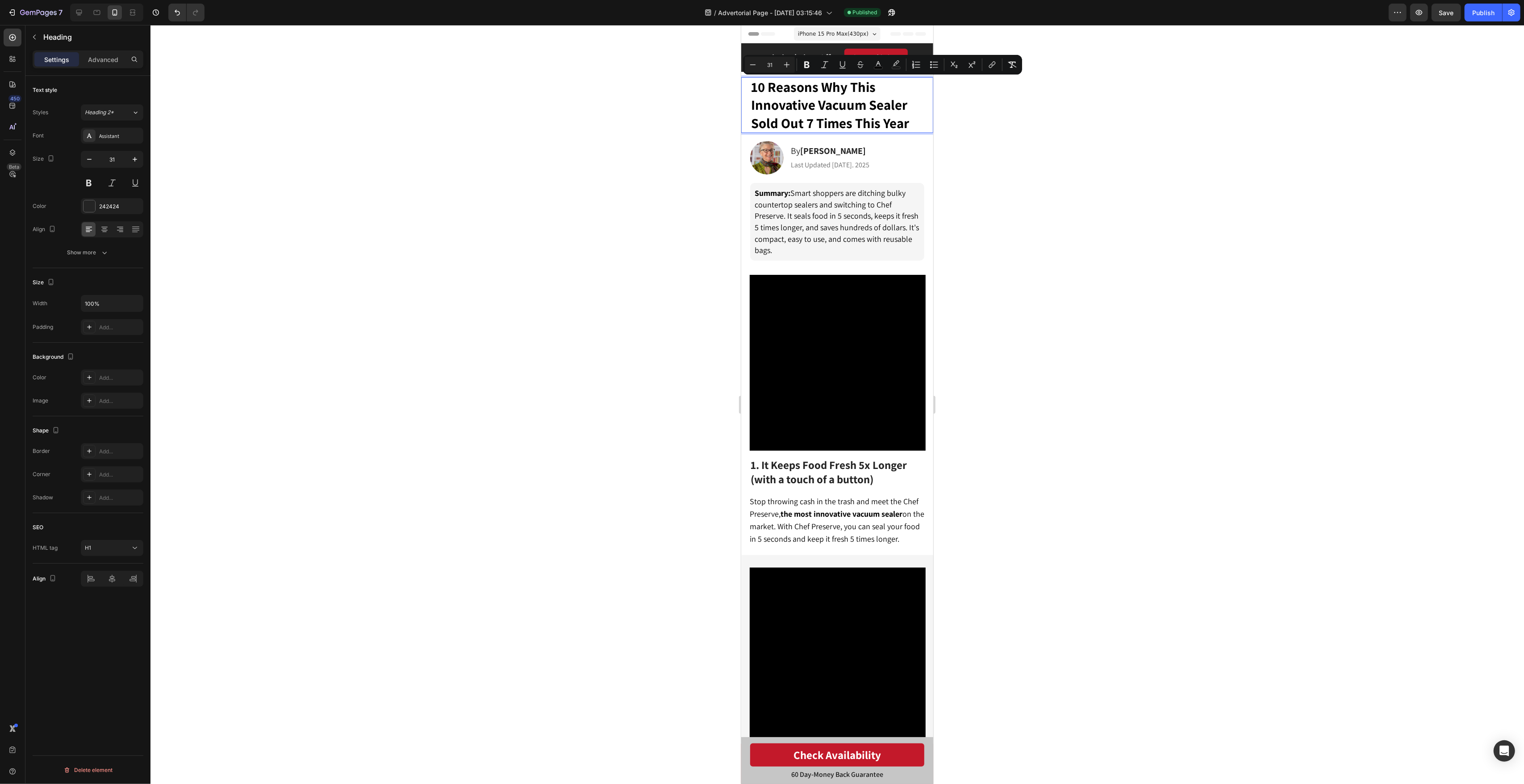
click at [1157, 153] on div at bounding box center [837, 404] width 1374 height 759
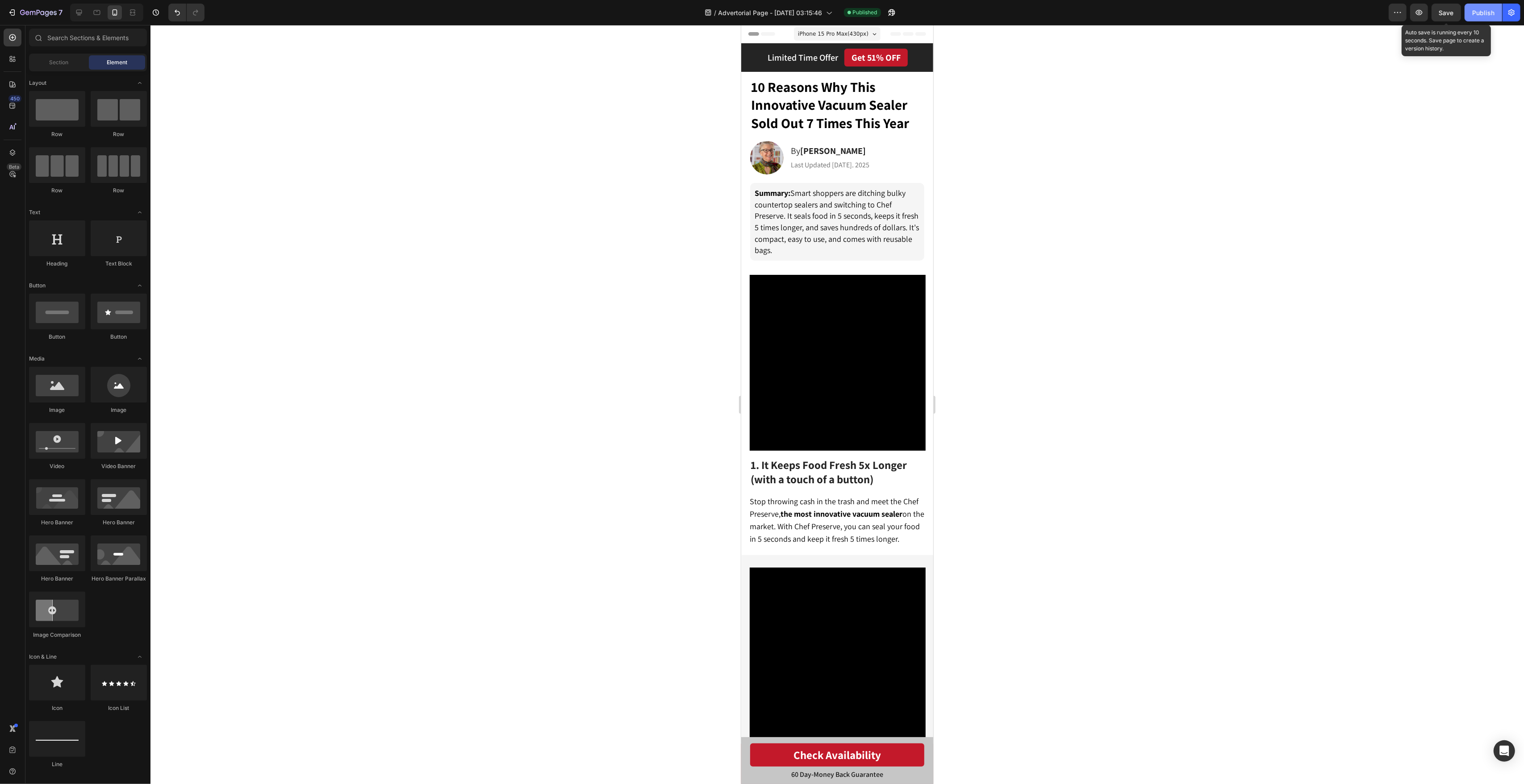
drag, startPoint x: 1460, startPoint y: 16, endPoint x: 1468, endPoint y: 15, distance: 8.1
click at [1460, 16] on button "Save" at bounding box center [1446, 12] width 30 height 18
click at [1473, 14] on div "Publish" at bounding box center [1483, 13] width 22 height 9
click at [852, 41] on div "iPhone 15 Pro Max ( 430 px) iPhone 13 Mini iPhone 13 Pro iPhone 11 Pro Max iPho…" at bounding box center [837, 35] width 86 height 18
click at [853, 37] on span "iPhone 15 Pro Max ( 430 px)" at bounding box center [832, 34] width 70 height 9
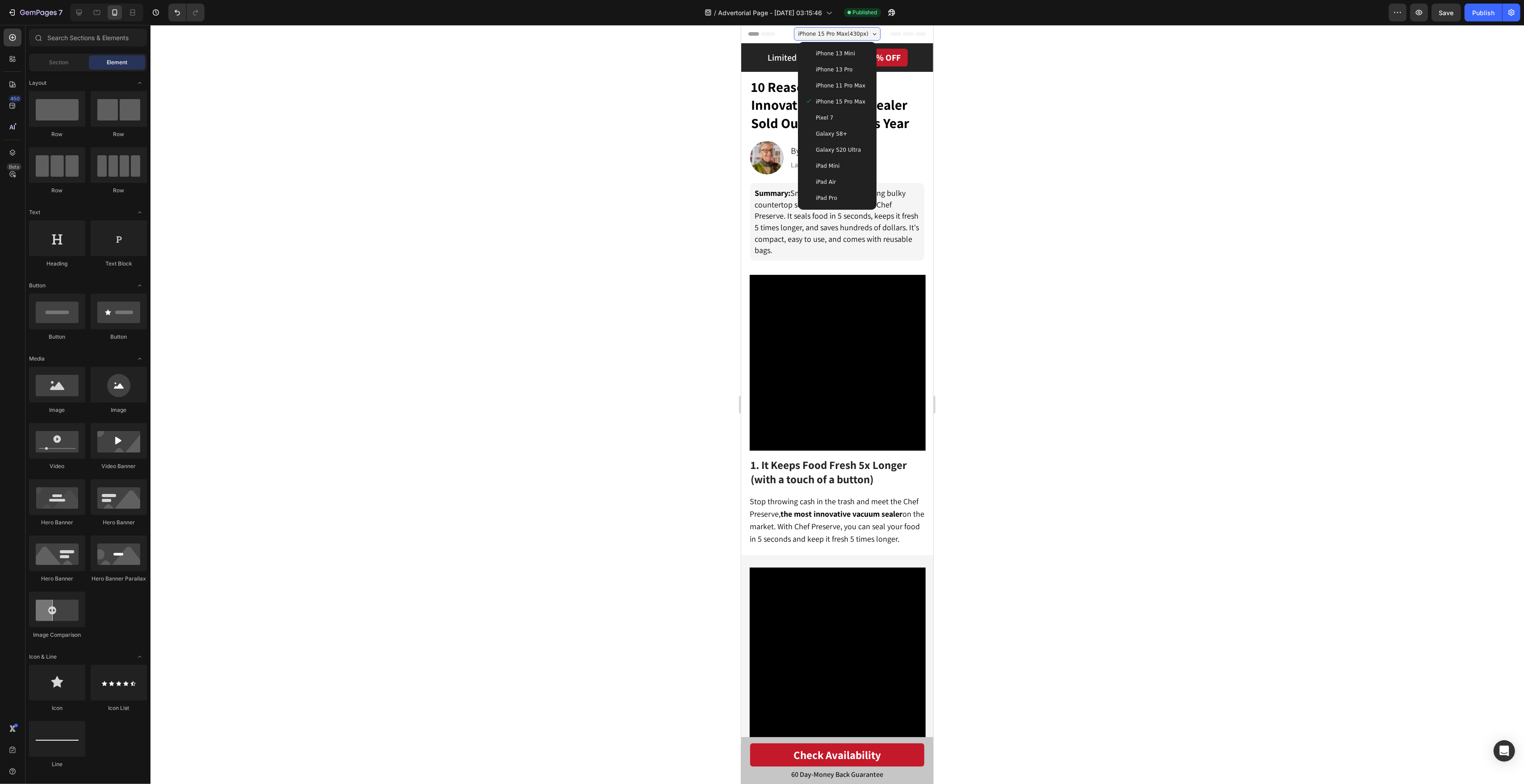
click at [867, 67] on div "iPhone 13 Pro" at bounding box center [837, 69] width 64 height 9
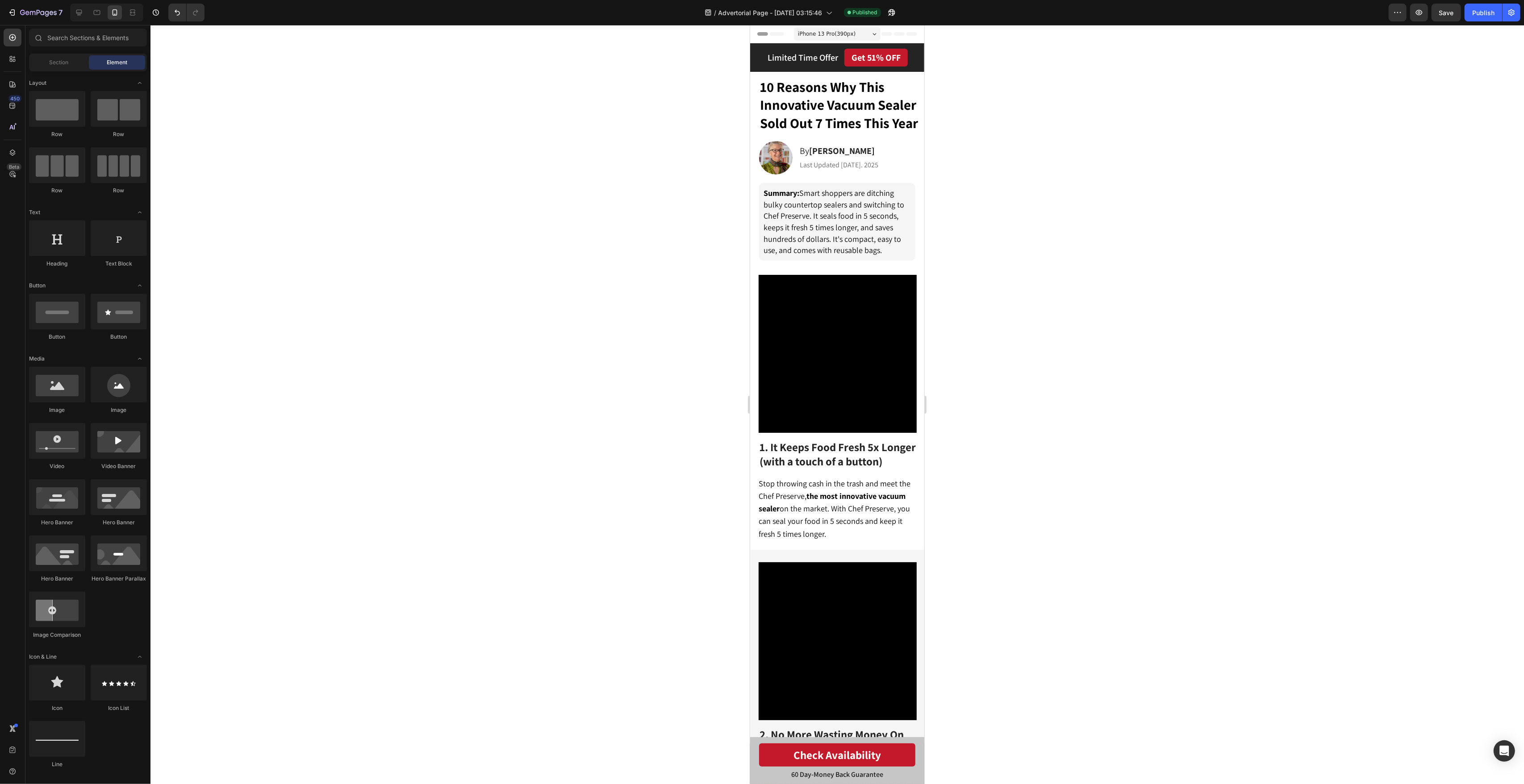
click at [851, 38] on div "iPhone 13 Pro ( 390 px)" at bounding box center [837, 34] width 86 height 14
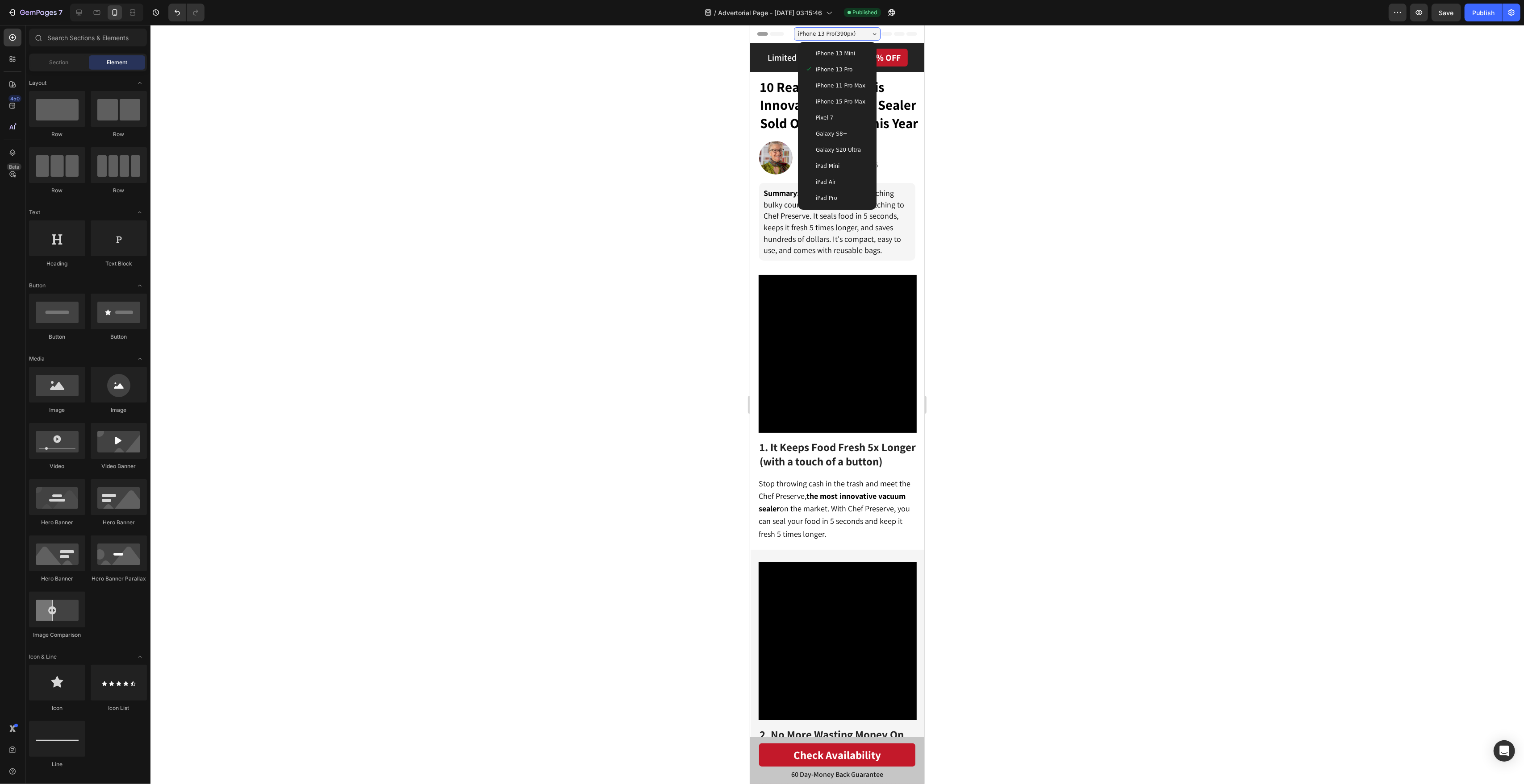
click at [854, 98] on span "iPhone 15 Pro Max" at bounding box center [840, 102] width 50 height 9
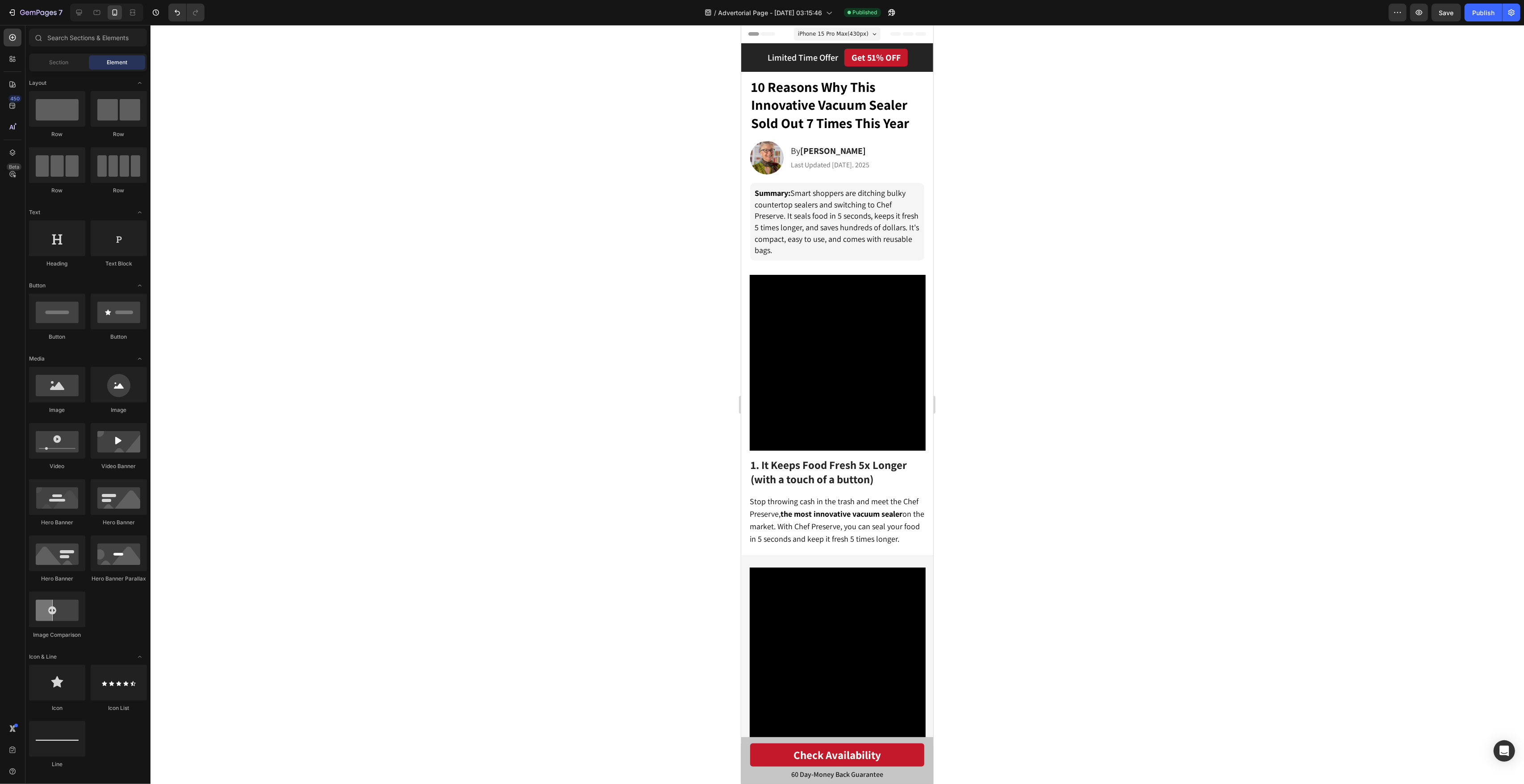
click at [1074, 103] on div at bounding box center [837, 404] width 1374 height 759
click at [1023, 147] on div at bounding box center [837, 404] width 1374 height 759
click at [1500, 753] on icon "Open Intercom Messenger" at bounding box center [1504, 751] width 12 height 12
click at [1507, 744] on div "Open Intercom Messenger" at bounding box center [1504, 751] width 24 height 24
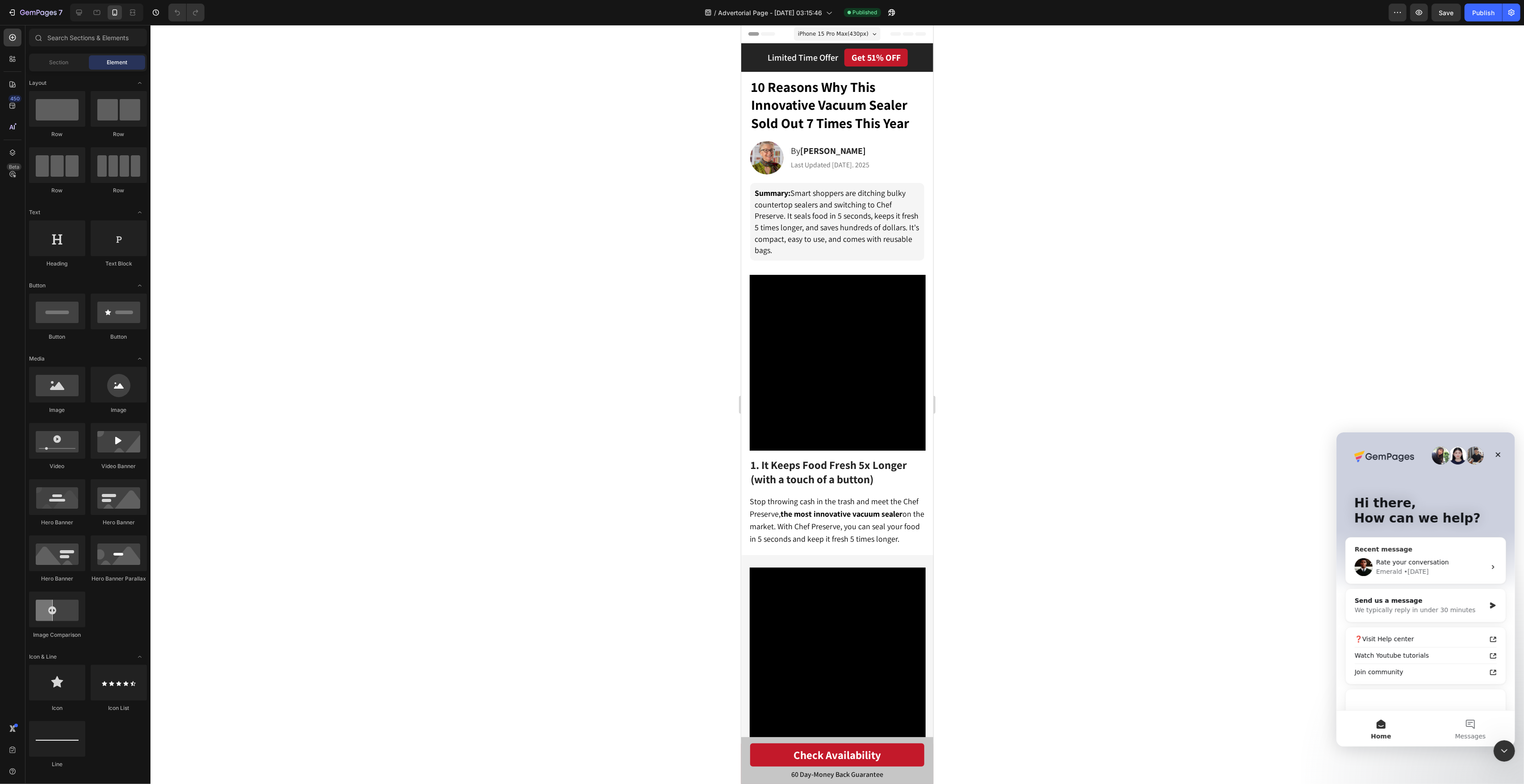
click at [1395, 572] on div "Emerald" at bounding box center [1389, 572] width 26 height 9
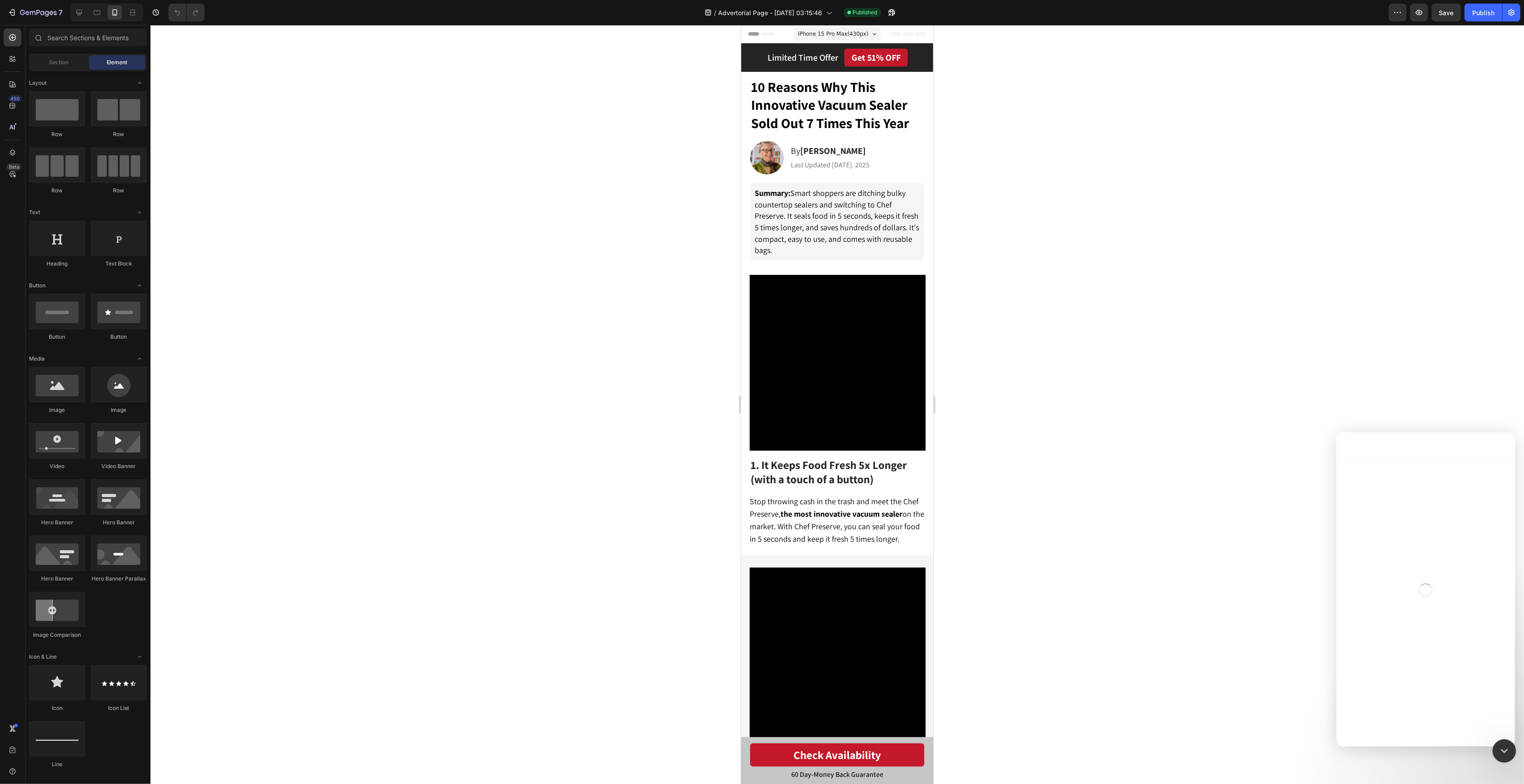
scroll to position [5389, 0]
click at [1504, 753] on icon "Close Intercom Messenger" at bounding box center [1503, 750] width 11 height 11
click at [1504, 750] on icon "Open Intercom Messenger" at bounding box center [1503, 750] width 7 height 7
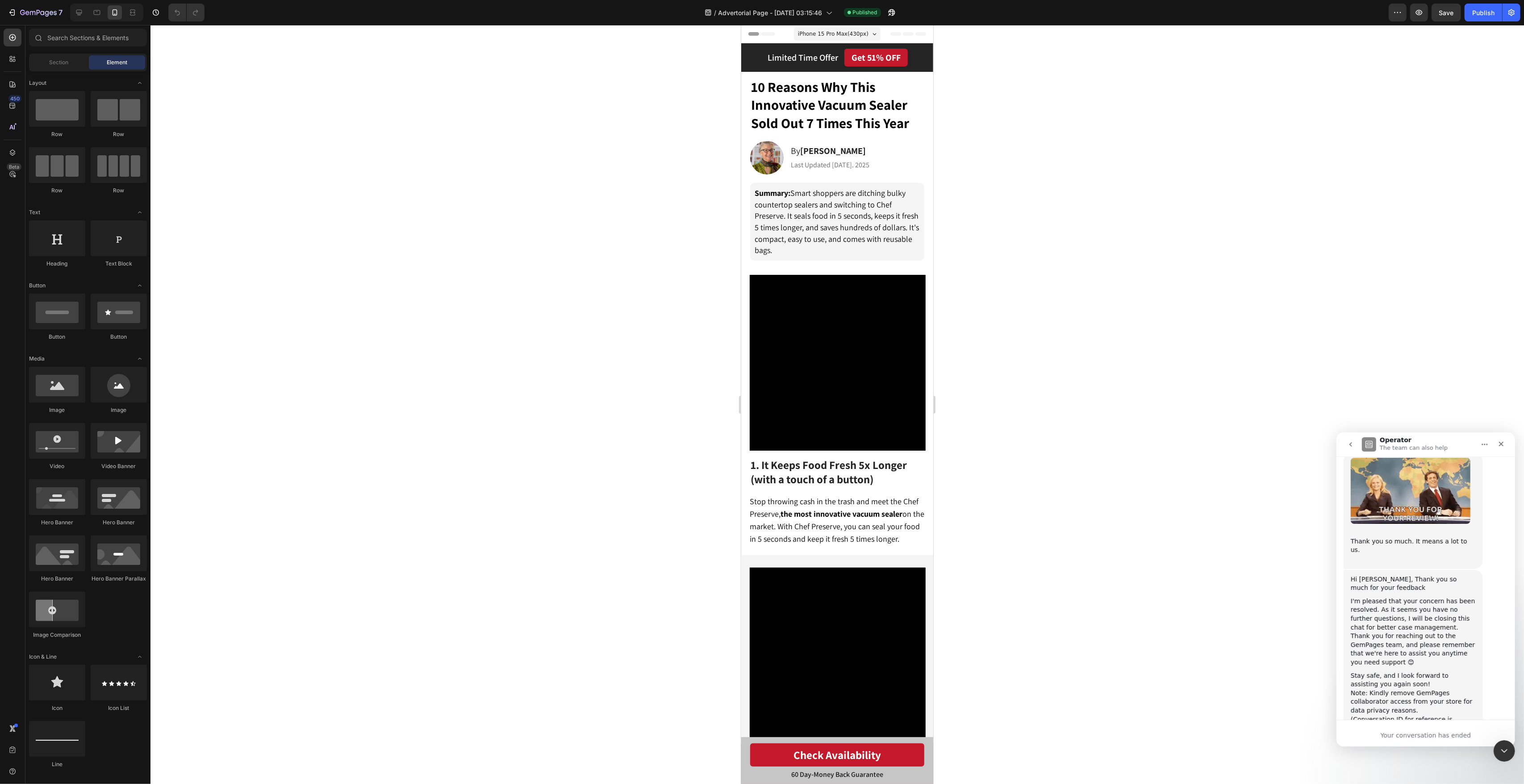
scroll to position [0, 0]
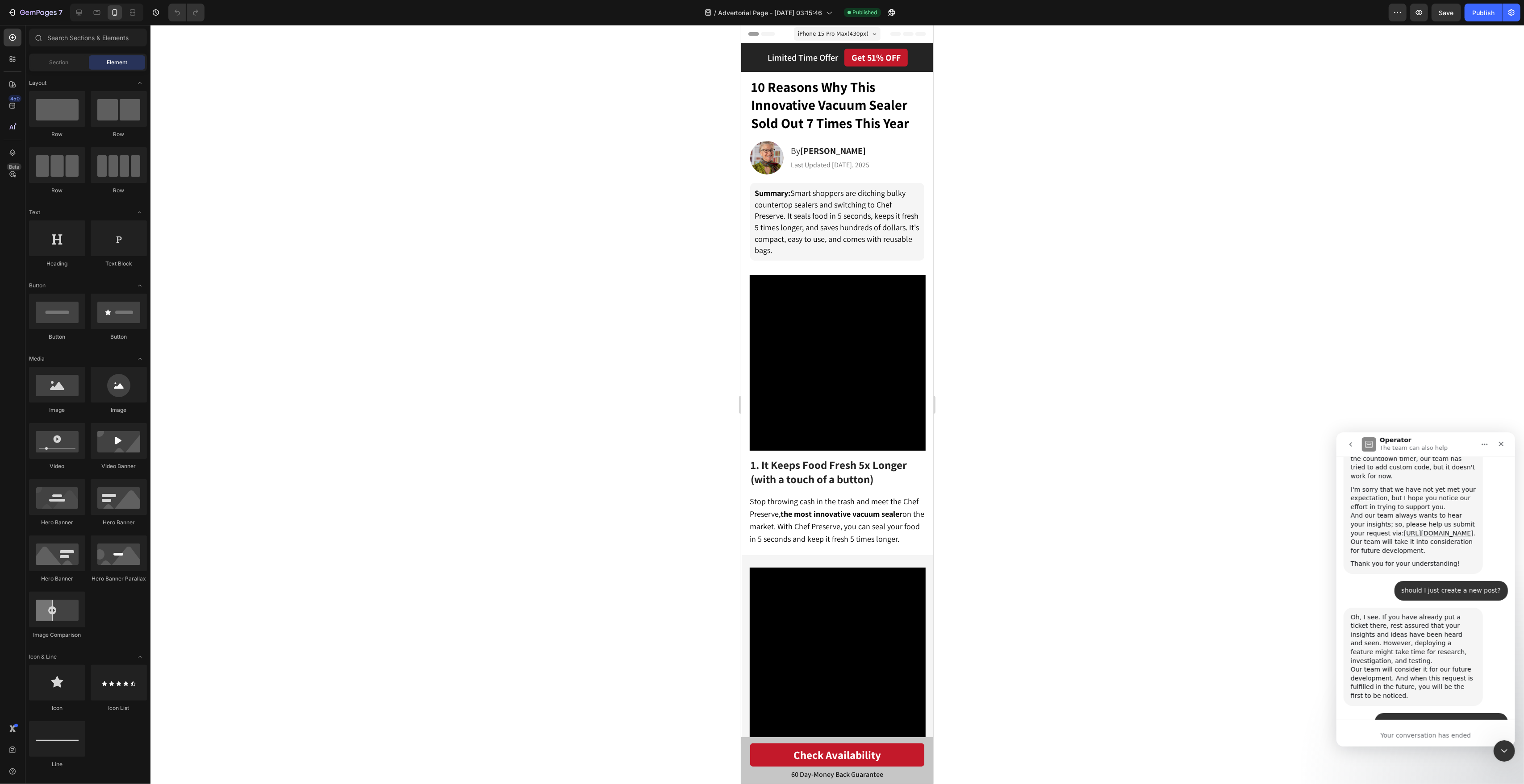
click at [1347, 446] on icon "go back" at bounding box center [1350, 444] width 7 height 7
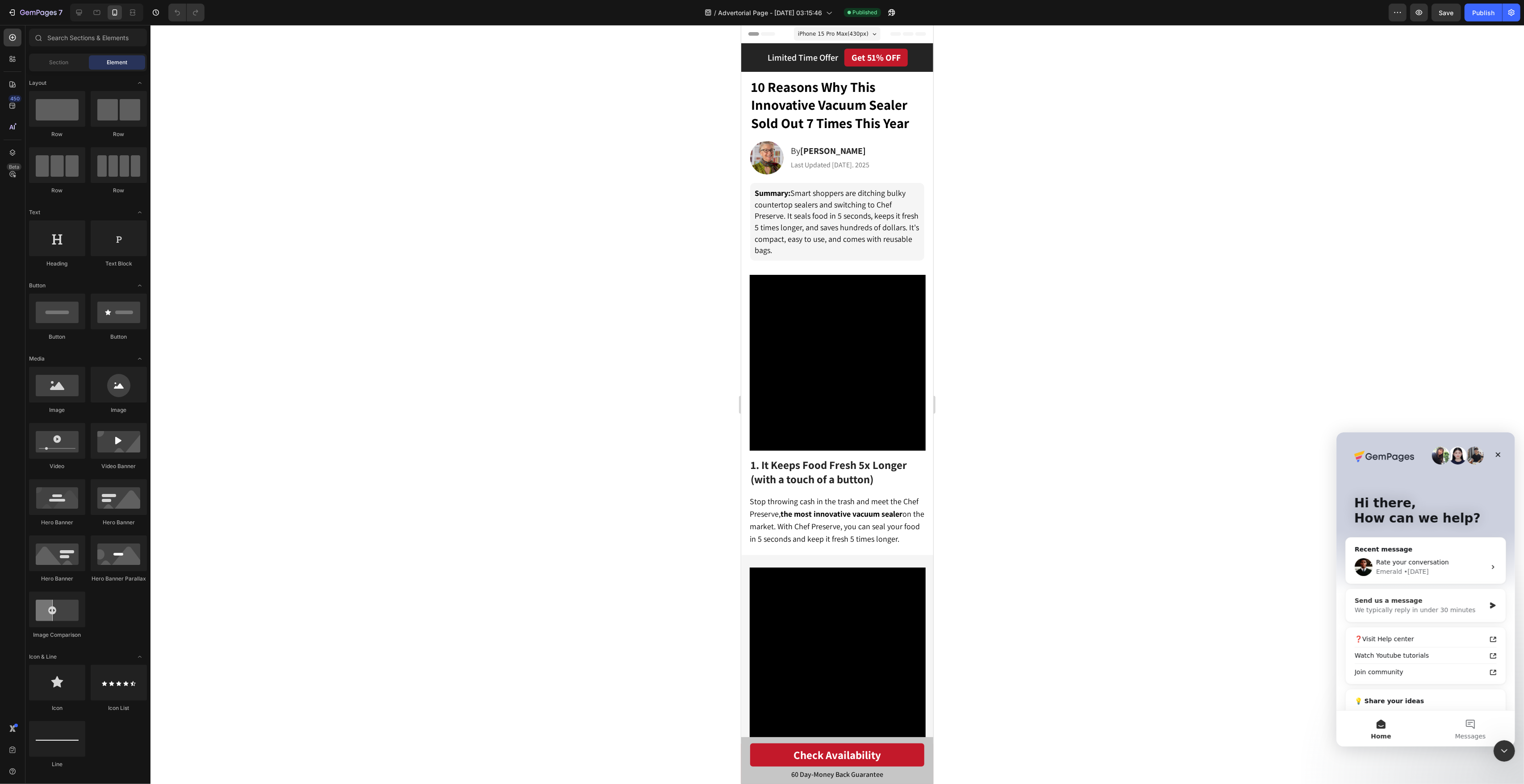
click at [1431, 603] on div "Send us a message" at bounding box center [1419, 601] width 131 height 9
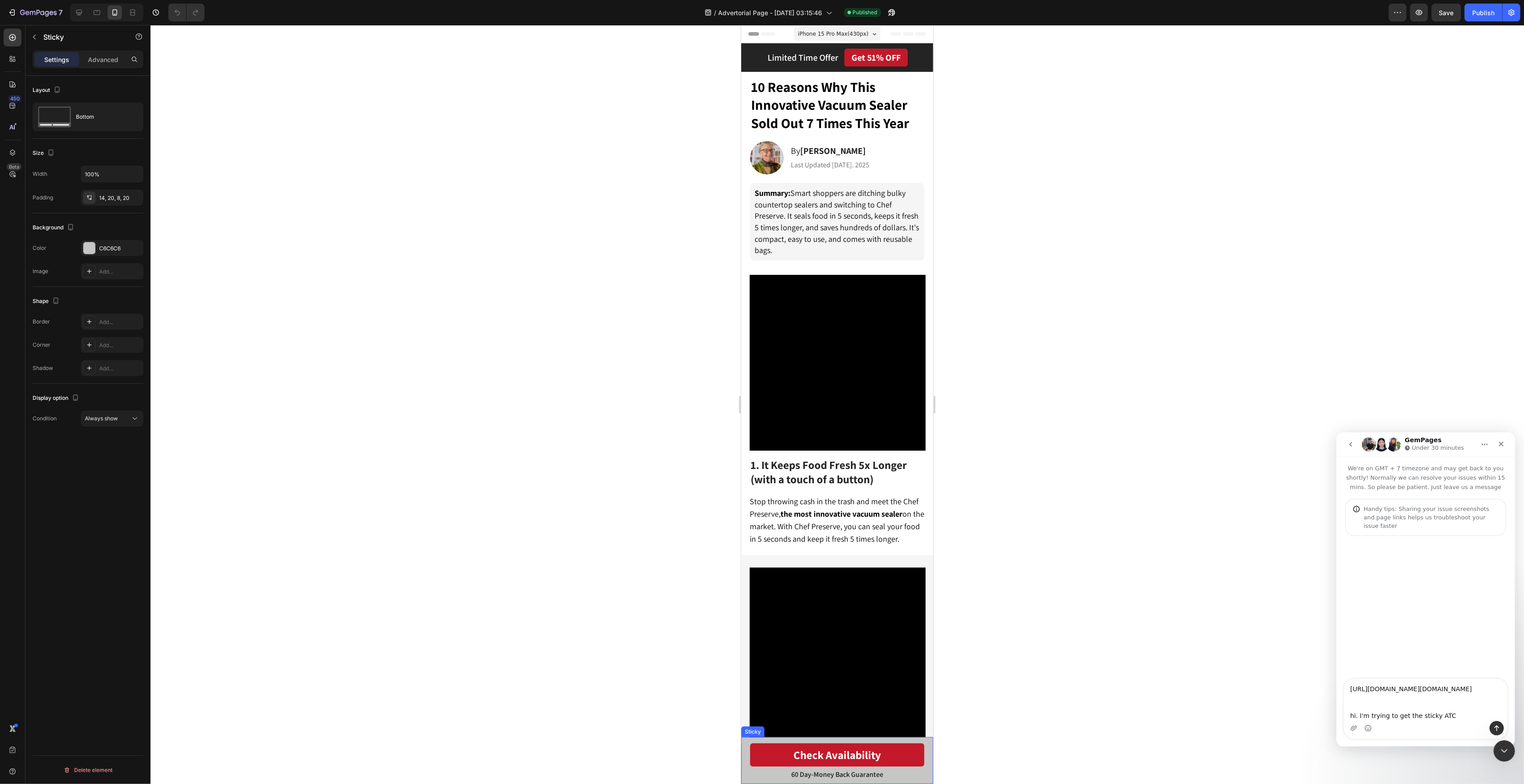
click at [745, 772] on div "60 Day-Money Back Guarantee Text Block Check Availability Button Row Sticky" at bounding box center [837, 760] width 192 height 47
click at [1454, 716] on textarea "https://builder.gempages.net/editor/488519684426040325/585227778278818621?type=…" at bounding box center [1425, 699] width 163 height 42
type textarea "https://builder.gempages.net/editor/488519684426040325/585227778278818621?type=…"
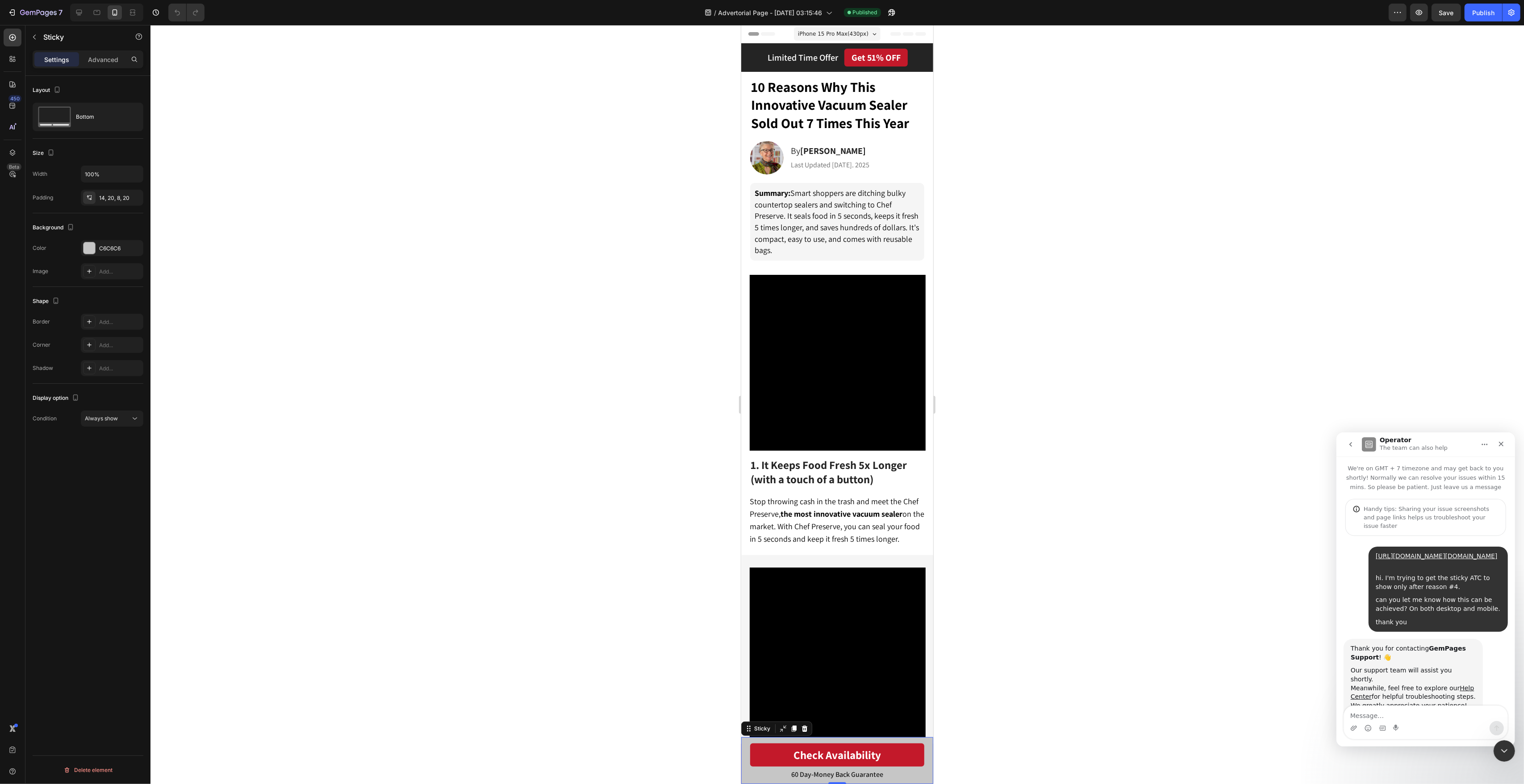
scroll to position [46, 0]
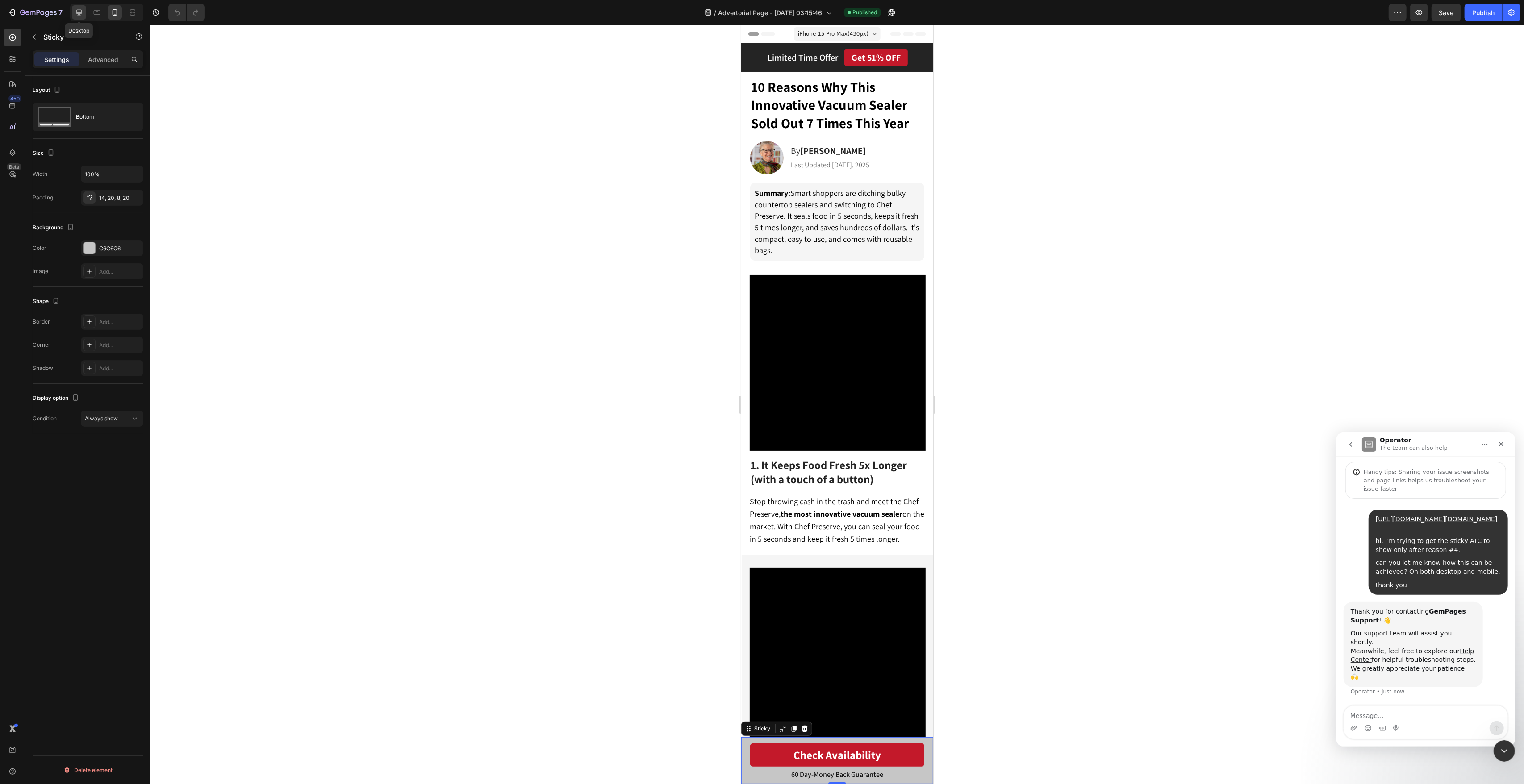
click at [83, 12] on div at bounding box center [79, 12] width 14 height 14
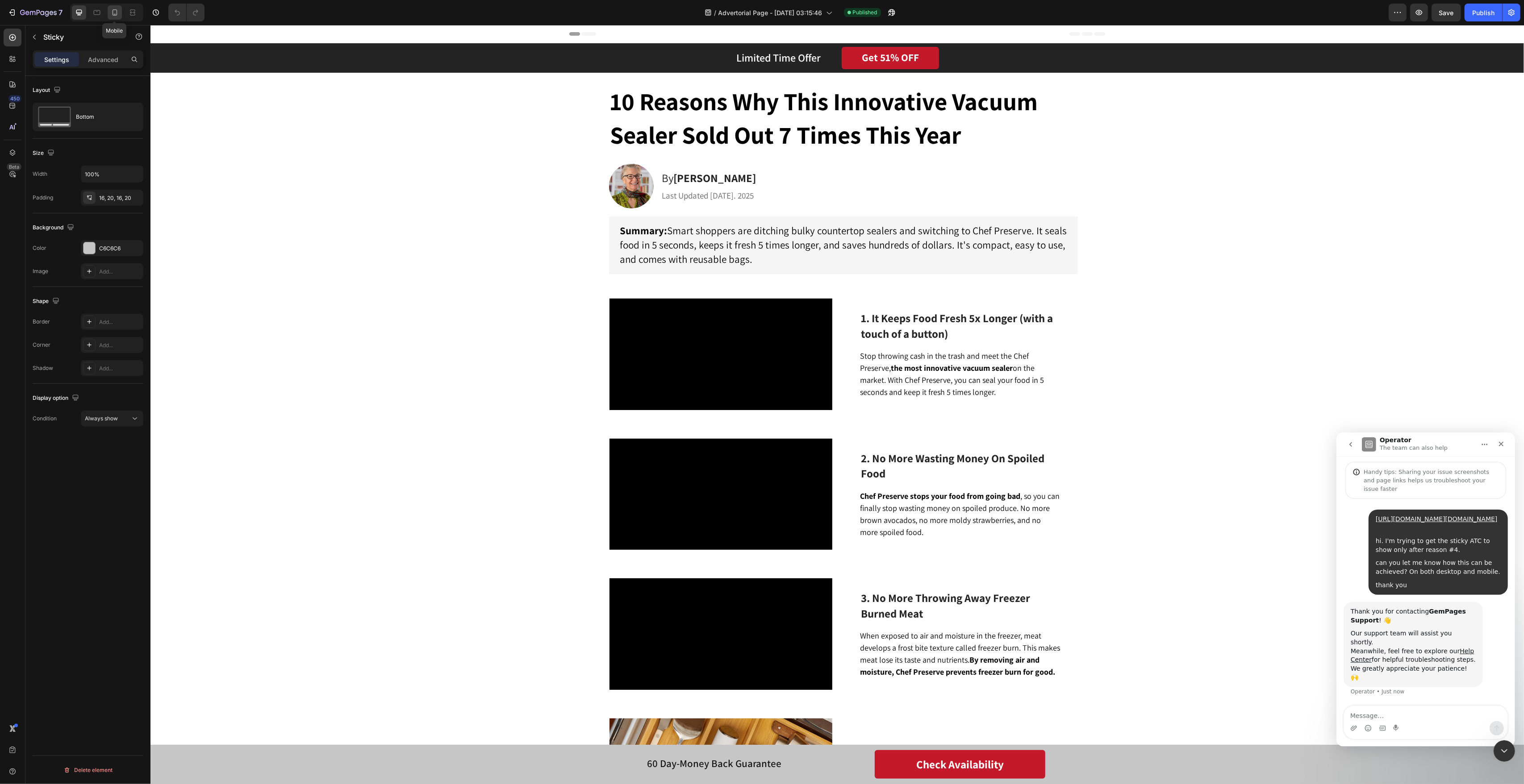
click at [118, 15] on icon at bounding box center [114, 12] width 9 height 9
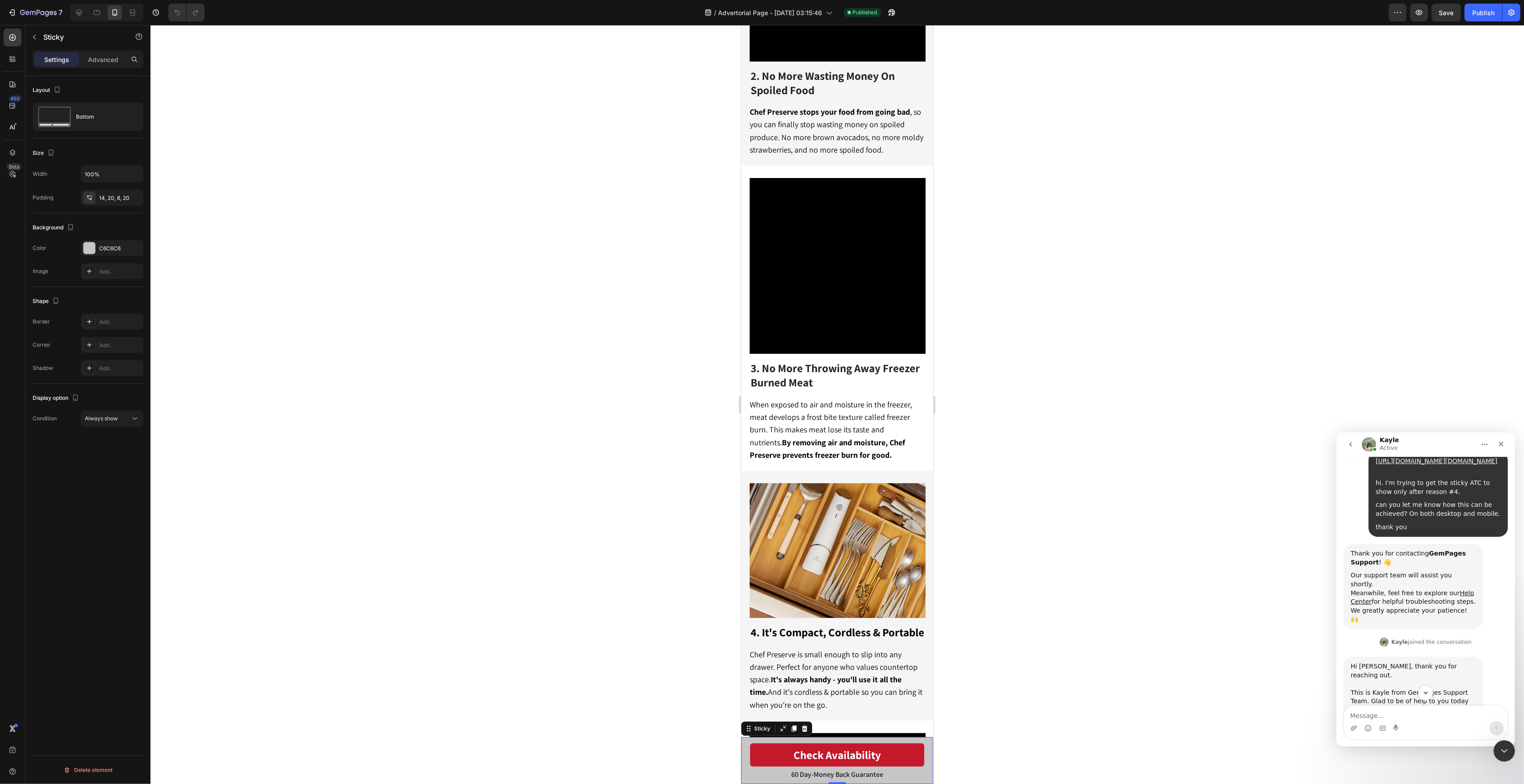
scroll to position [261, 0]
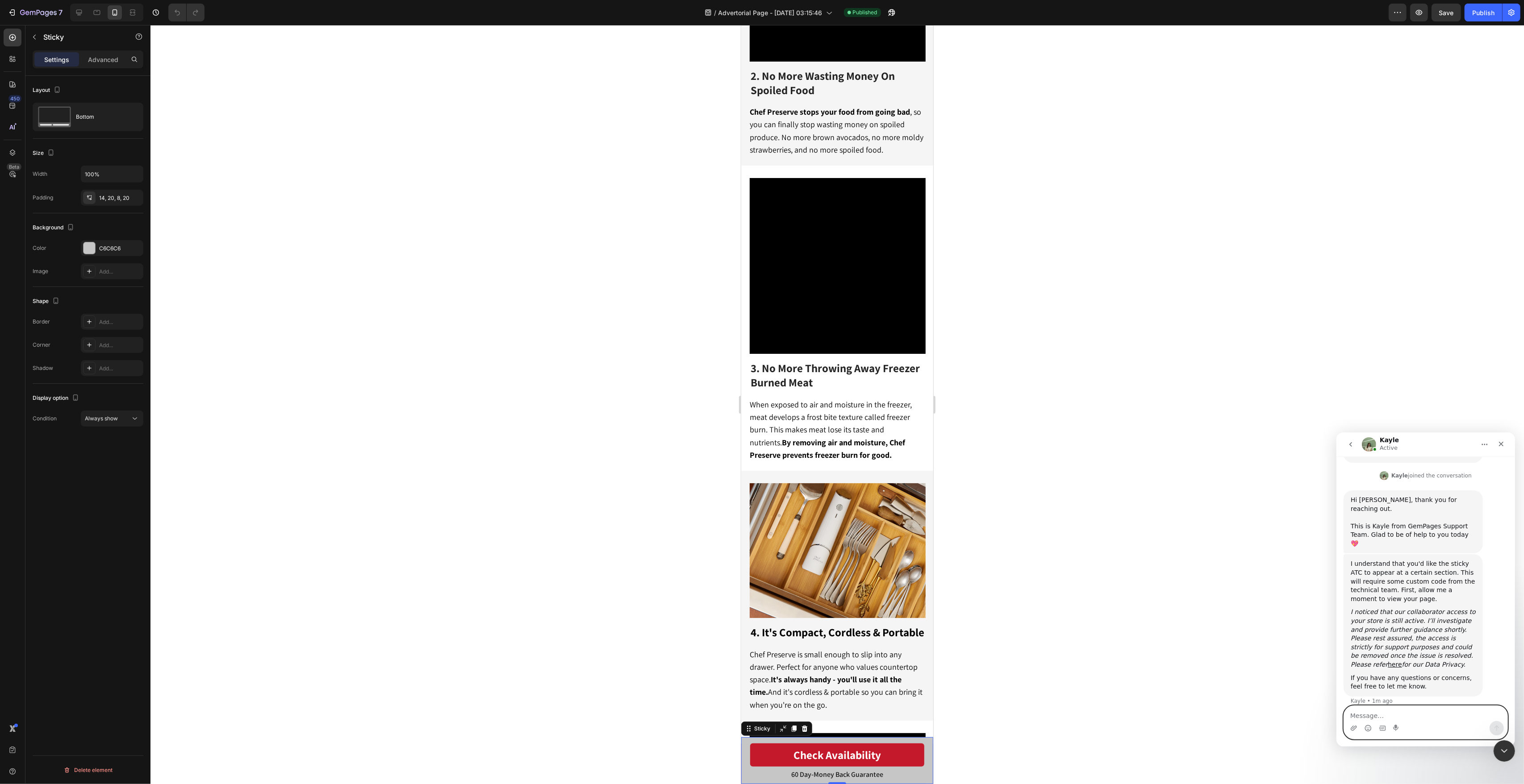
click at [1386, 712] on textarea "Message…" at bounding box center [1425, 713] width 163 height 15
type textarea "sure, thank you"
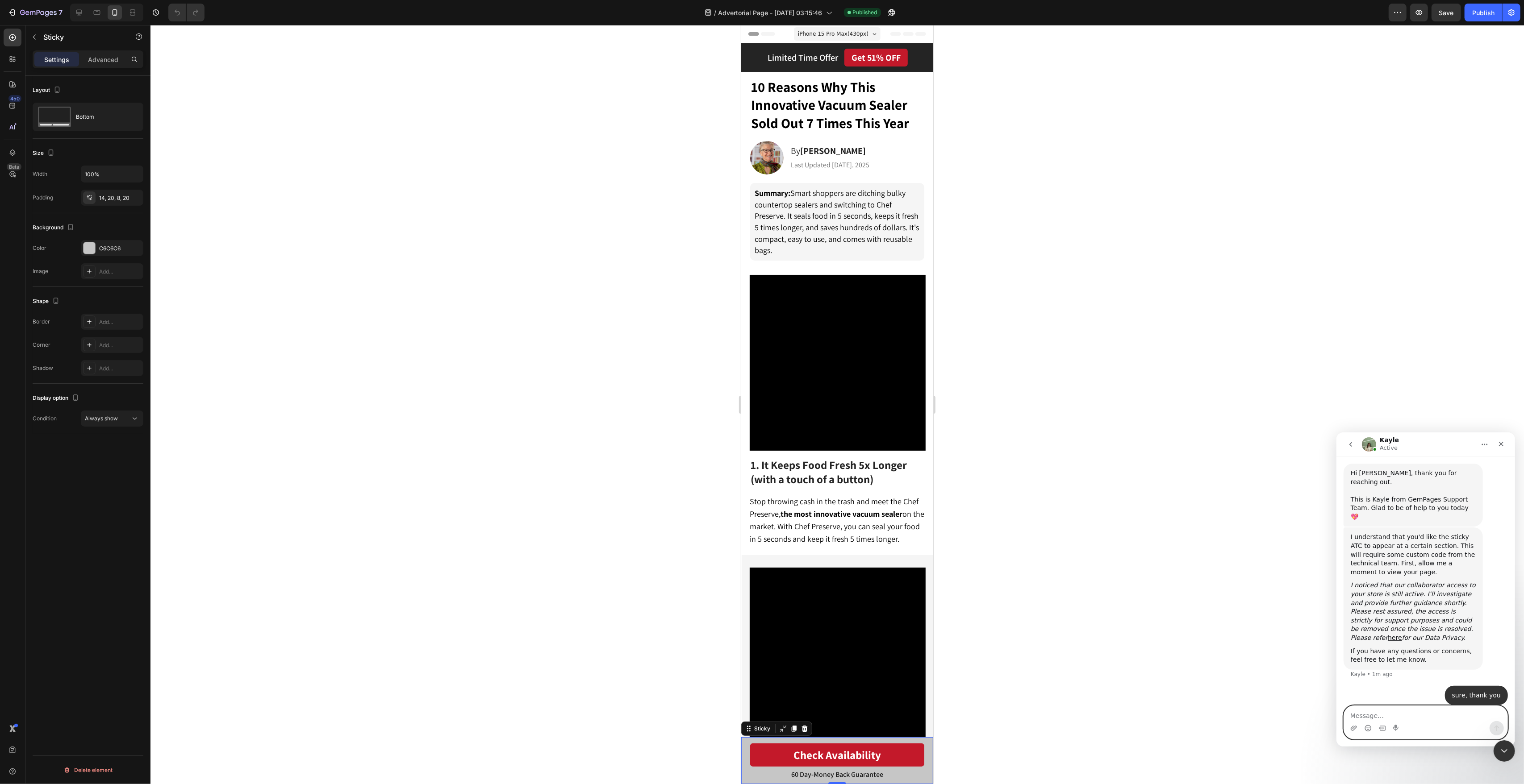
scroll to position [323, 0]
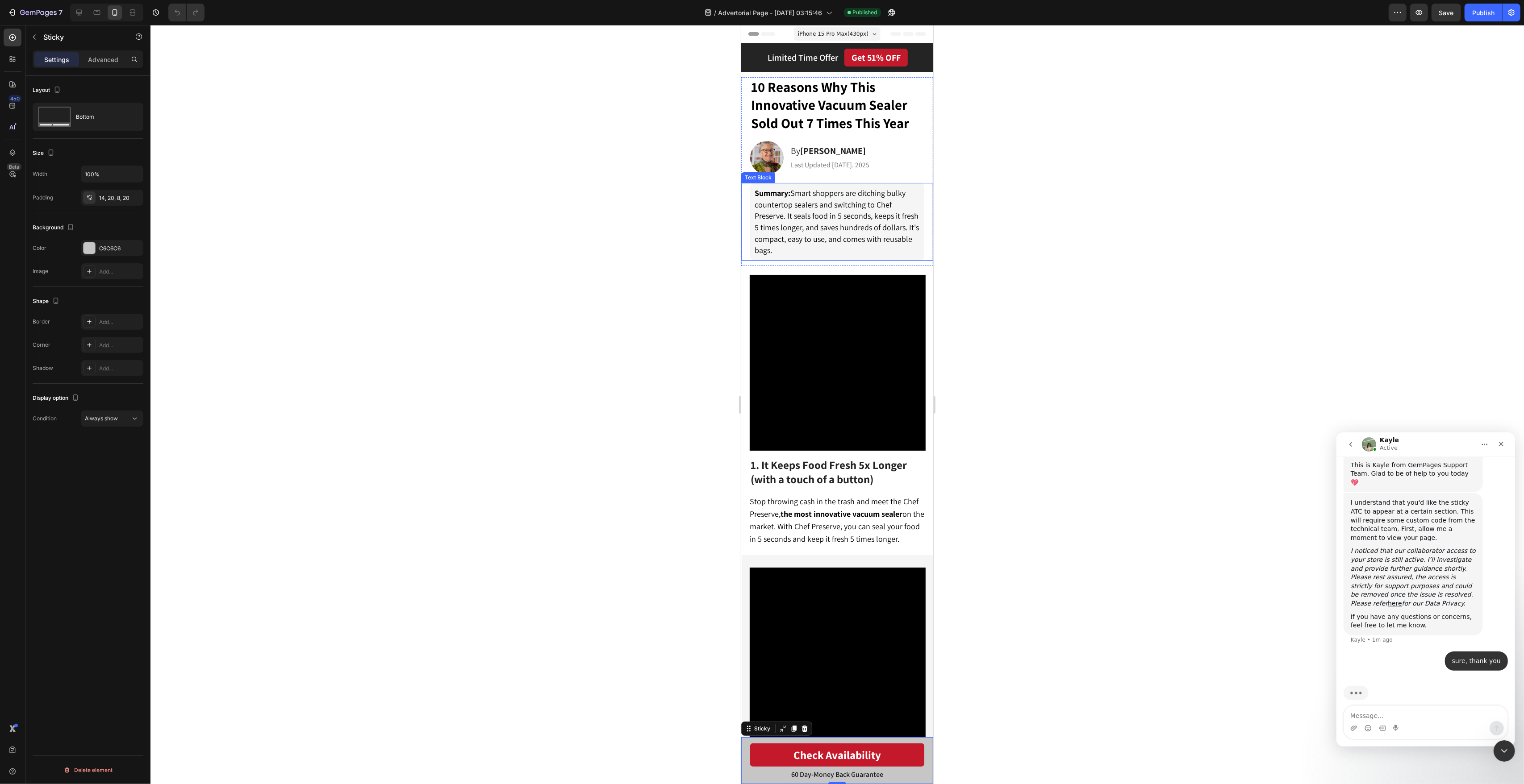
click at [842, 236] on span "Summary: Smart shoppers are ditching bulky countertop sealers and switching to …" at bounding box center [837, 222] width 164 height 68
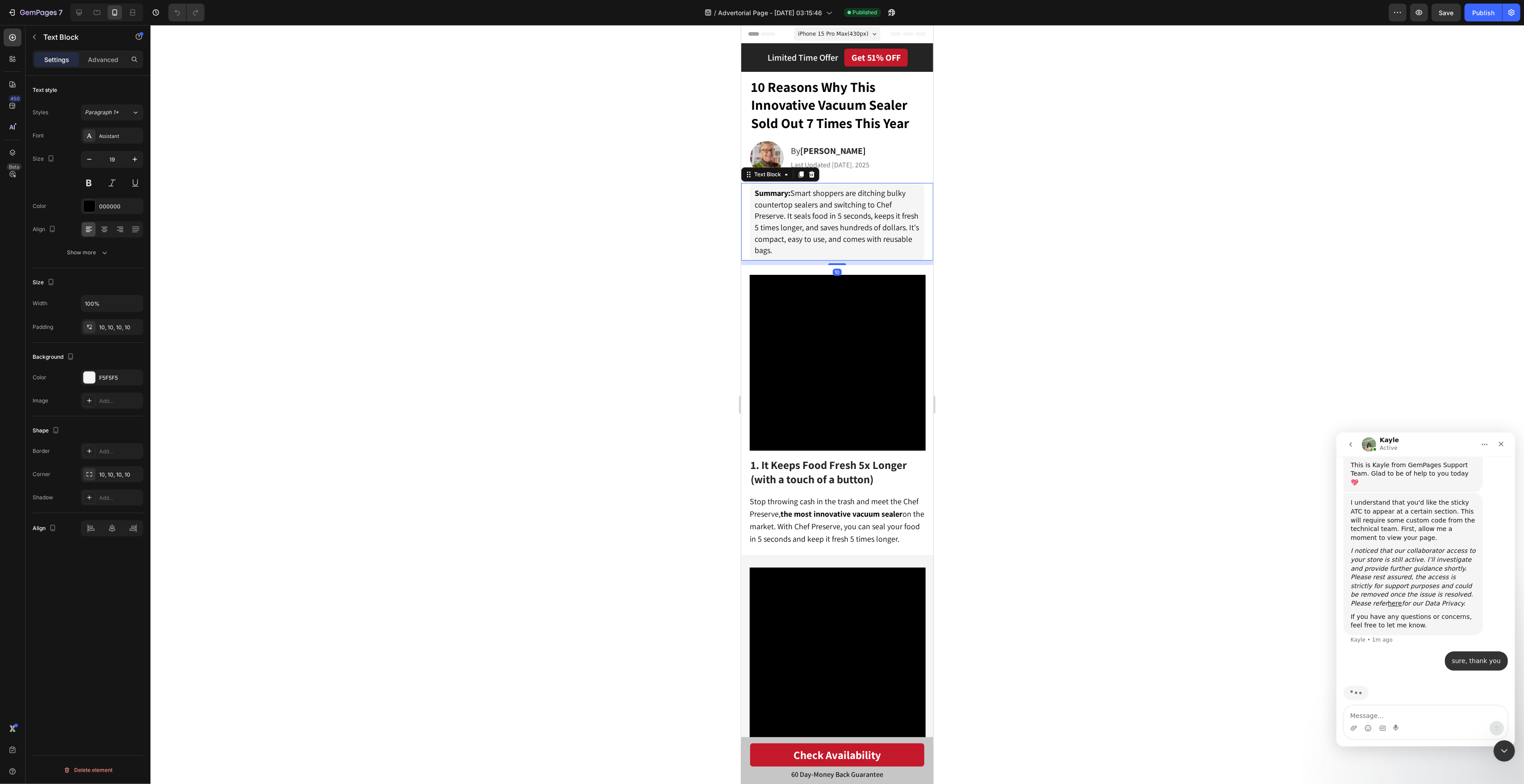
click at [842, 236] on span "Summary: Smart shoppers are ditching bulky countertop sealers and switching to …" at bounding box center [837, 222] width 164 height 68
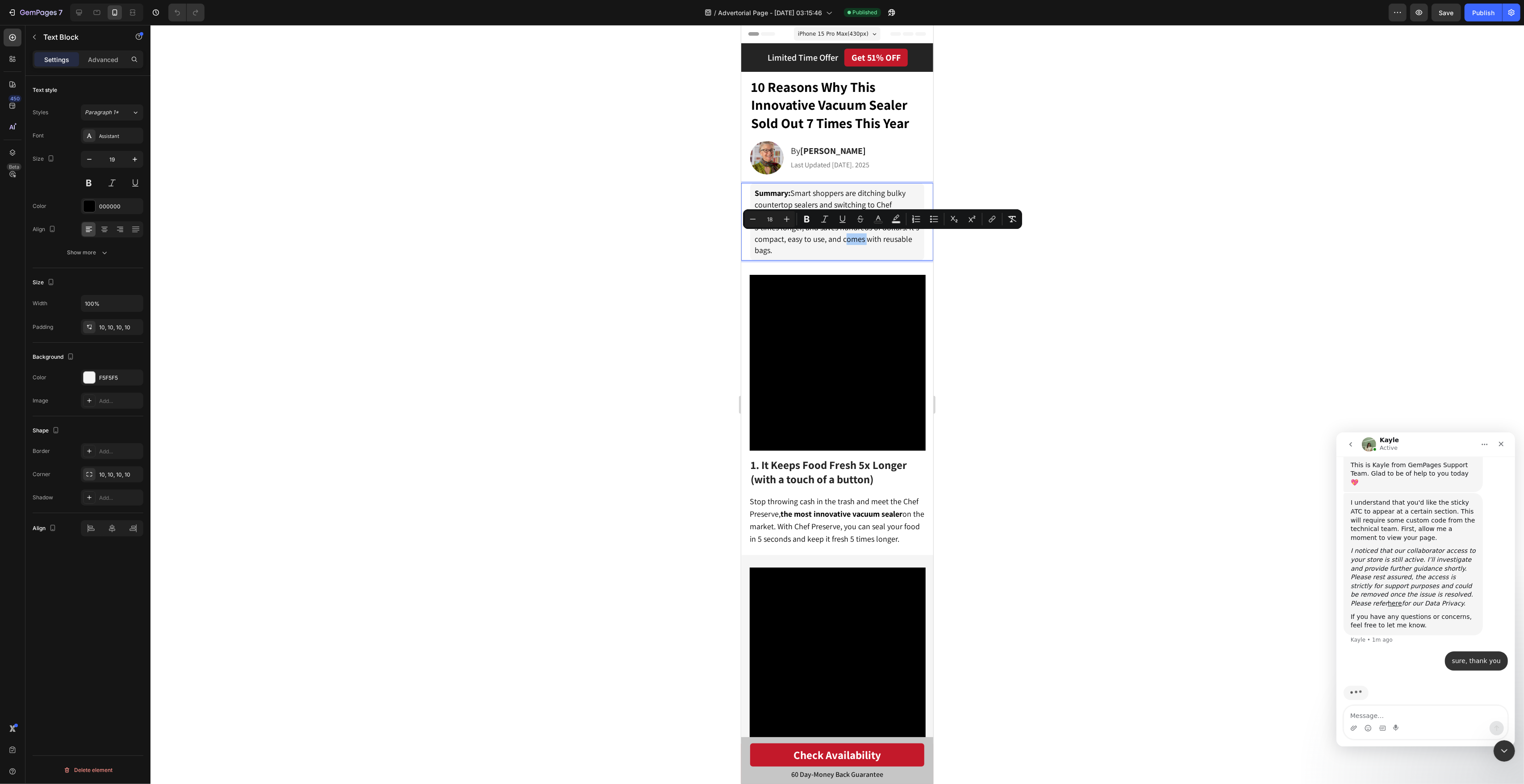
click at [1050, 229] on div at bounding box center [837, 404] width 1374 height 759
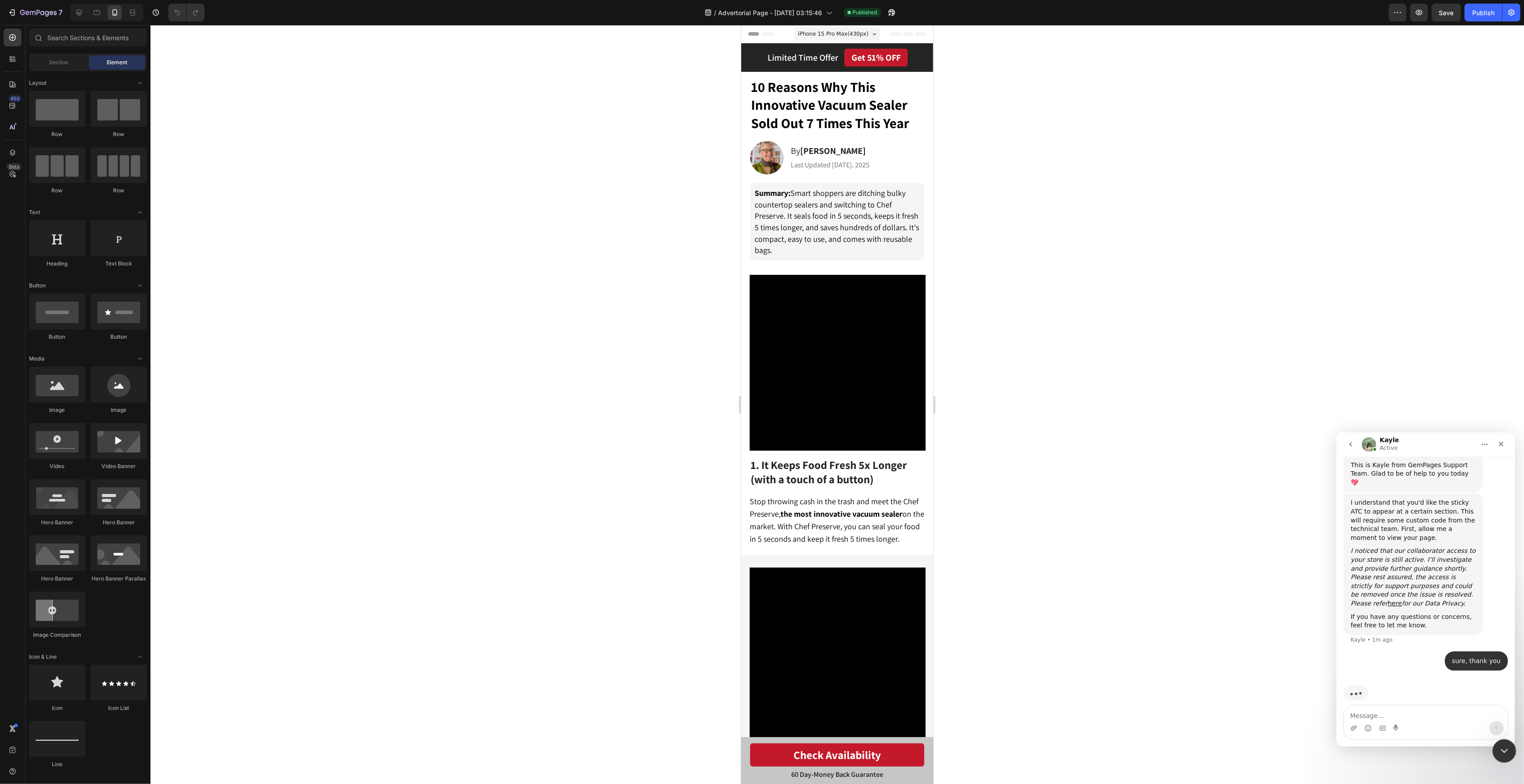
click at [1505, 749] on icon "Close Intercom Messenger" at bounding box center [1503, 750] width 11 height 11
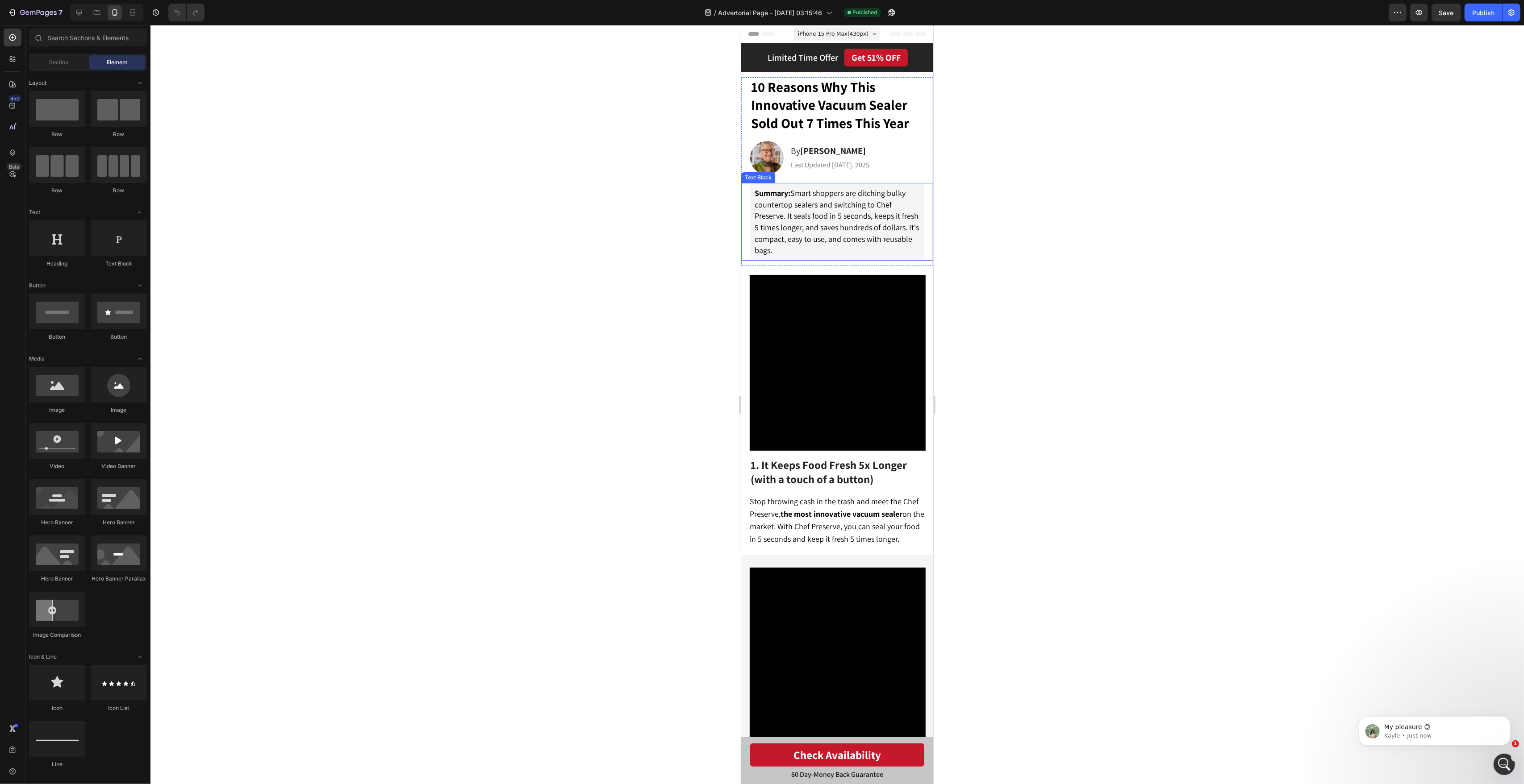
scroll to position [315, 0]
click at [864, 223] on span "Summary: Smart shoppers are ditching bulky countertop sealers and switching to …" at bounding box center [837, 222] width 164 height 68
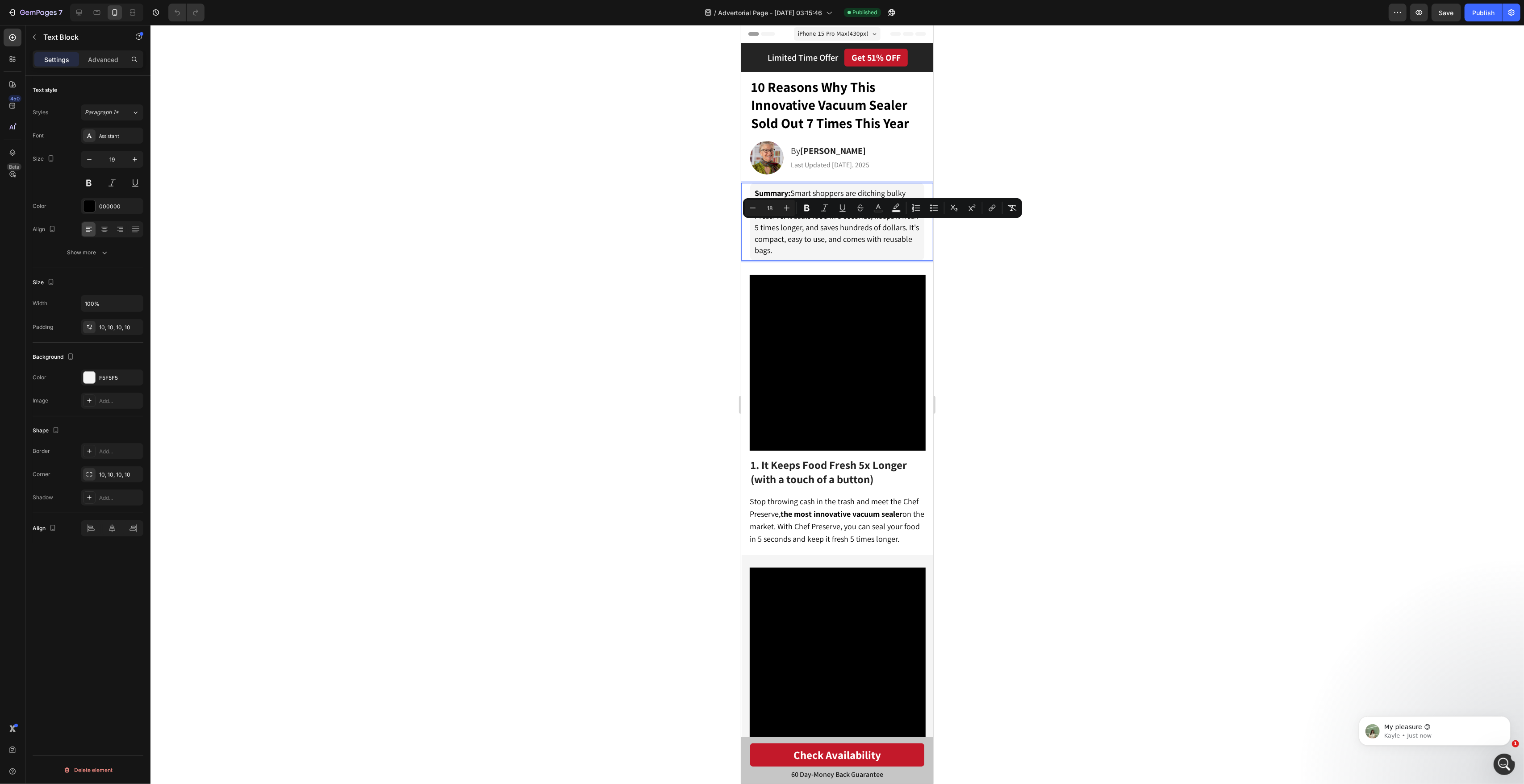
click at [873, 243] on span "Summary: Smart shoppers are ditching bulky countertop sealers and switching to …" at bounding box center [837, 222] width 164 height 68
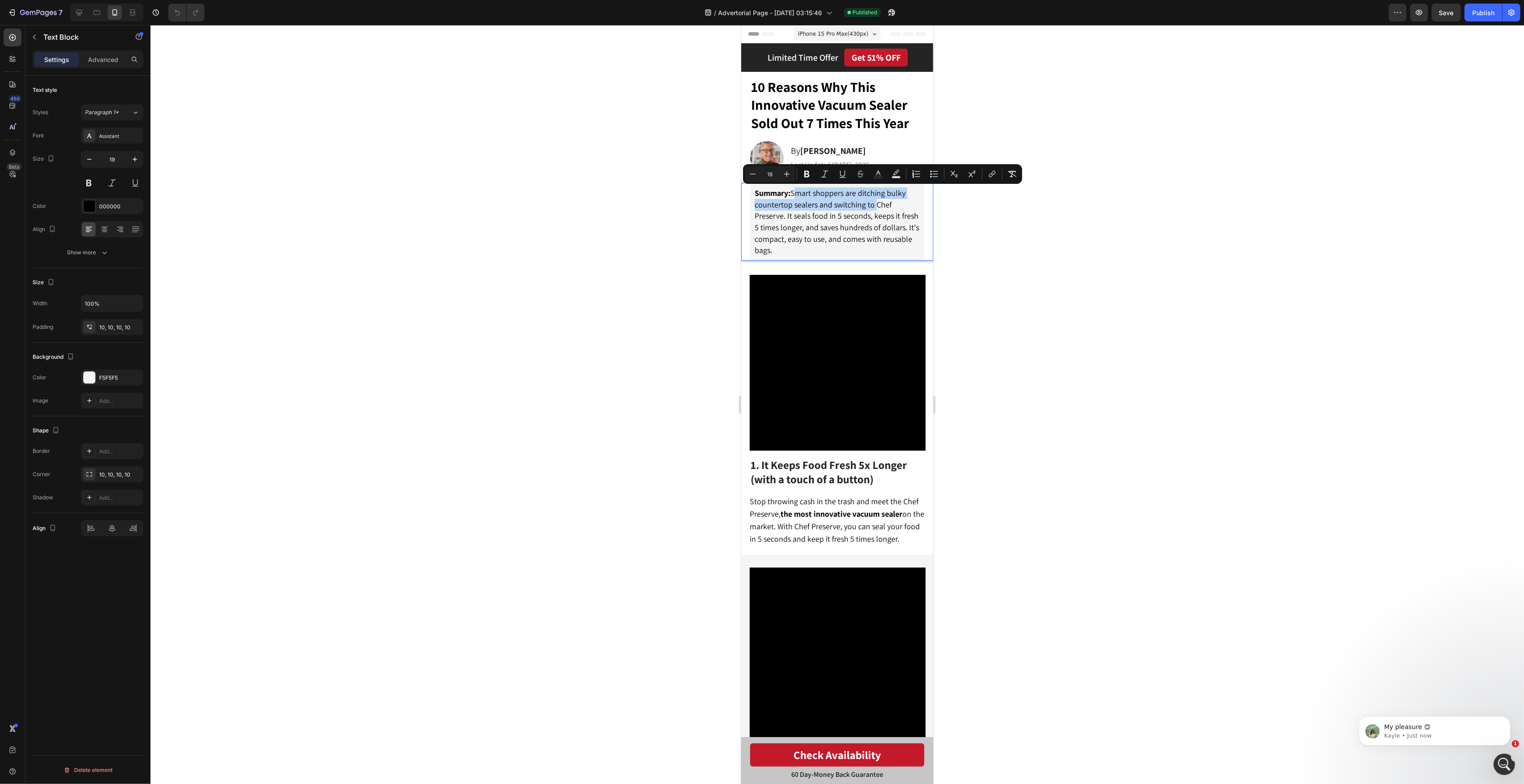
drag, startPoint x: 873, startPoint y: 206, endPoint x: 793, endPoint y: 193, distance: 81.0
click at [793, 193] on span "Summary: Smart shoppers are ditching bulky countertop sealers and switching to …" at bounding box center [837, 222] width 164 height 68
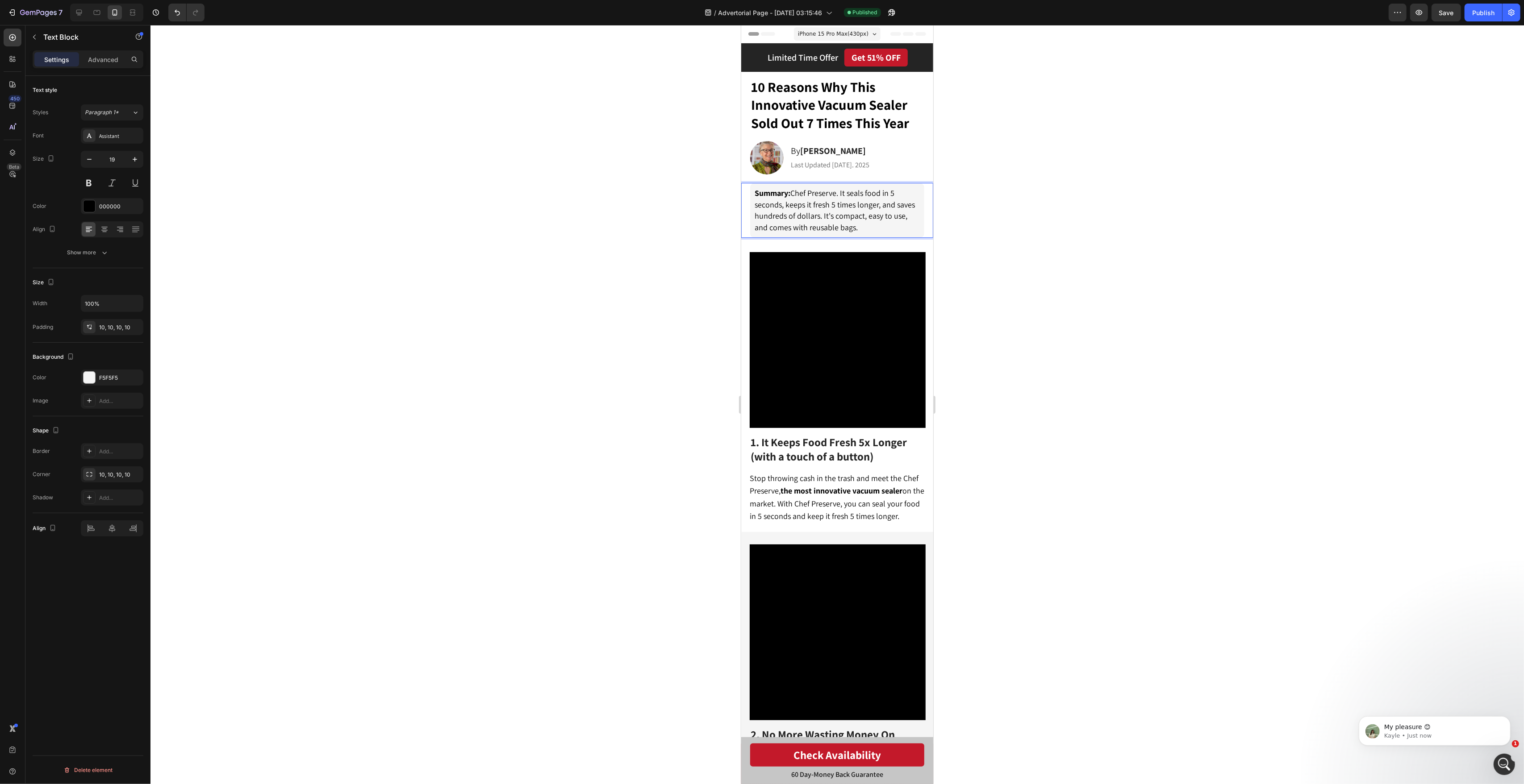
click at [794, 190] on span "Summary: Chef Preserve. It seals food in 5 seconds, keeps it fresh 5 times long…" at bounding box center [834, 210] width 160 height 44
click at [841, 193] on span "Summary: Chef Preserve. It seals food in 5 seconds, keeps it fresh 5 times long…" at bounding box center [834, 210] width 160 height 44
drag, startPoint x: 847, startPoint y: 194, endPoint x: 842, endPoint y: 195, distance: 5.1
click at [842, 195] on span "Summary: Chef Preserve. It seals food in 5 seconds, keeps it fresh 5 times long…" at bounding box center [834, 210] width 160 height 44
click at [993, 212] on div at bounding box center [837, 404] width 1374 height 759
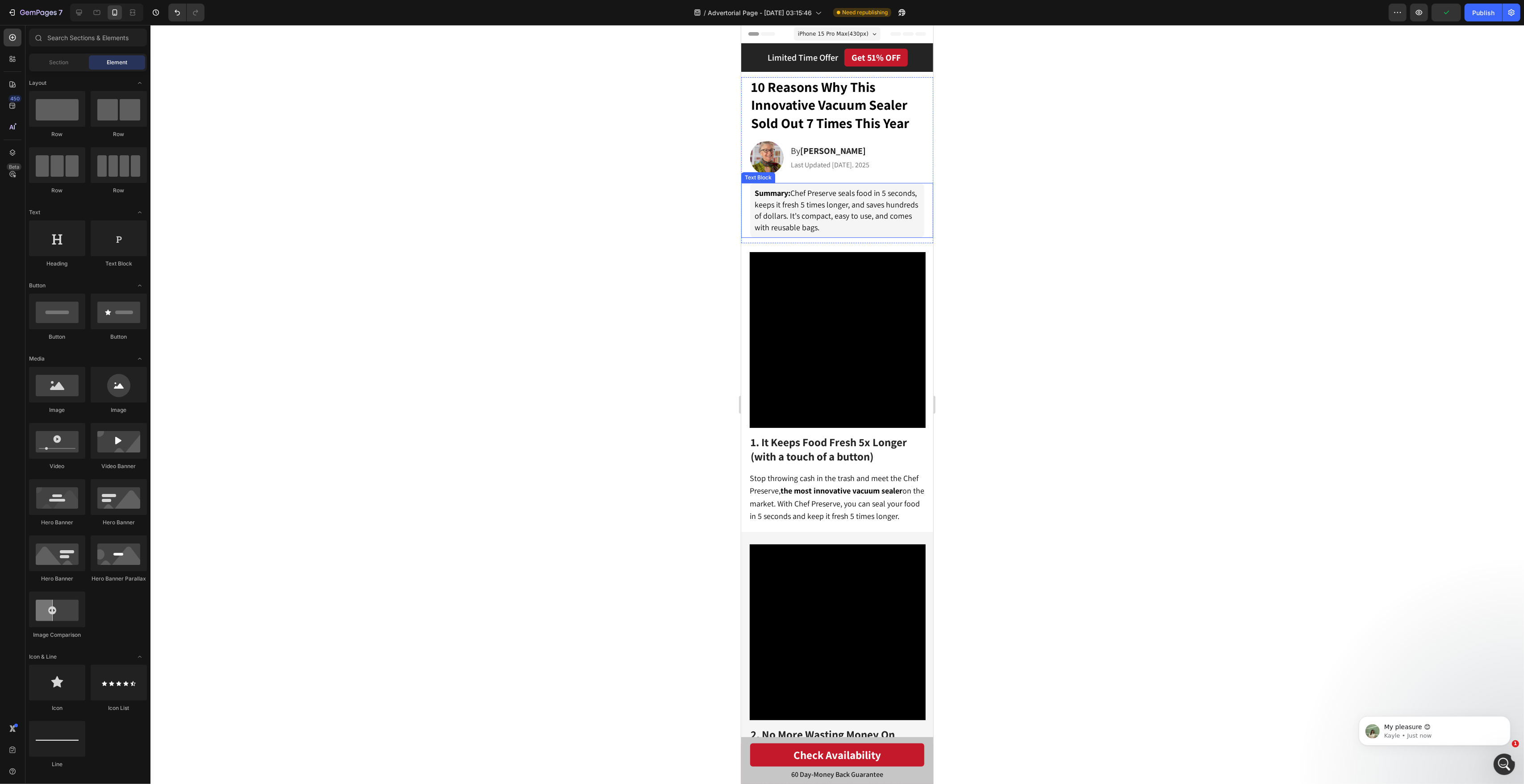
click at [819, 222] on p "Summary: Chef Preserve seals food in 5 seconds, keeps it fresh 5 times longer, …" at bounding box center [837, 210] width 165 height 46
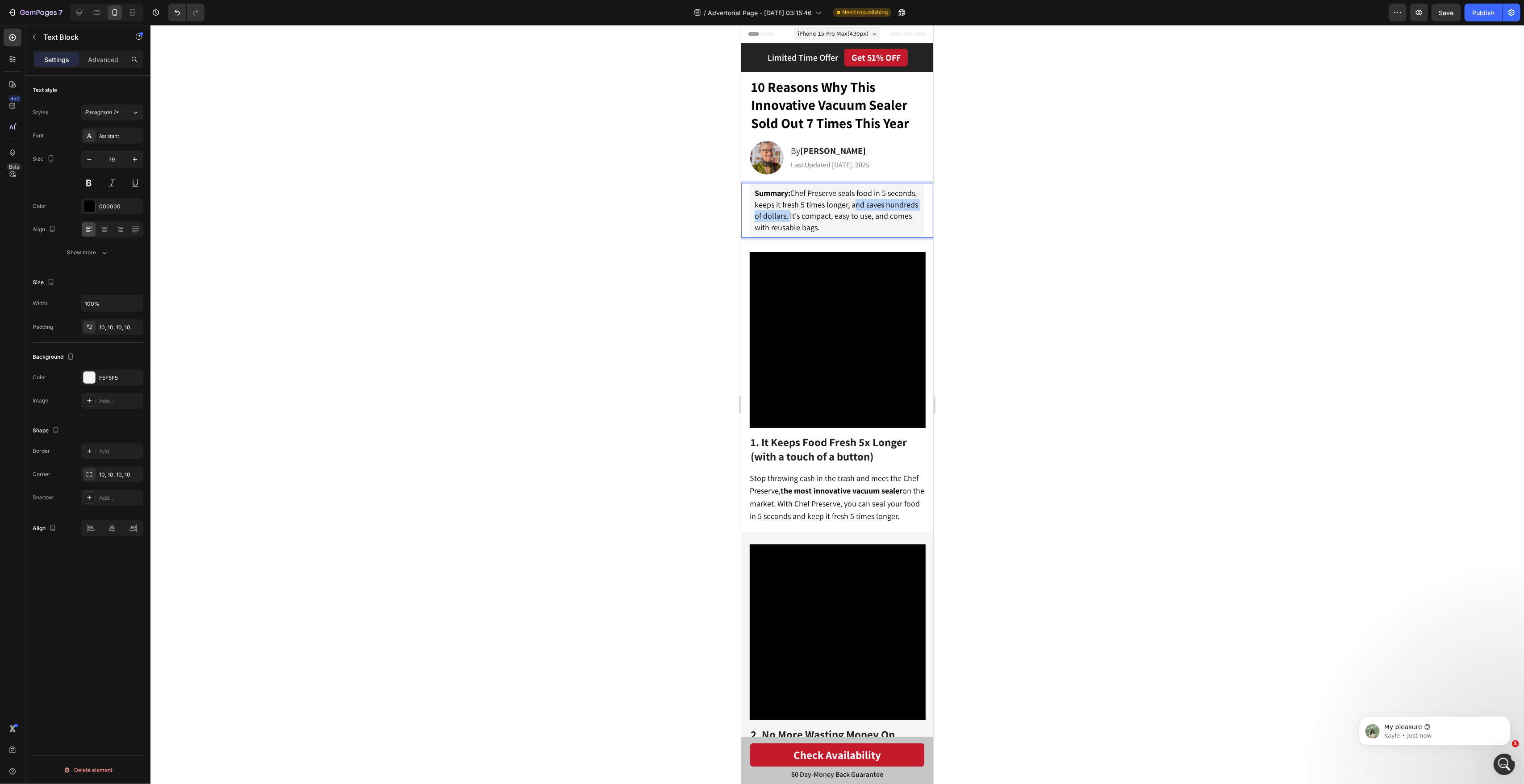
drag, startPoint x: 786, startPoint y: 219, endPoint x: 848, endPoint y: 205, distance: 63.6
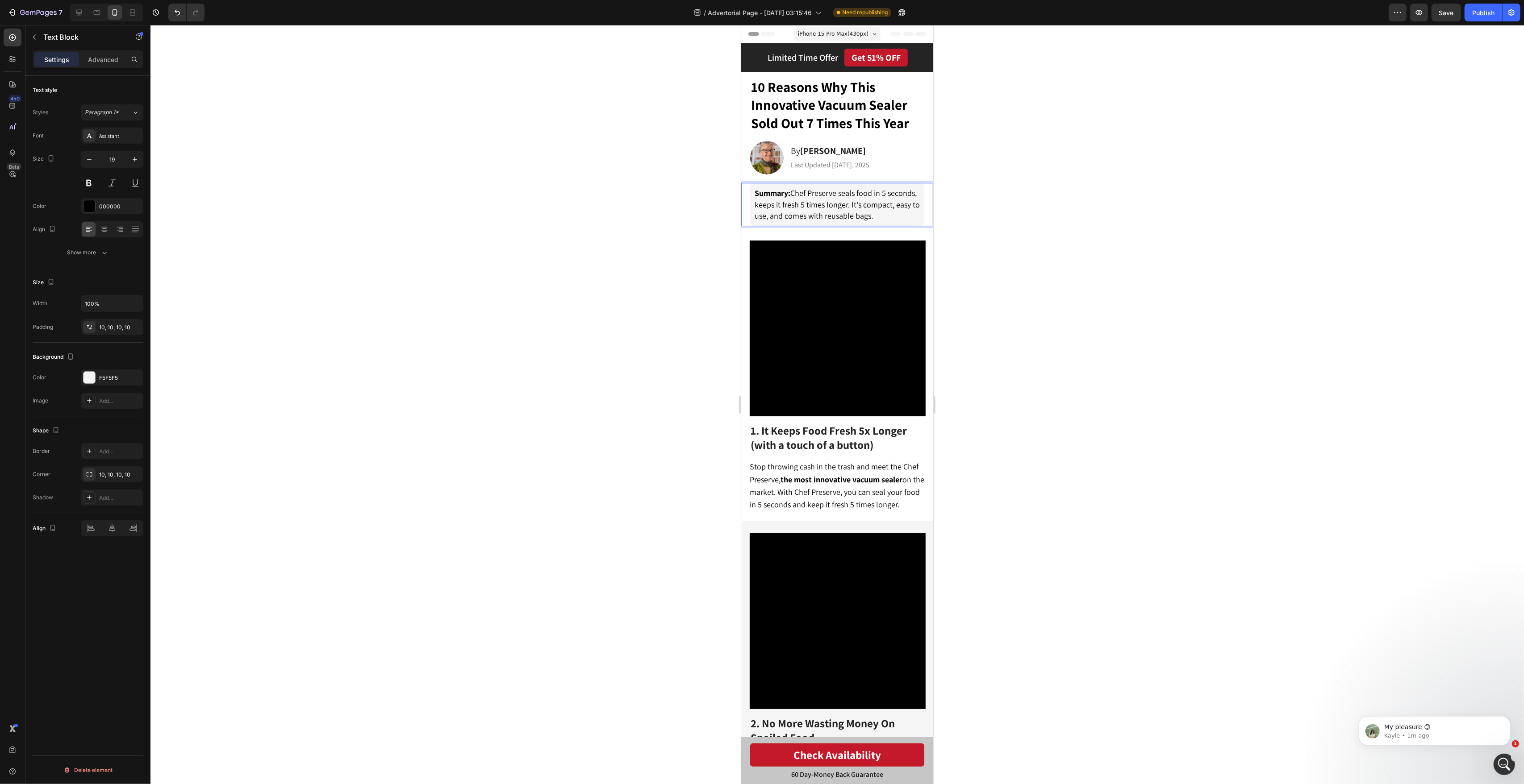
click at [1013, 215] on div at bounding box center [837, 404] width 1374 height 759
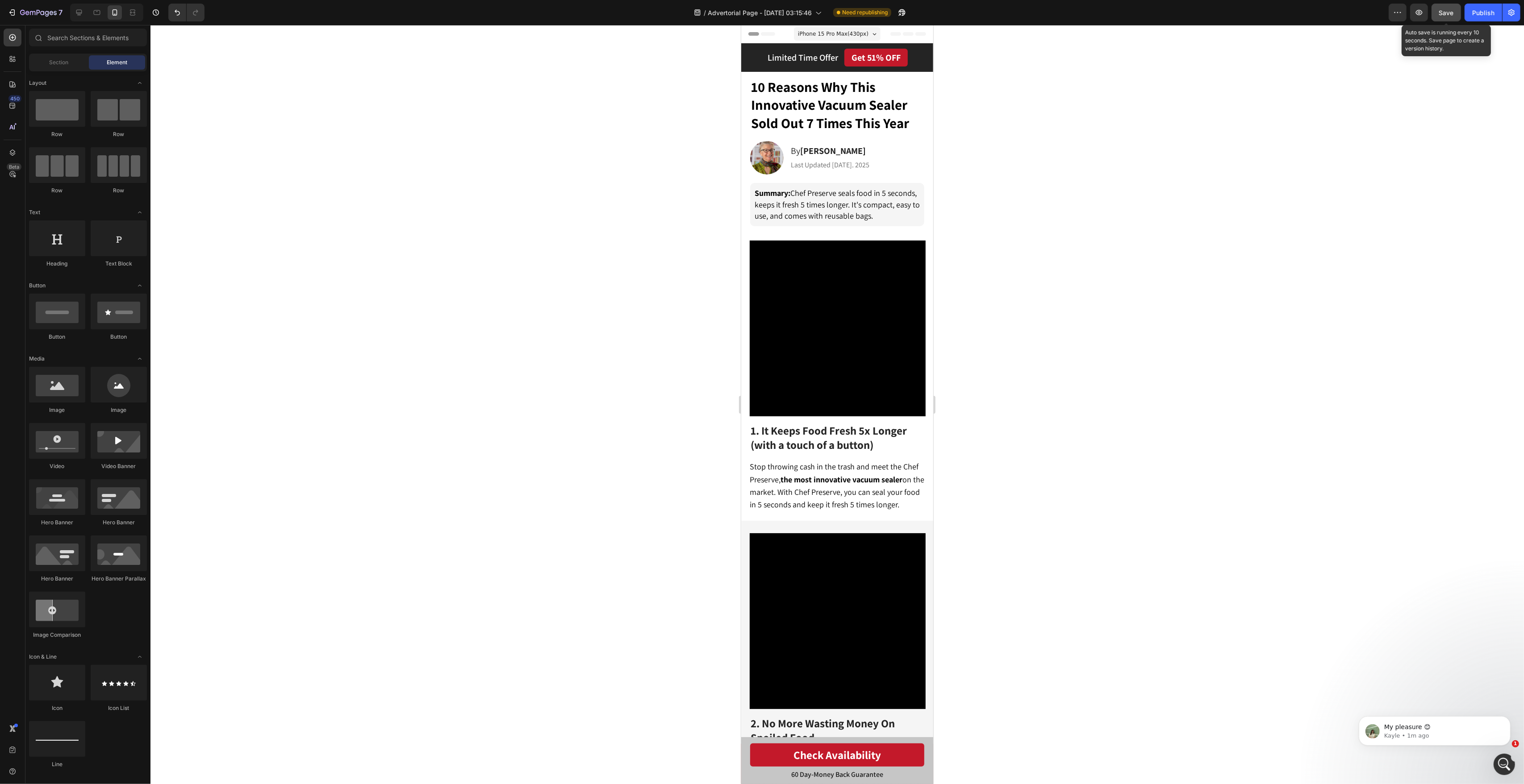
drag, startPoint x: 1444, startPoint y: 17, endPoint x: 1452, endPoint y: 17, distance: 8.0
click at [1444, 17] on div "Save" at bounding box center [1446, 13] width 15 height 9
click at [1470, 17] on button "Publish" at bounding box center [1483, 12] width 37 height 18
click at [858, 215] on span "Summary: Chef Preserve seals food in 5 seconds, keeps it fresh 5 times longer. …" at bounding box center [837, 205] width 165 height 33
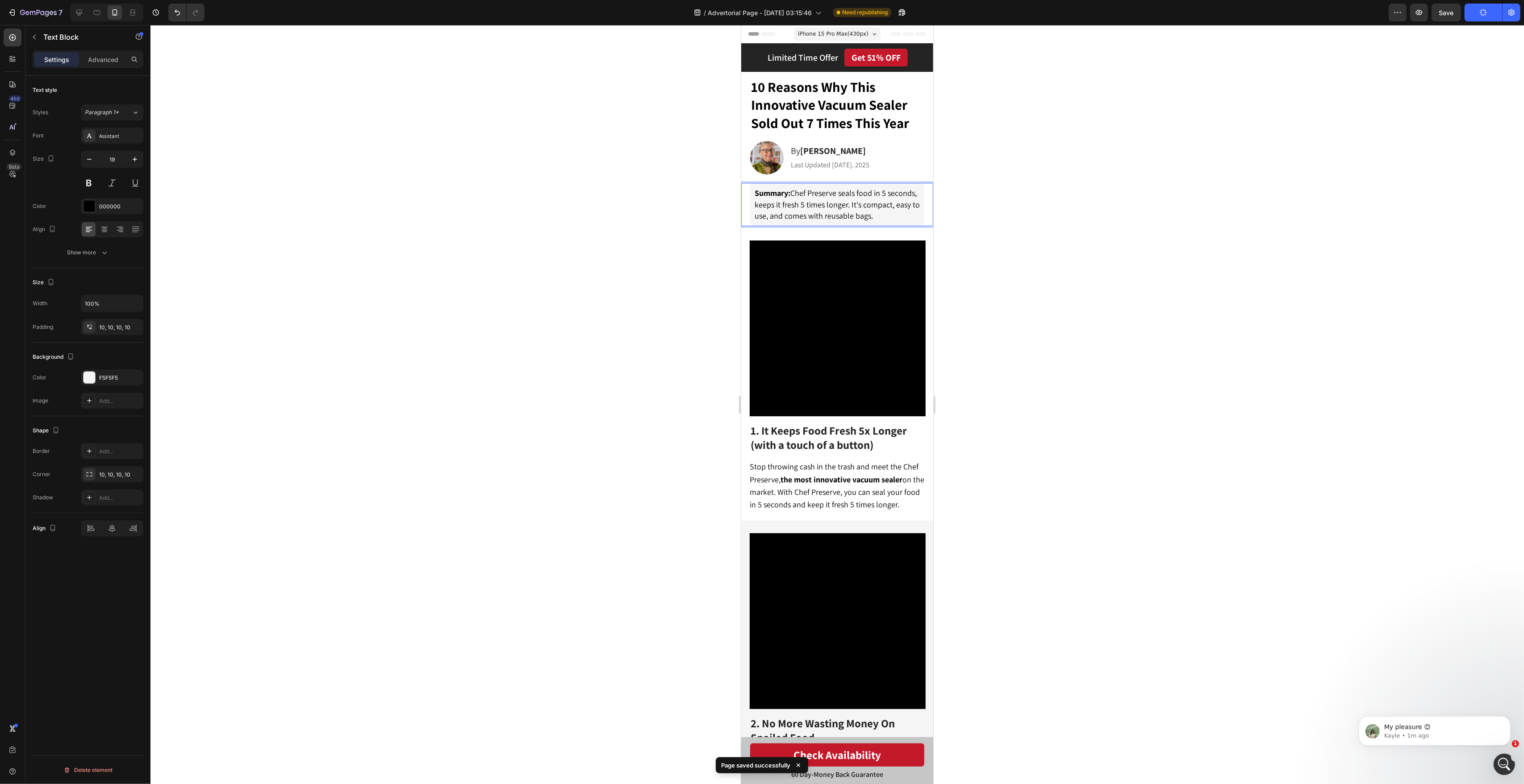
click at [854, 219] on span "Summary: Chef Preserve seals food in 5 seconds, keeps it fresh 5 times longer. …" at bounding box center [837, 205] width 165 height 33
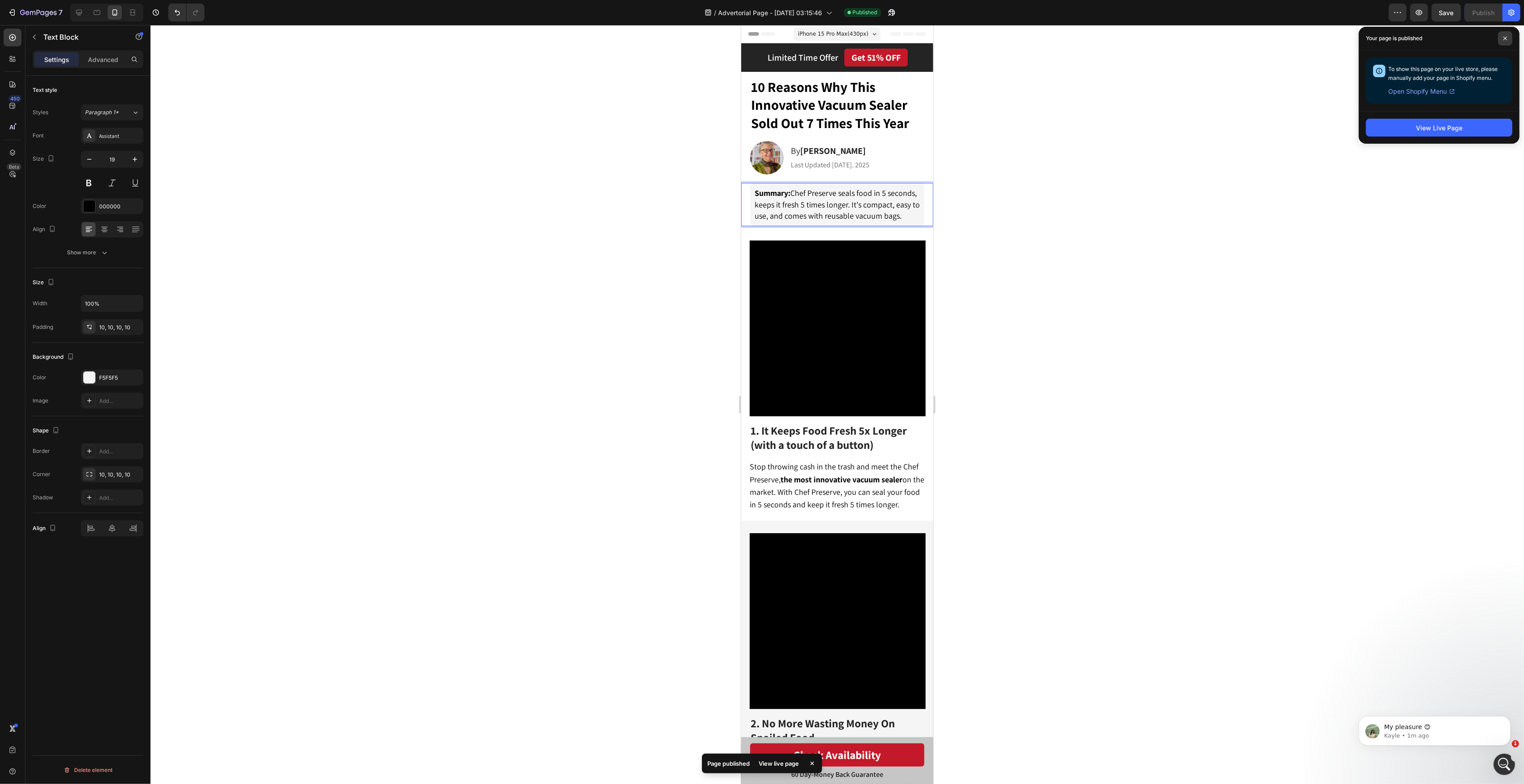
click at [1500, 43] on span at bounding box center [1505, 38] width 14 height 14
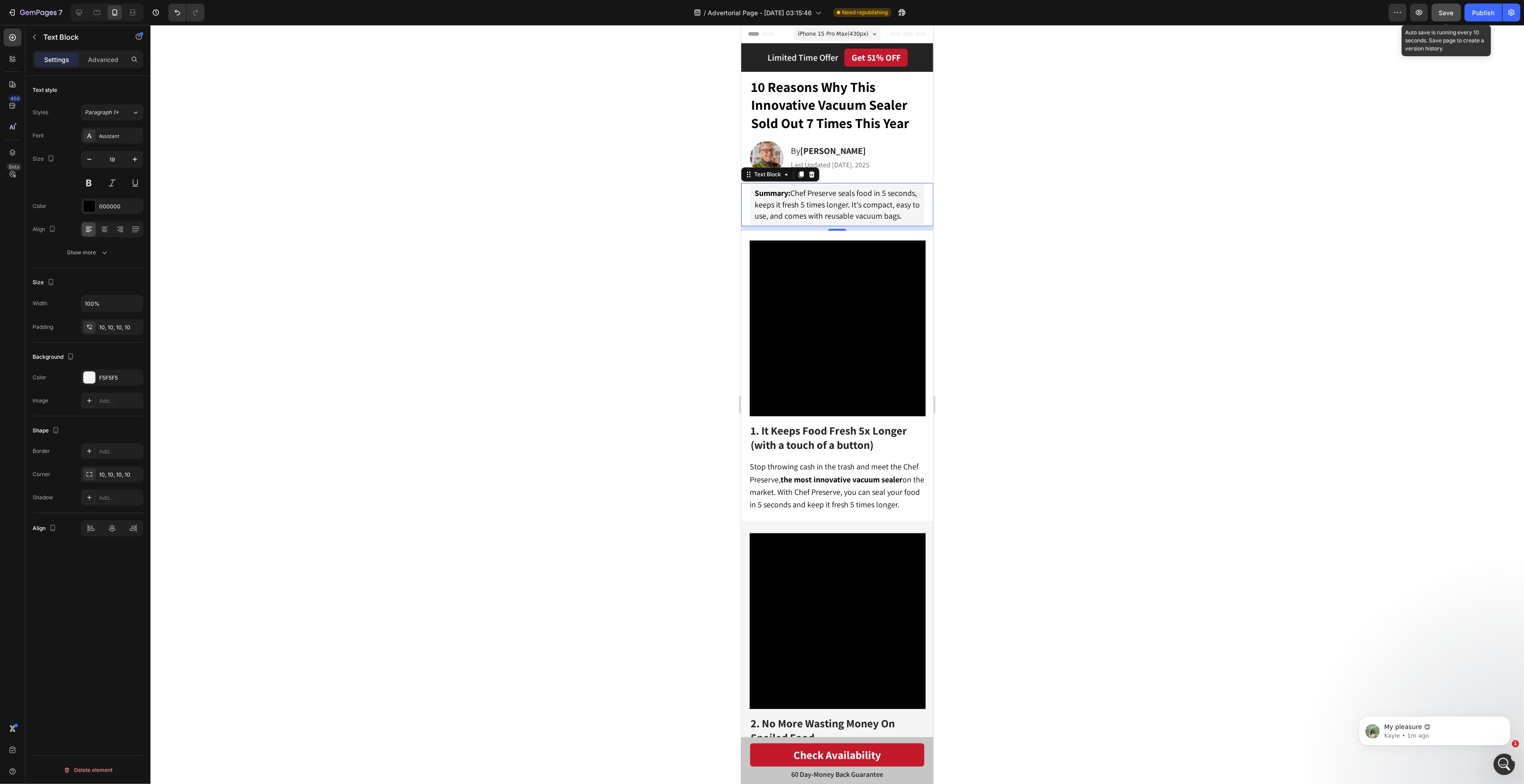
click at [1448, 15] on span "Save" at bounding box center [1446, 12] width 15 height 8
click at [1475, 15] on div "Publish" at bounding box center [1483, 13] width 22 height 9
click at [1072, 219] on div at bounding box center [837, 404] width 1374 height 759
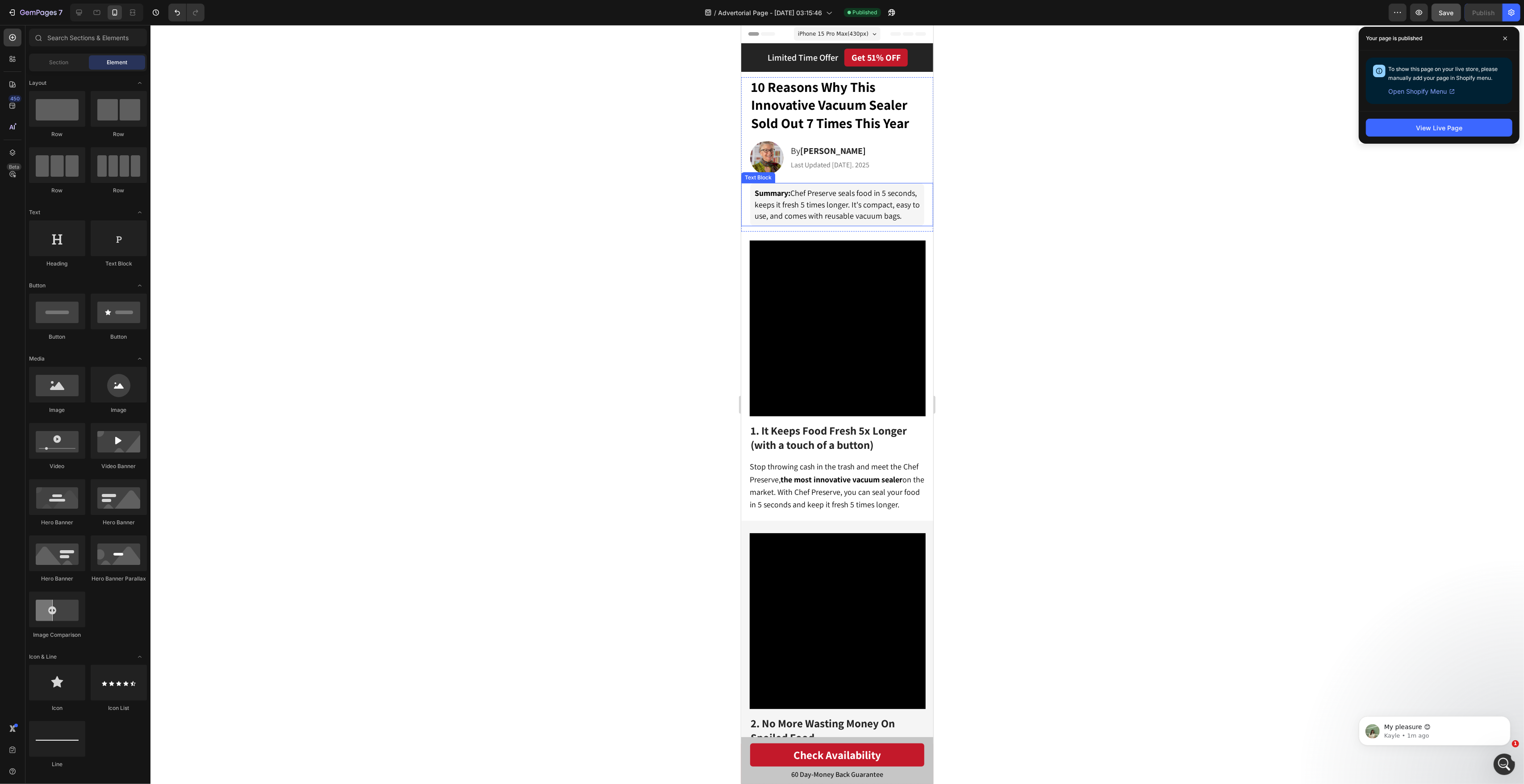
click at [916, 195] on span "Summary: Chef Preserve seals food in 5 seconds, keeps it fresh 5 times longer. …" at bounding box center [837, 205] width 165 height 33
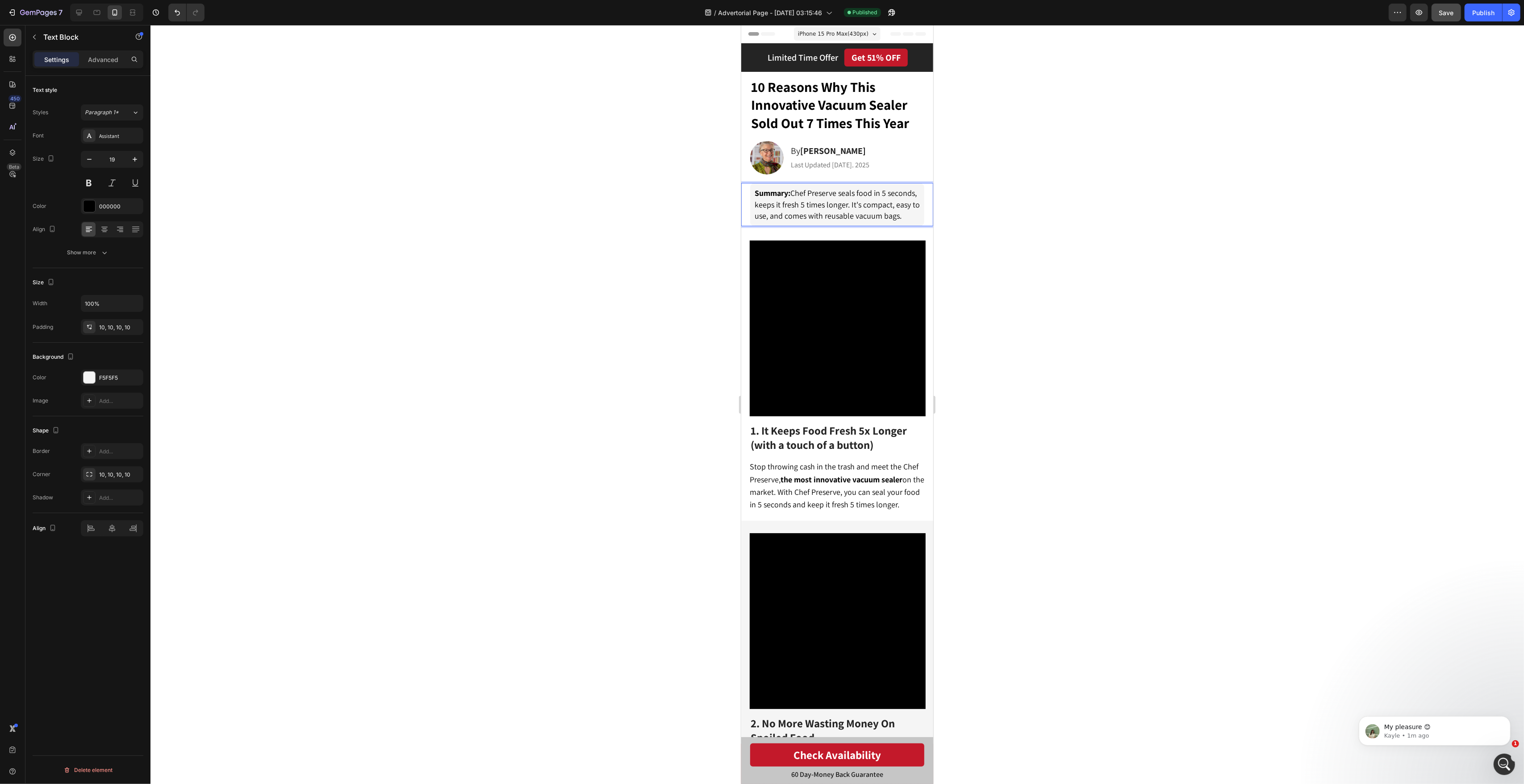
click at [920, 195] on div "Summary: Chef Preserve seals food in 5 seconds, keeps it fresh 5 times longer. …" at bounding box center [837, 204] width 174 height 43
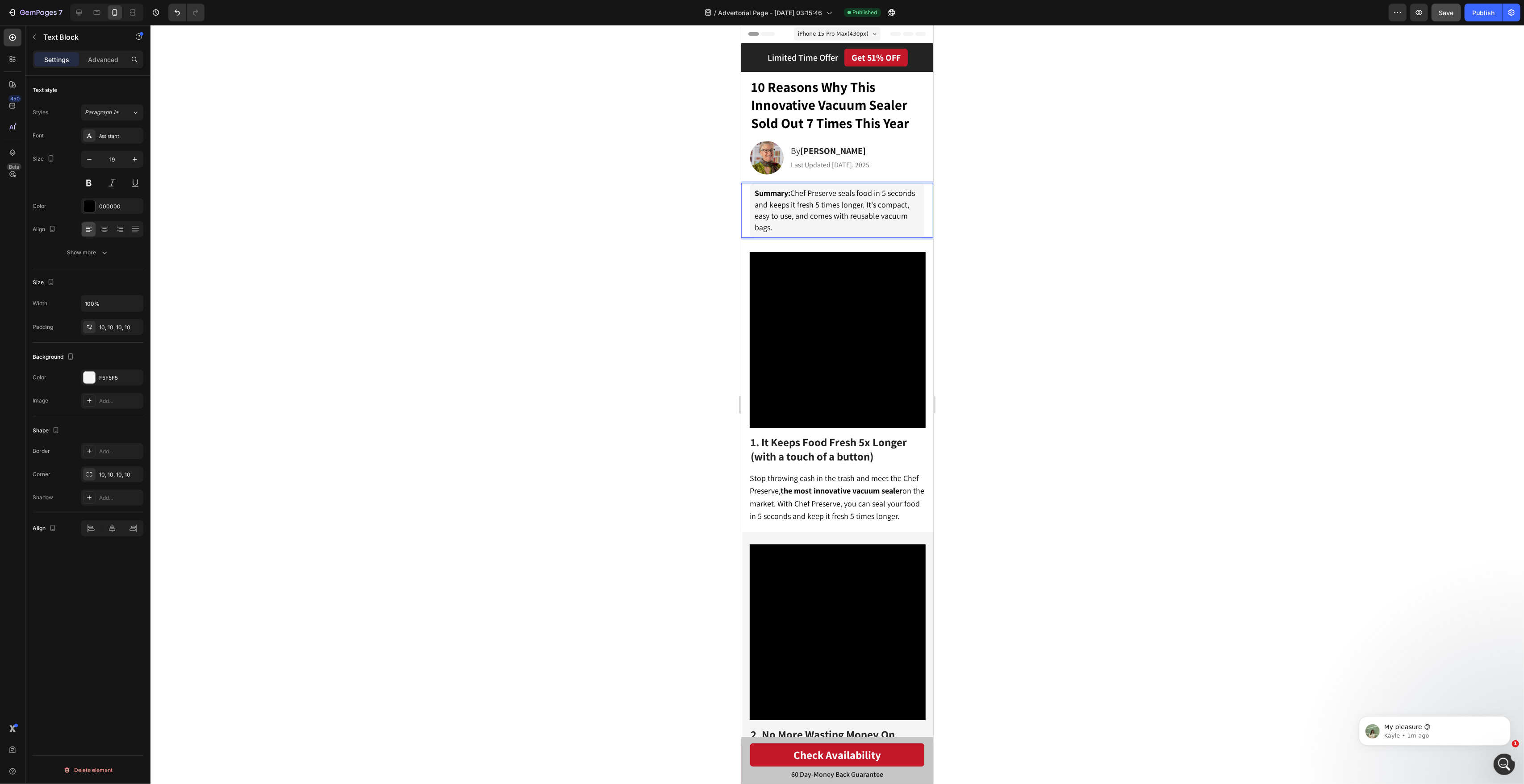
click at [868, 217] on span "Summary: Chef Preserve seals food in 5 seconds and keeps it fresh 5 times longe…" at bounding box center [834, 210] width 160 height 44
click at [884, 216] on span "Summary: Chef Preserve seals food in 5 seconds and keeps it fresh 5 times longe…" at bounding box center [834, 210] width 160 height 44
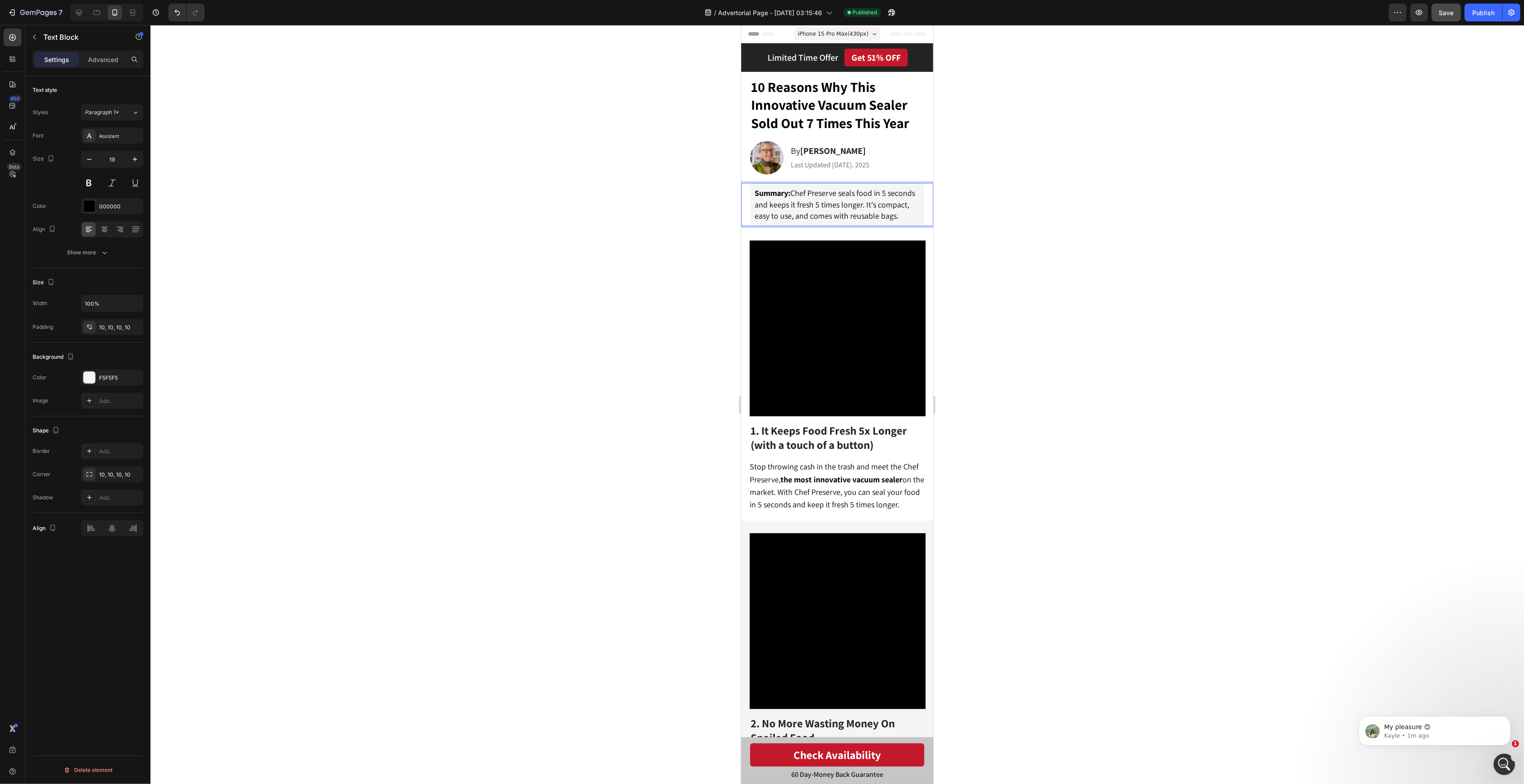
click at [840, 30] on span "iPhone 15 Pro Max ( 430 px)" at bounding box center [832, 34] width 70 height 9
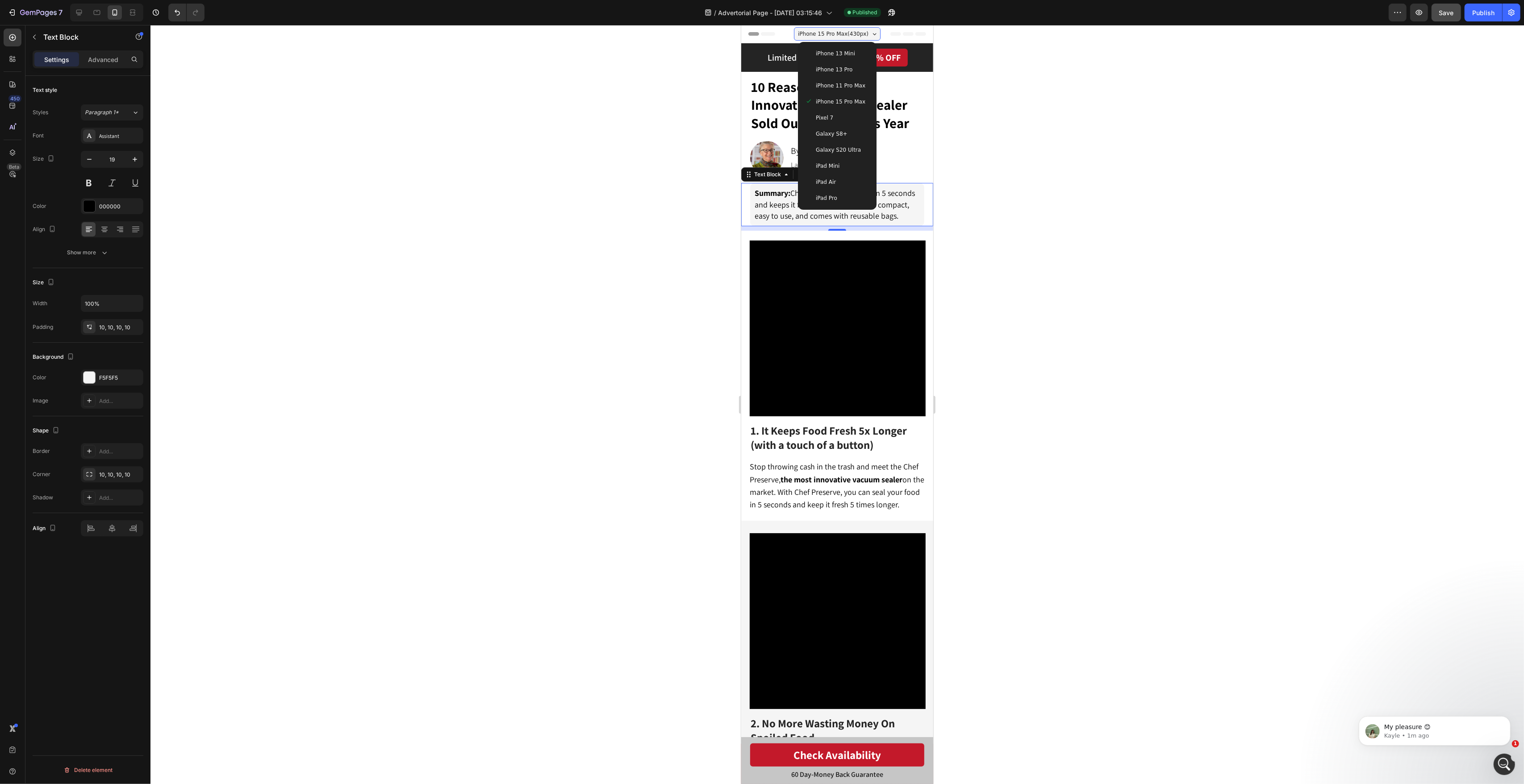
click at [869, 67] on div "iPhone 13 Pro" at bounding box center [837, 69] width 72 height 16
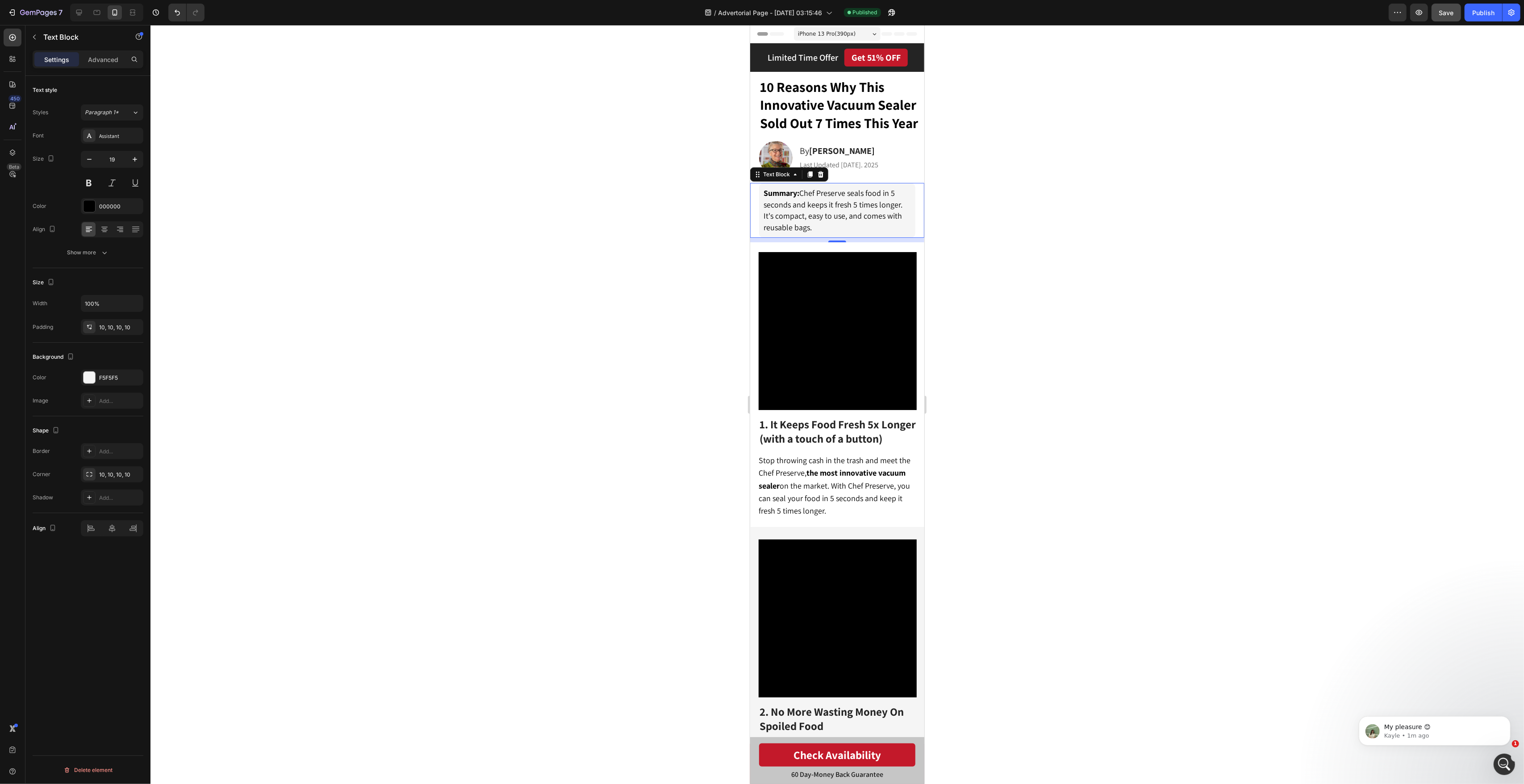
click at [1050, 186] on div at bounding box center [837, 404] width 1374 height 759
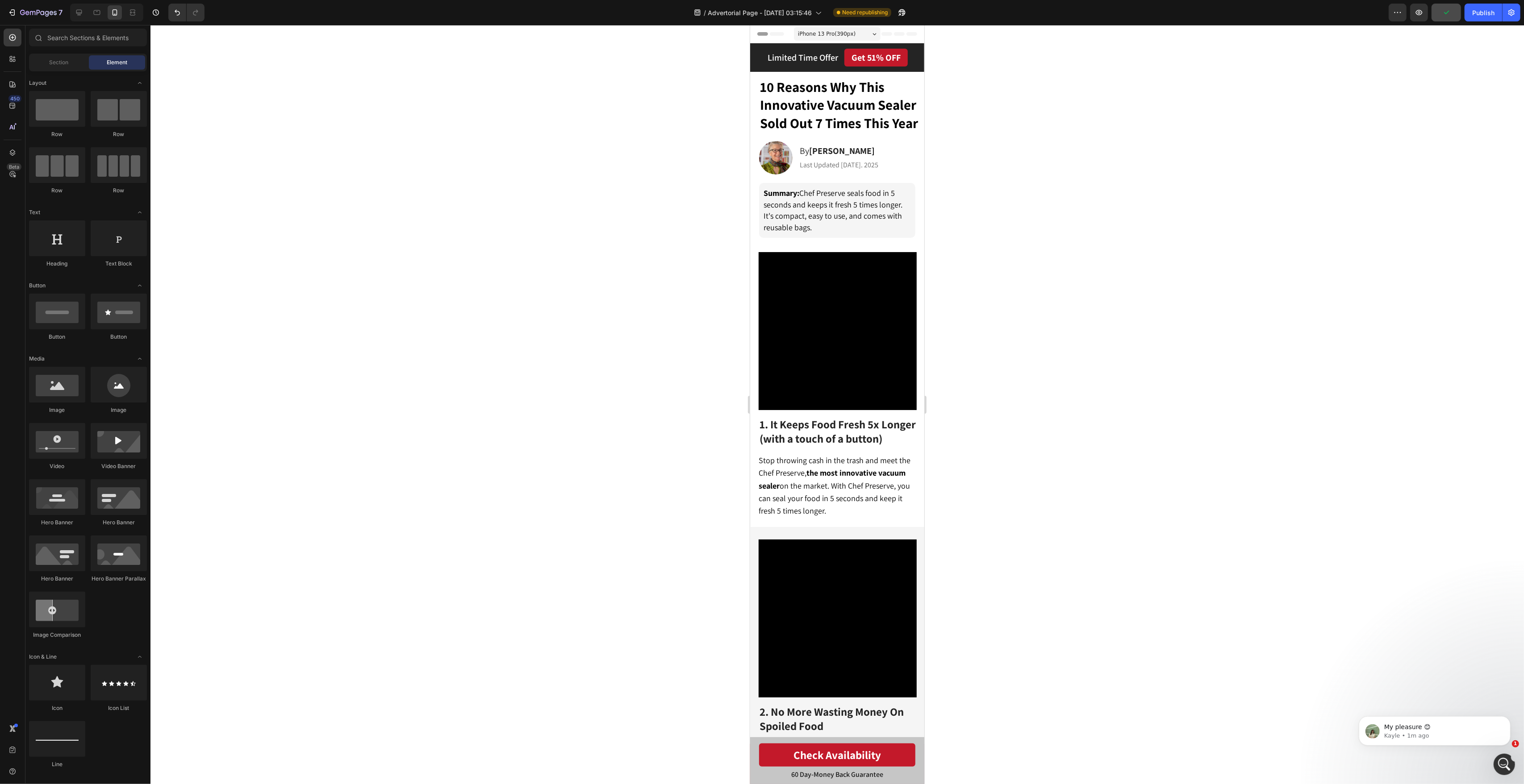
click at [857, 39] on div "iPhone 13 Pro ( 390 px)" at bounding box center [837, 34] width 86 height 14
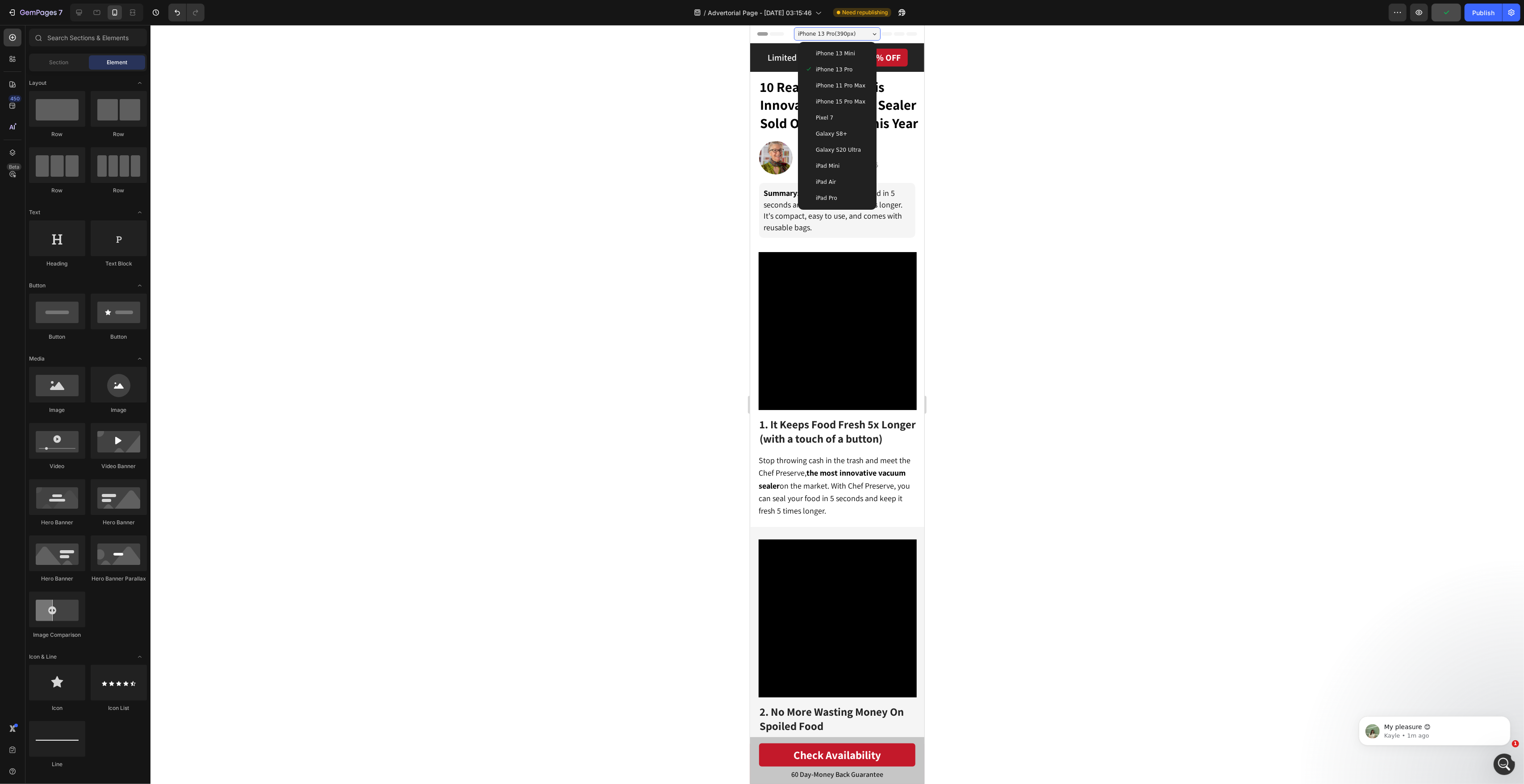
click at [857, 54] on div "iPhone 13 Mini" at bounding box center [837, 53] width 64 height 9
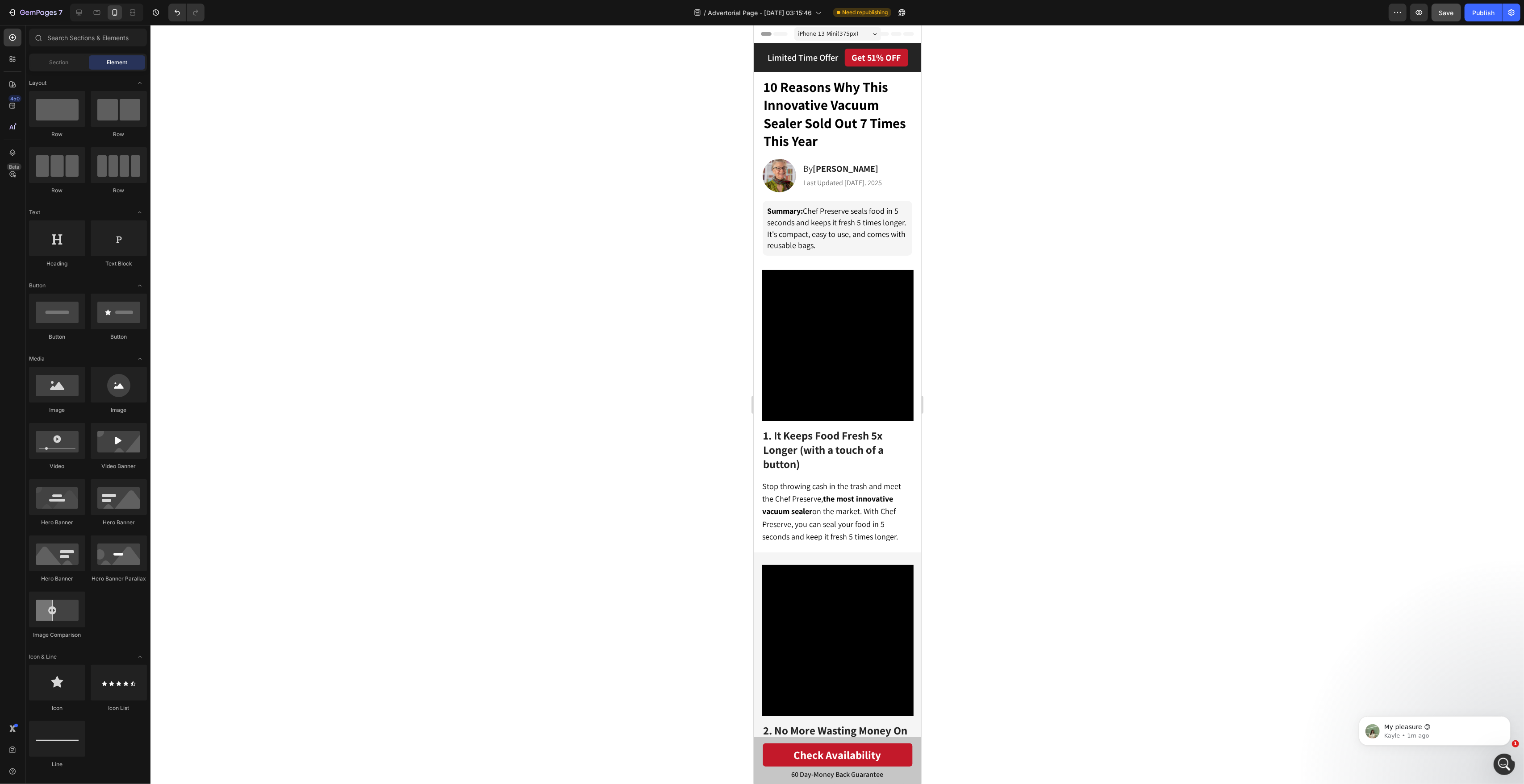
click at [853, 34] on span "iPhone 13 Mini ( 375 px)" at bounding box center [828, 34] width 60 height 9
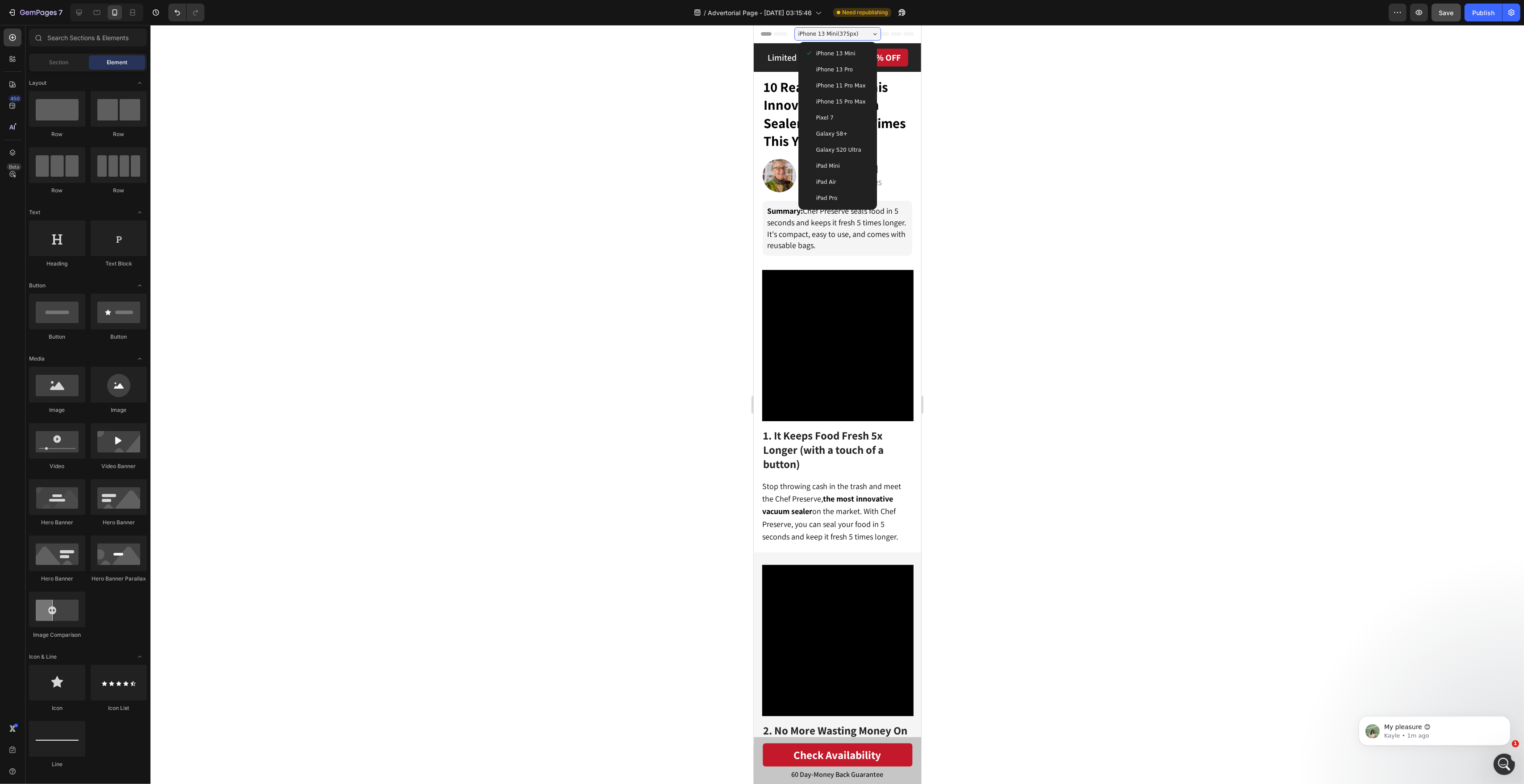
click at [857, 74] on div "iPhone 13 Pro" at bounding box center [837, 69] width 72 height 16
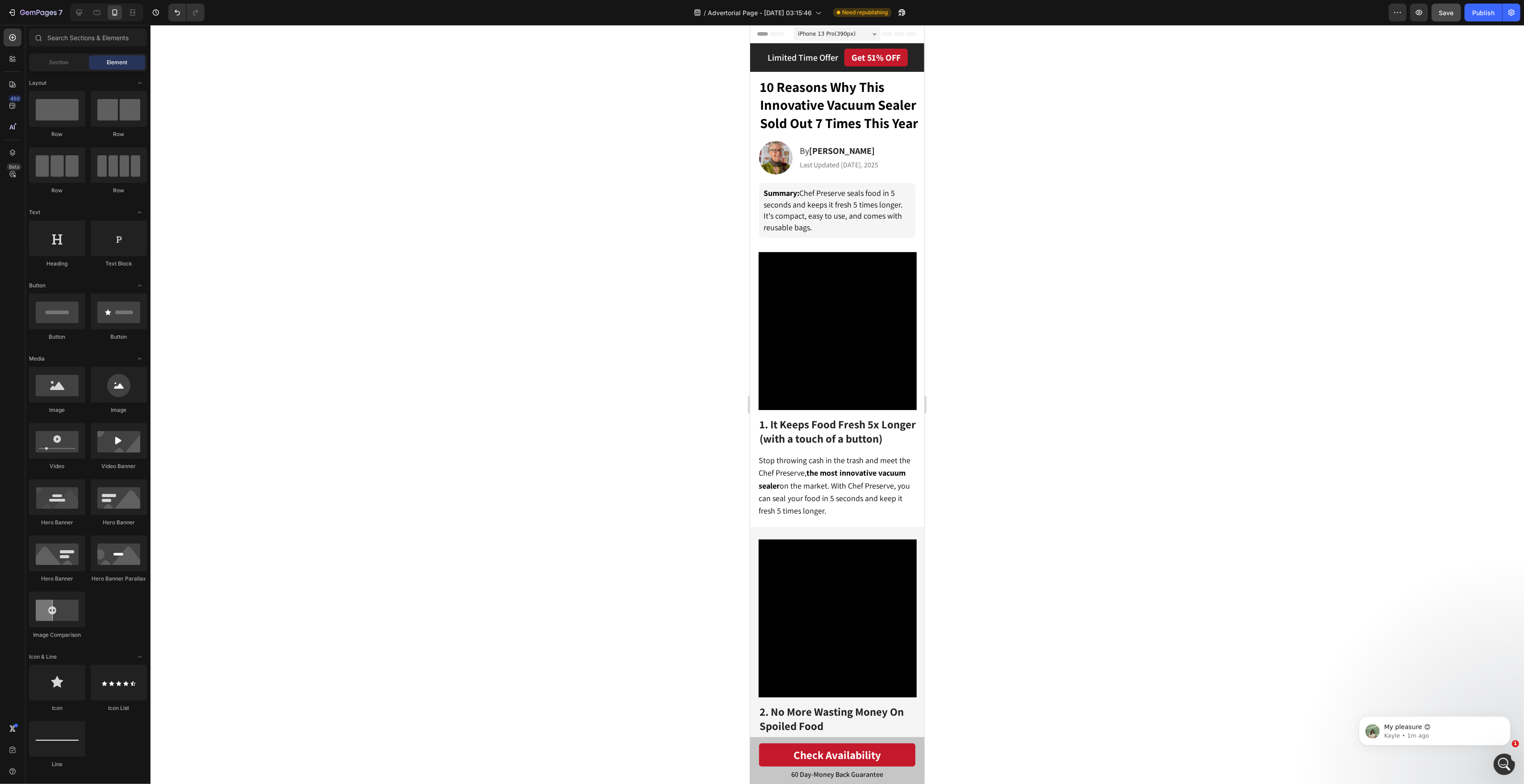
click at [847, 35] on span "iPhone 13 Pro ( 390 px)" at bounding box center [826, 34] width 57 height 9
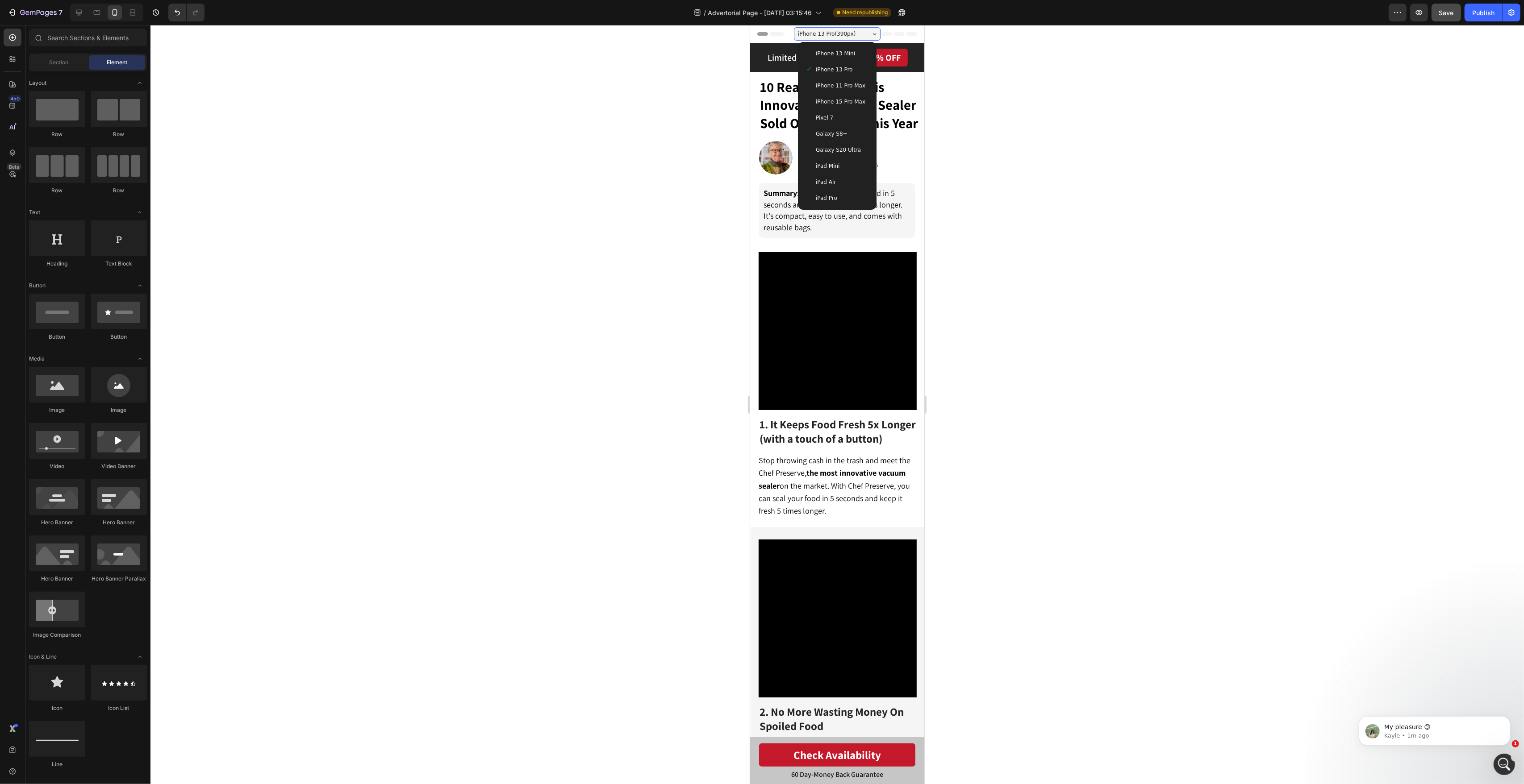
click at [855, 93] on div "iPhone 15 Pro Max" at bounding box center [837, 101] width 72 height 16
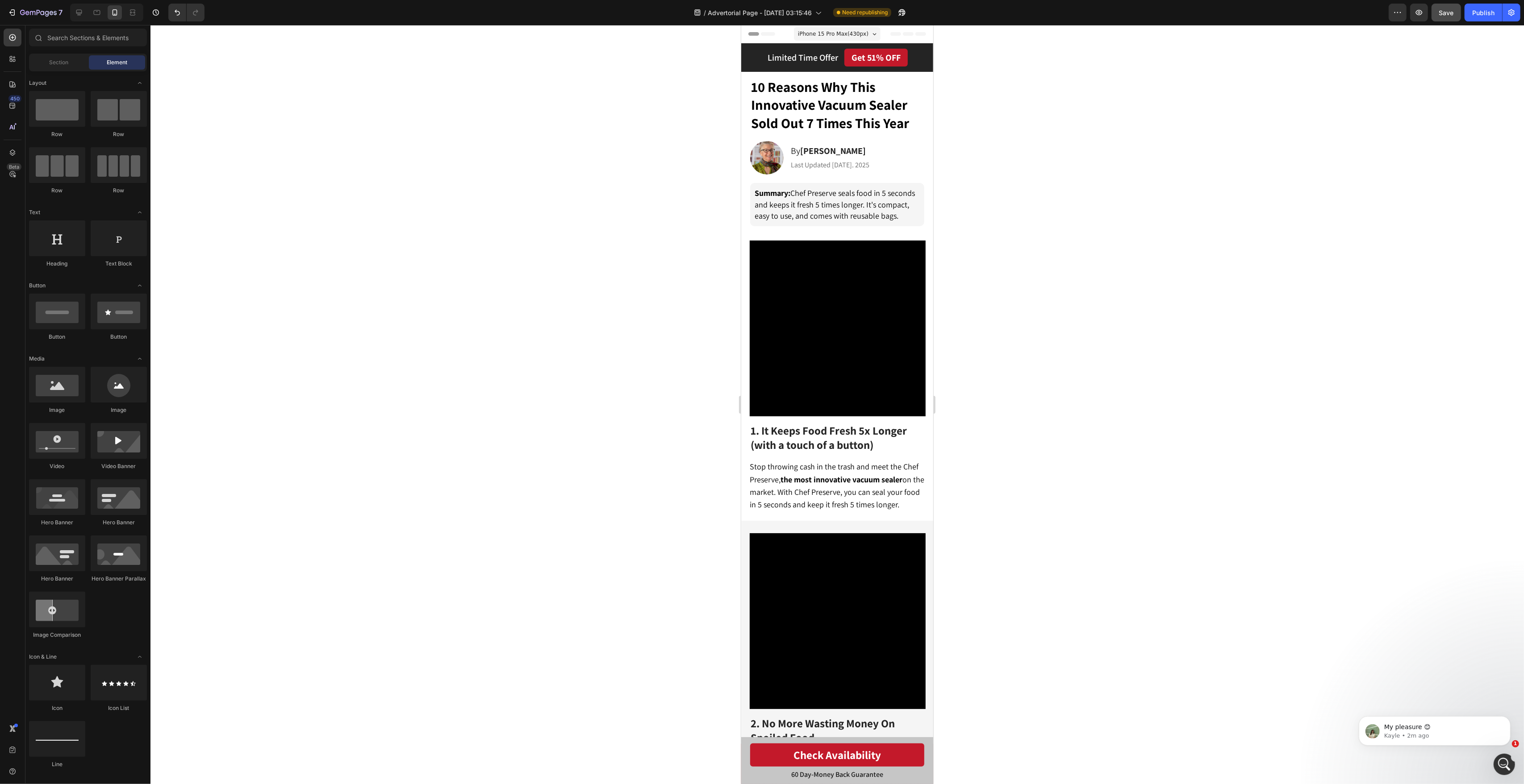
click at [1000, 137] on div at bounding box center [837, 404] width 1374 height 759
click at [1448, 17] on div "Save" at bounding box center [1446, 13] width 15 height 9
click at [1474, 14] on div "Publish" at bounding box center [1483, 13] width 22 height 9
